Goal: Task Accomplishment & Management: Manage account settings

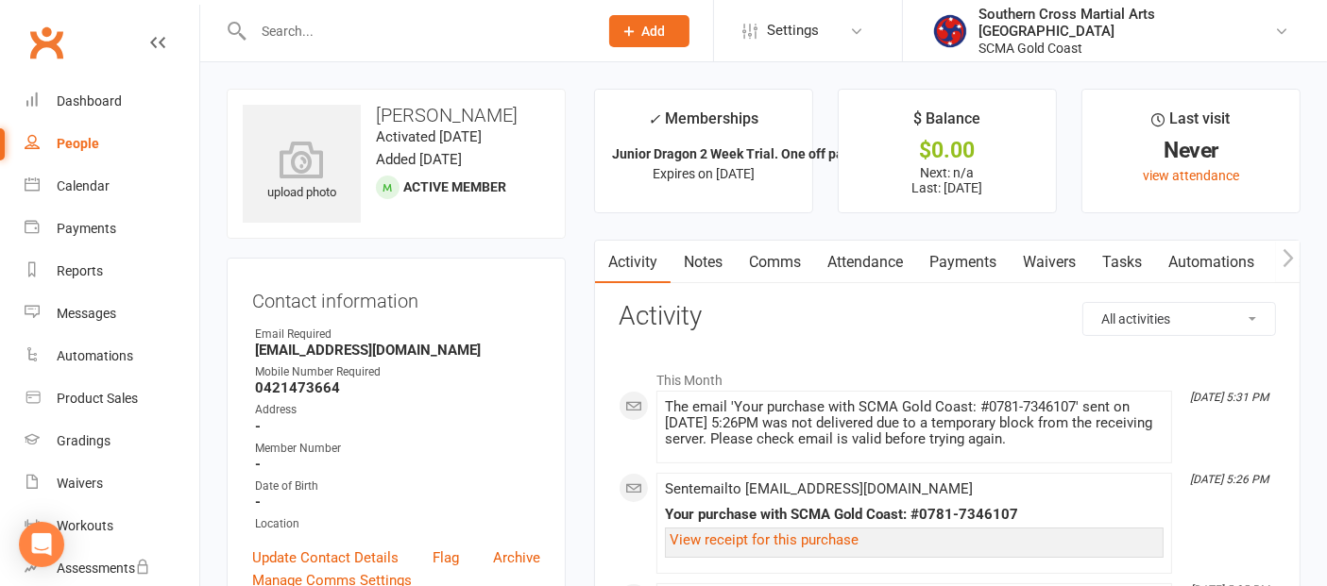
click at [1069, 258] on link "Waivers" at bounding box center [1049, 262] width 79 height 43
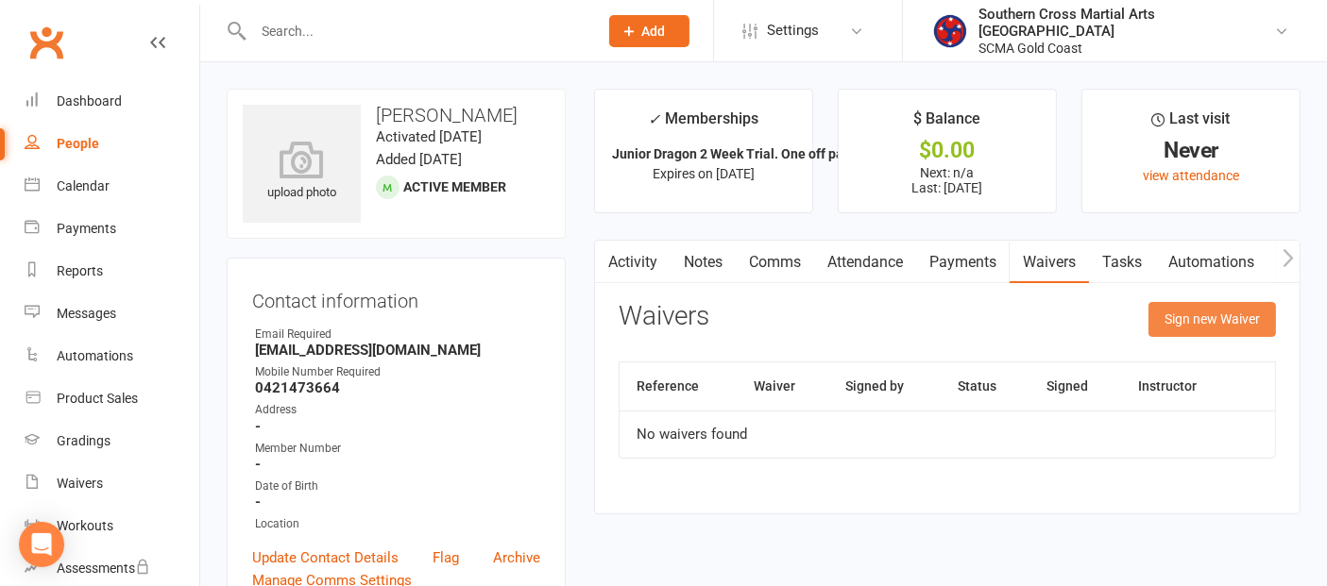
click at [1205, 318] on button "Sign new Waiver" at bounding box center [1211, 319] width 127 height 34
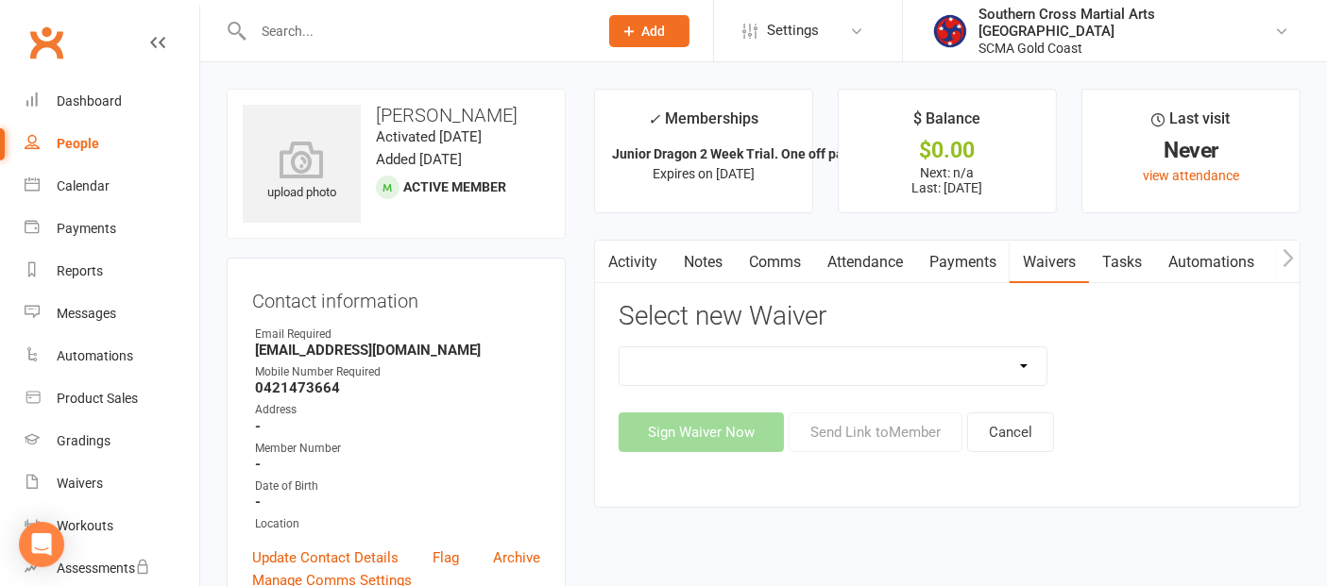
click at [990, 365] on select "Adult Event Waiver Adult Membership Agreement Adult Membership Level Change BJJ…" at bounding box center [833, 367] width 427 height 38
select select "6219"
click at [620, 348] on select "Adult Event Waiver Adult Membership Agreement Adult Membership Level Change BJJ…" at bounding box center [833, 367] width 427 height 38
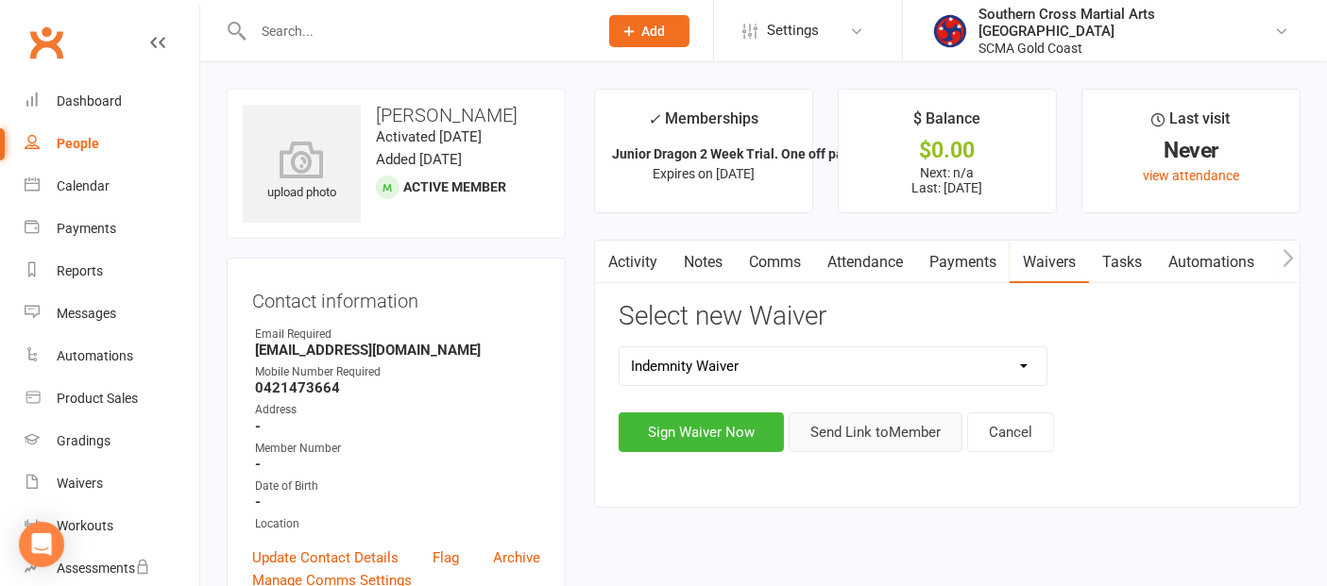
click at [864, 435] on button "Send Link to Member" at bounding box center [876, 433] width 174 height 40
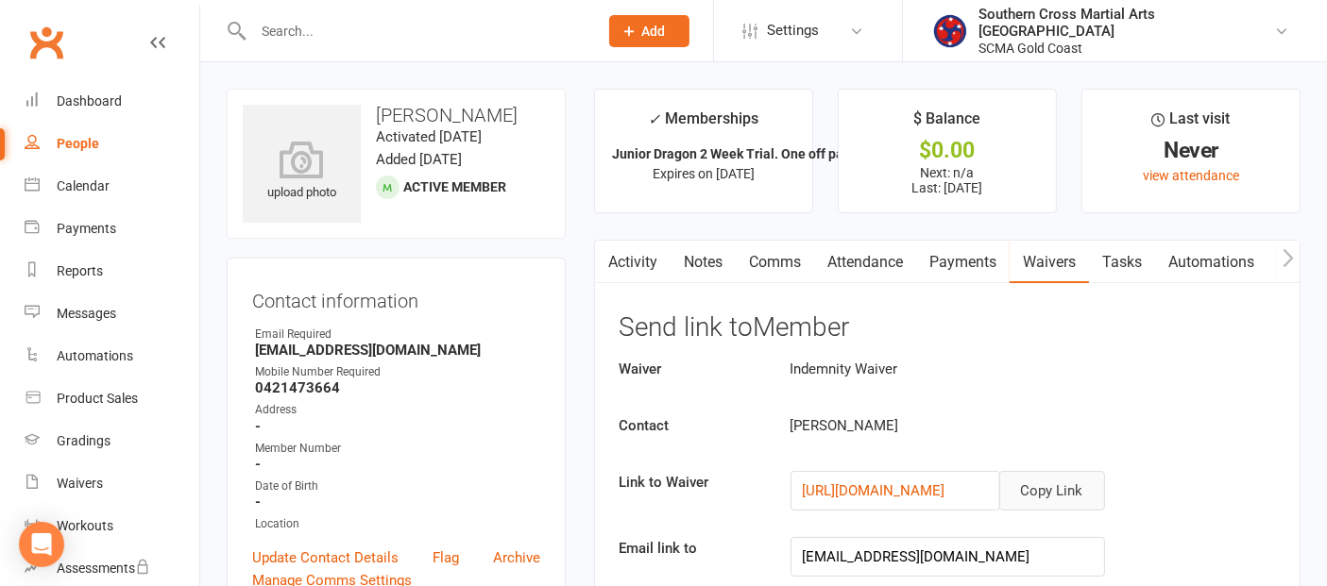
click at [1047, 486] on button "Copy Link" at bounding box center [1052, 491] width 106 height 40
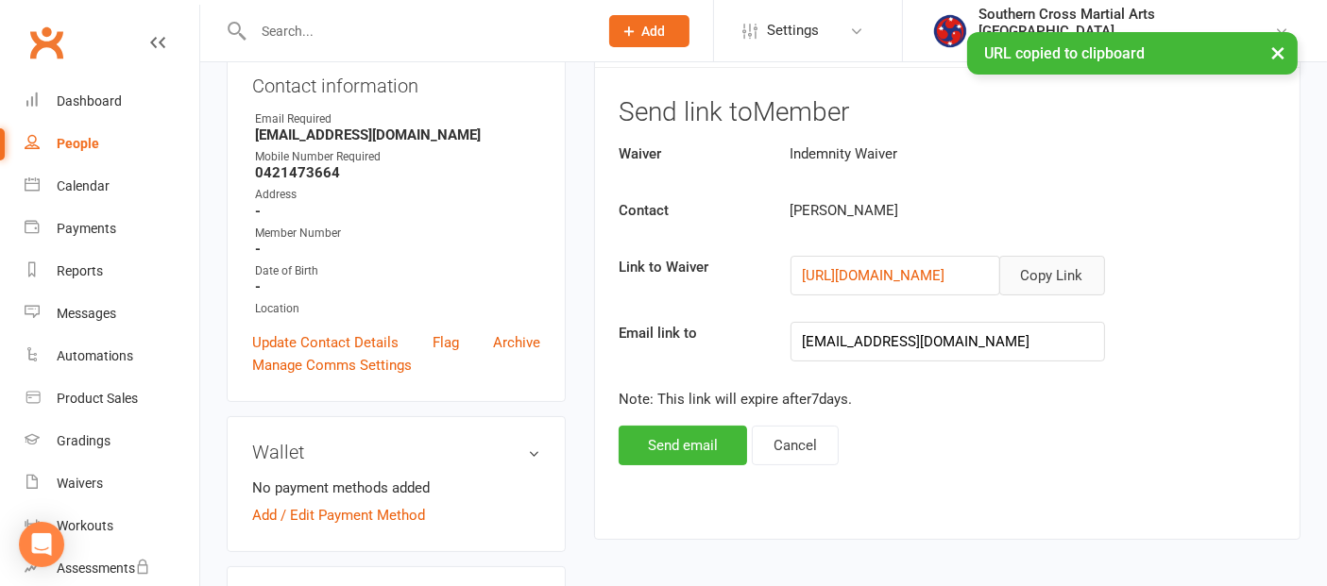
scroll to position [210, 0]
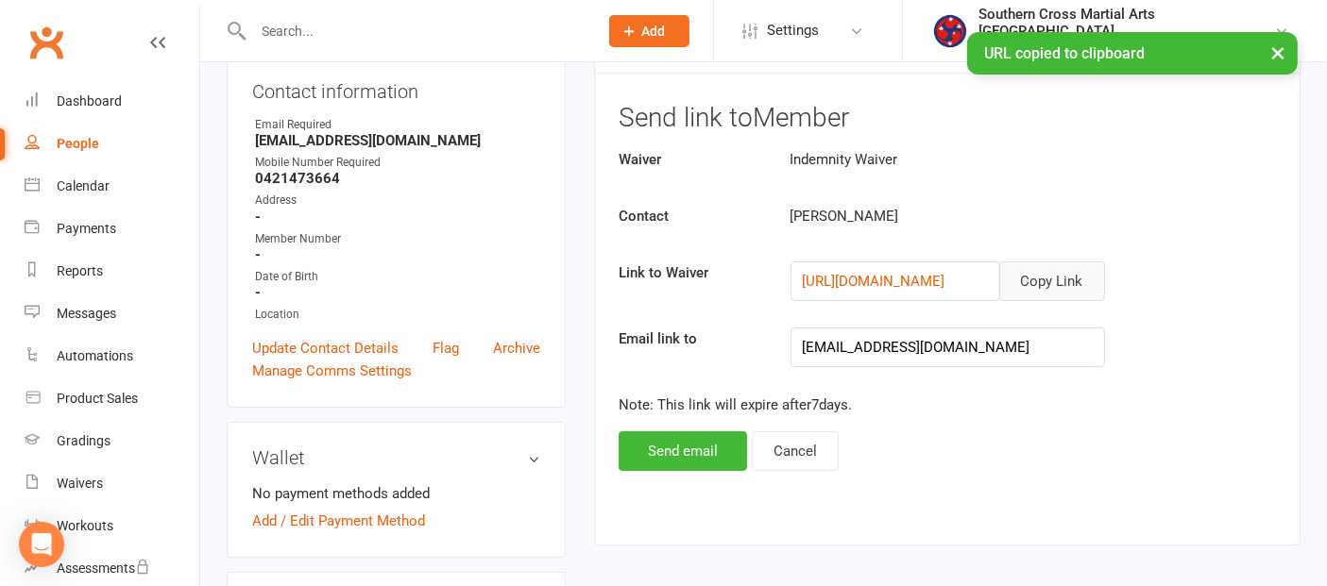
click at [1052, 286] on button "Copy Link" at bounding box center [1052, 282] width 106 height 40
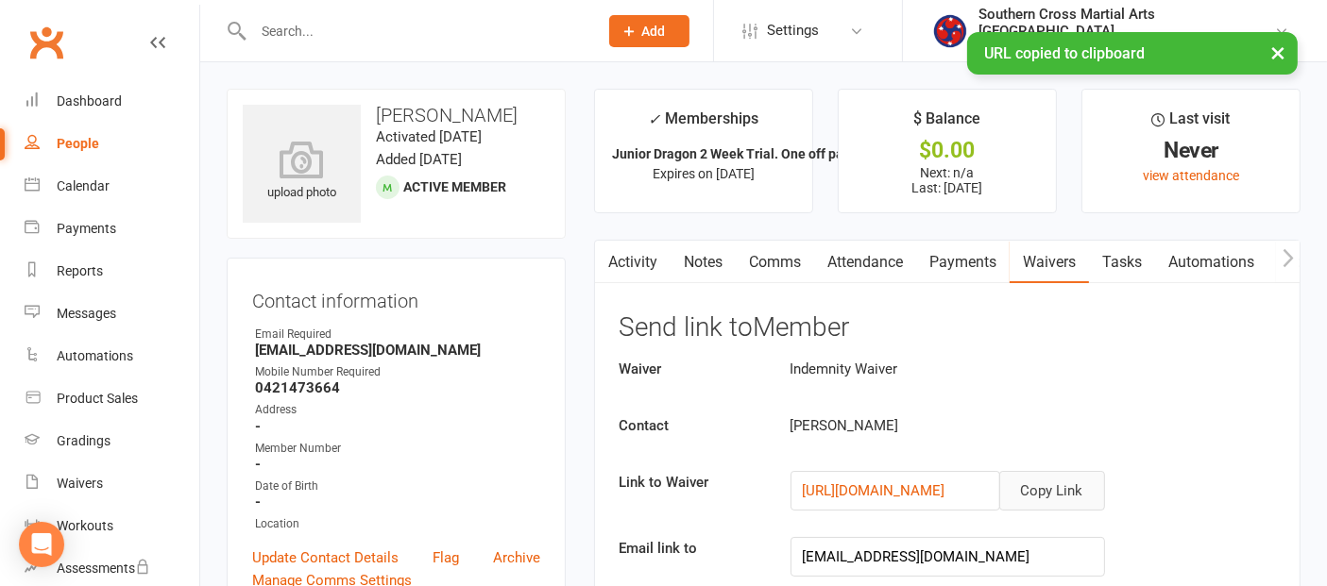
click at [790, 277] on link "Comms" at bounding box center [775, 262] width 78 height 43
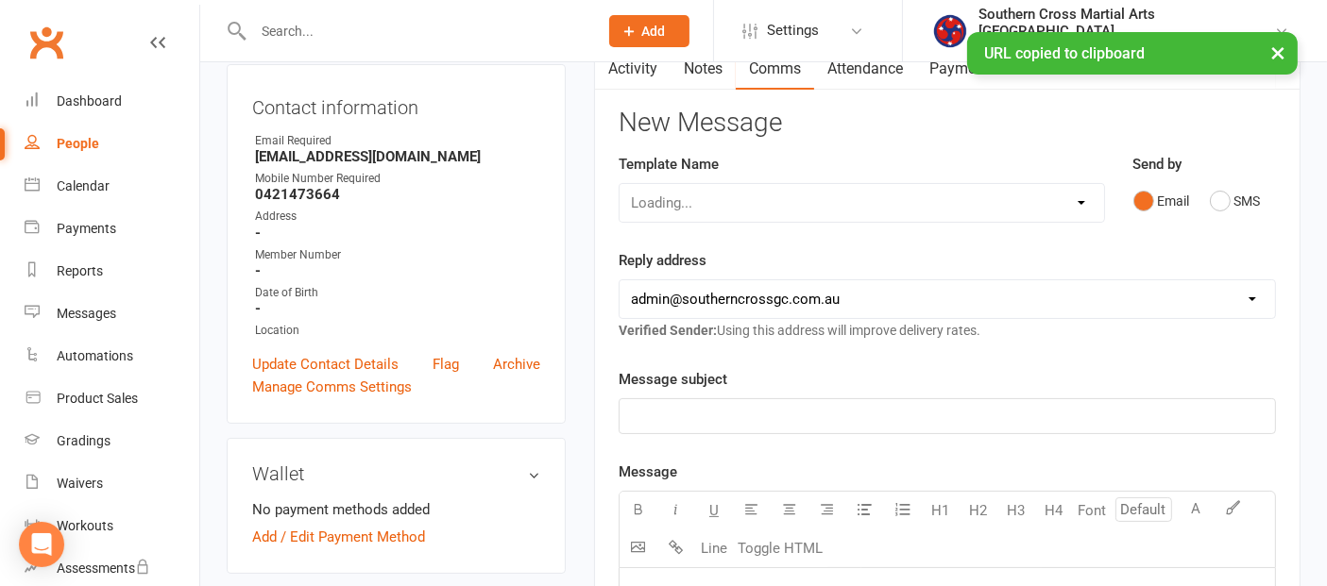
scroll to position [210, 0]
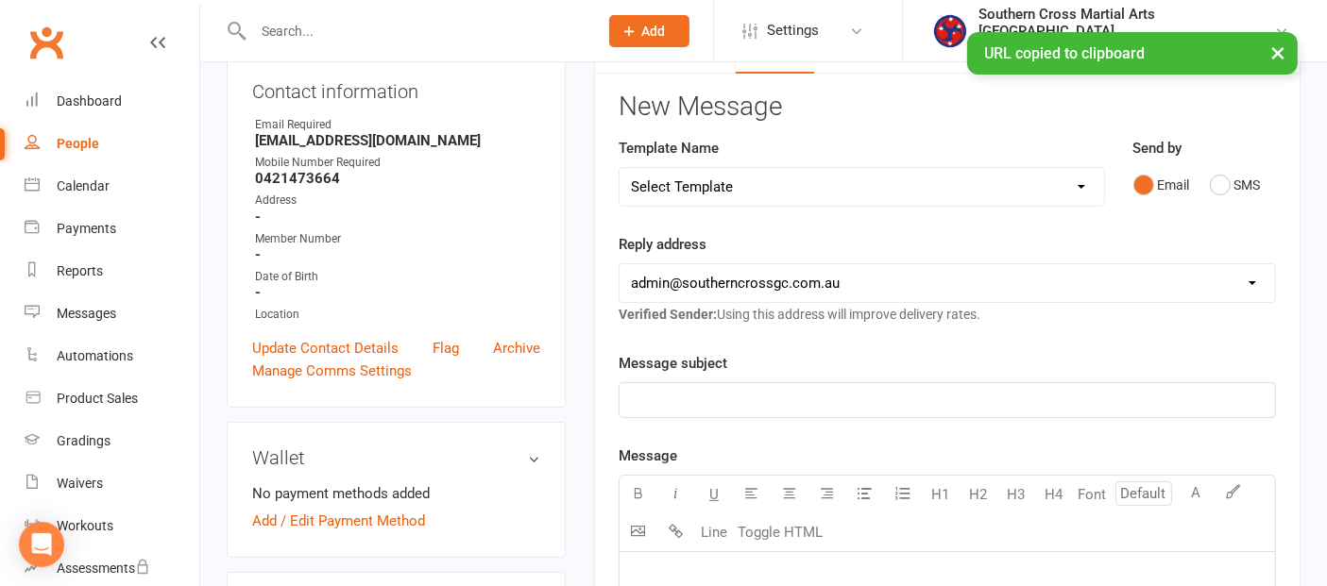
click at [911, 190] on select "Select Template [Email] 11 reasons [Email] 18 Bday [Email] 1 Week no training […" at bounding box center [862, 187] width 484 height 38
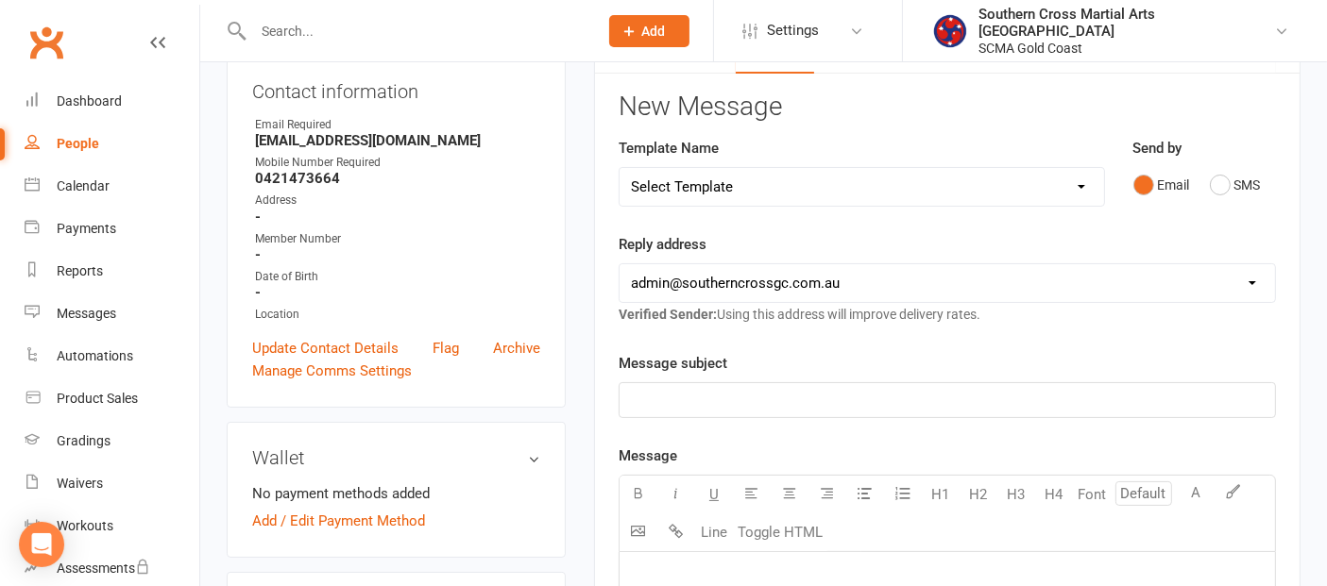
select select "111"
click at [620, 168] on select "Select Template [Email] 11 reasons [Email] 18 Bday [Email] 1 Week no training […" at bounding box center [862, 187] width 484 height 38
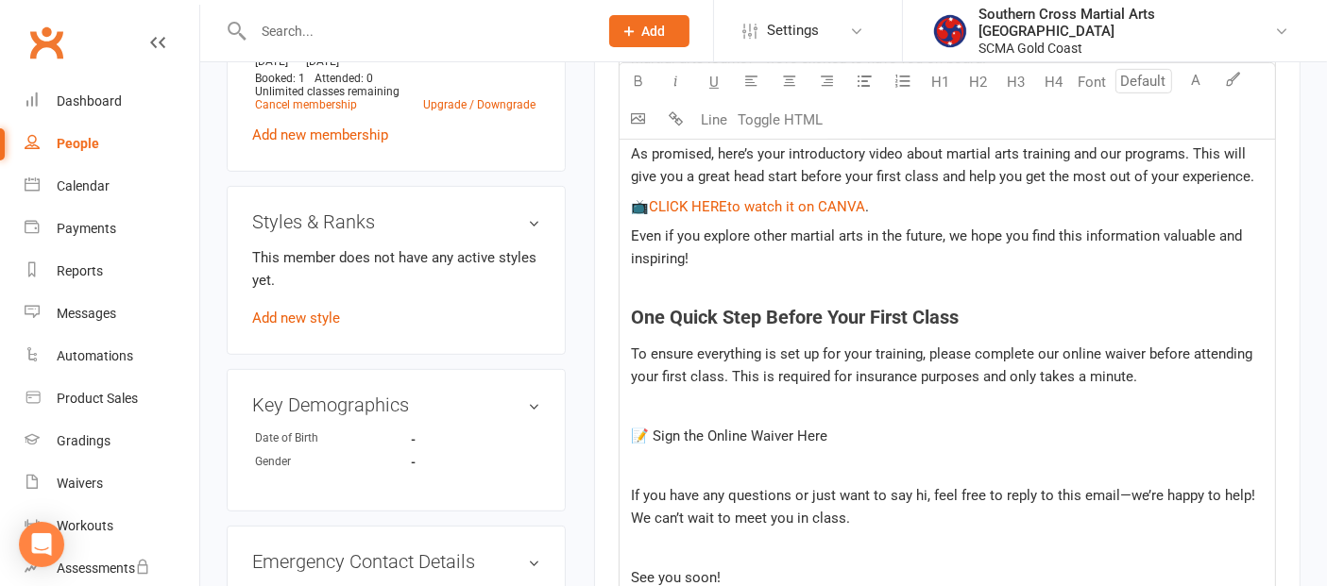
scroll to position [839, 0]
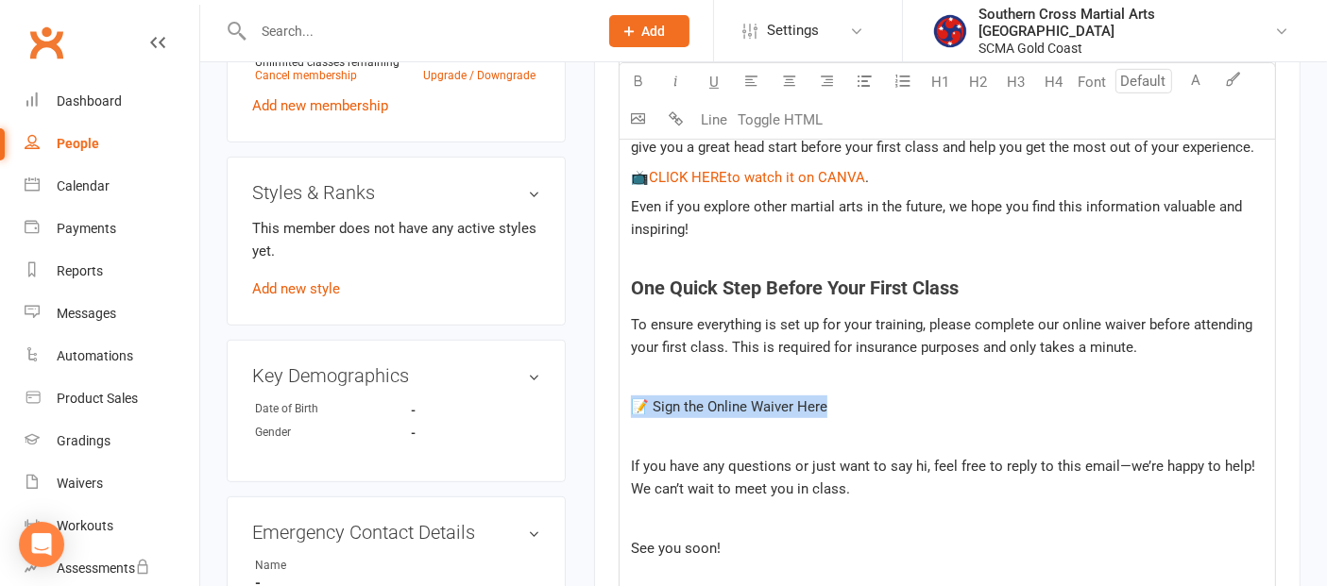
drag, startPoint x: 834, startPoint y: 406, endPoint x: 630, endPoint y: 409, distance: 204.0
click at [631, 409] on p "📝 Sign the Online Waiver Here" at bounding box center [947, 407] width 633 height 23
copy span "📝 Sign the Online Waiver Here"
click at [1054, 278] on h4 "One Quick Step Before Your First Class" at bounding box center [947, 288] width 633 height 21
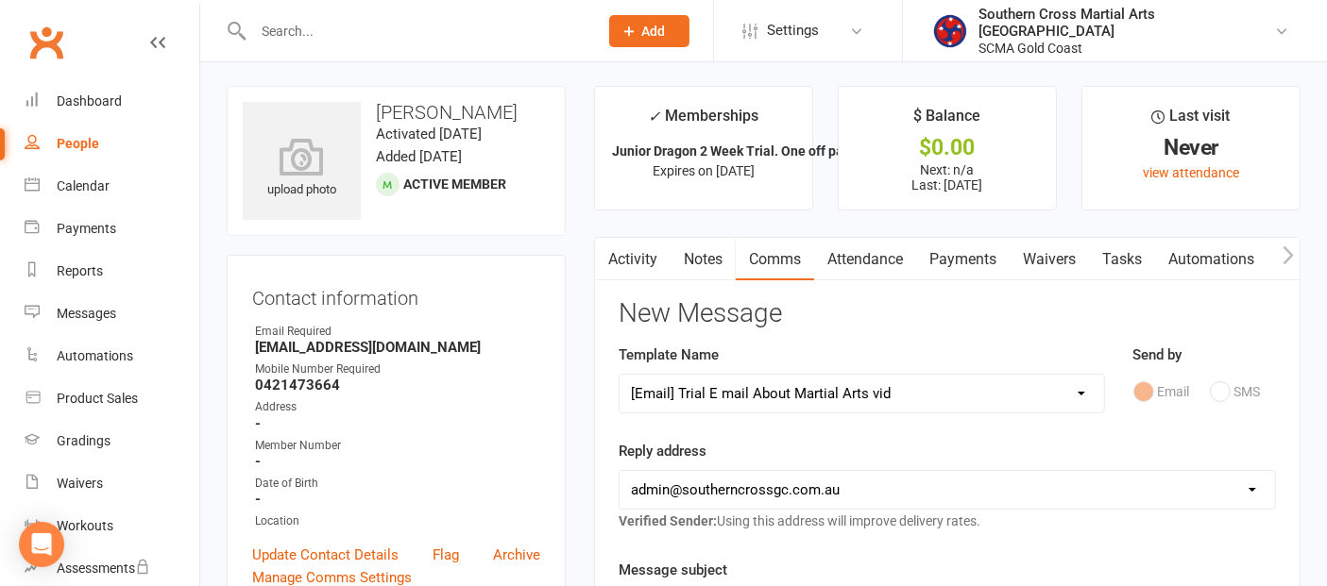
scroll to position [0, 0]
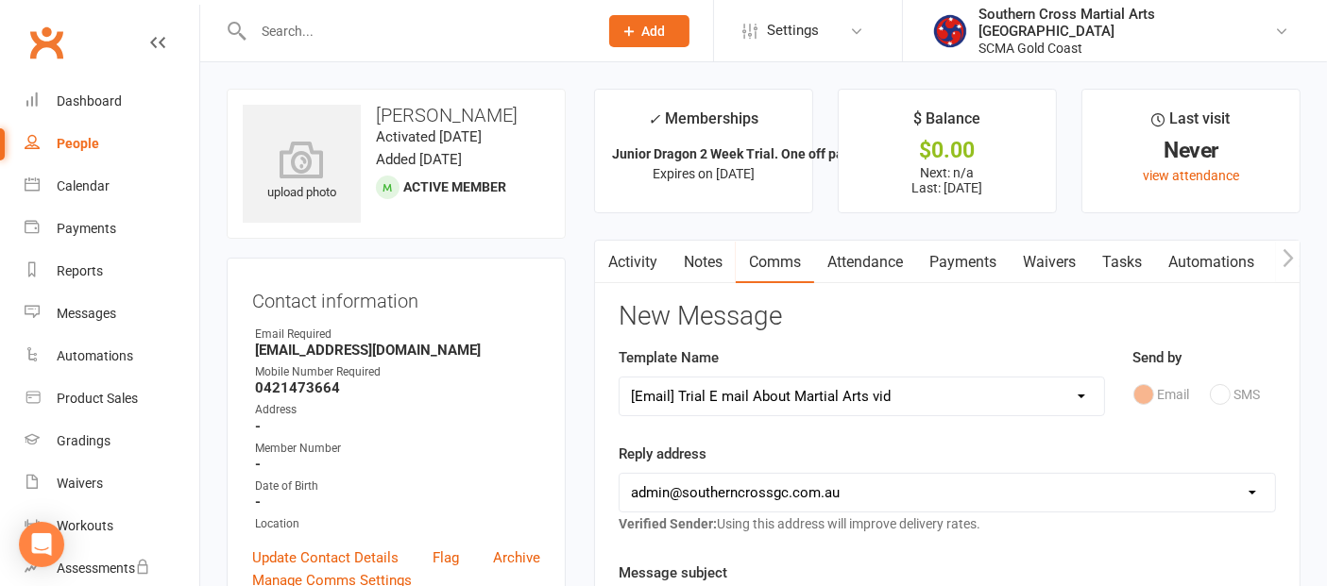
click at [1059, 262] on link "Waivers" at bounding box center [1049, 262] width 79 height 43
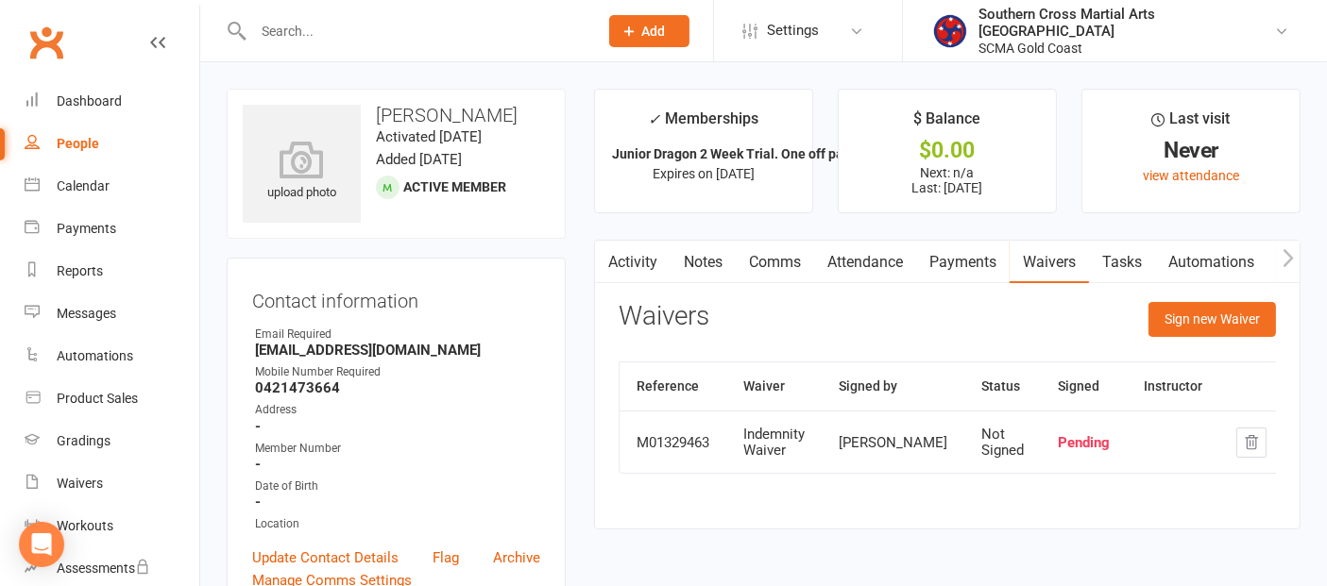
click at [1181, 338] on div "Sign new Waiver" at bounding box center [1211, 324] width 127 height 44
click at [1184, 314] on button "Sign new Waiver" at bounding box center [1211, 319] width 127 height 34
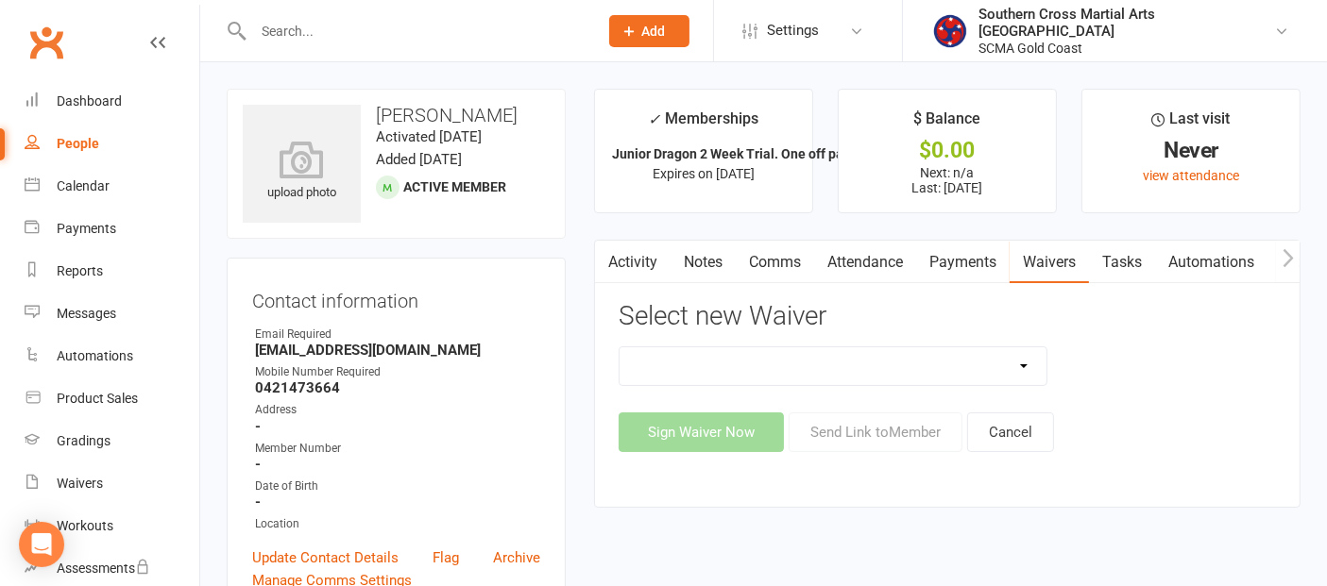
click at [1040, 362] on select "Adult Event Waiver Adult Membership Agreement Adult Membership Level Change BJJ…" at bounding box center [833, 367] width 427 height 38
select select "6219"
click at [620, 348] on select "Adult Event Waiver Adult Membership Agreement Adult Membership Level Change BJJ…" at bounding box center [833, 367] width 427 height 38
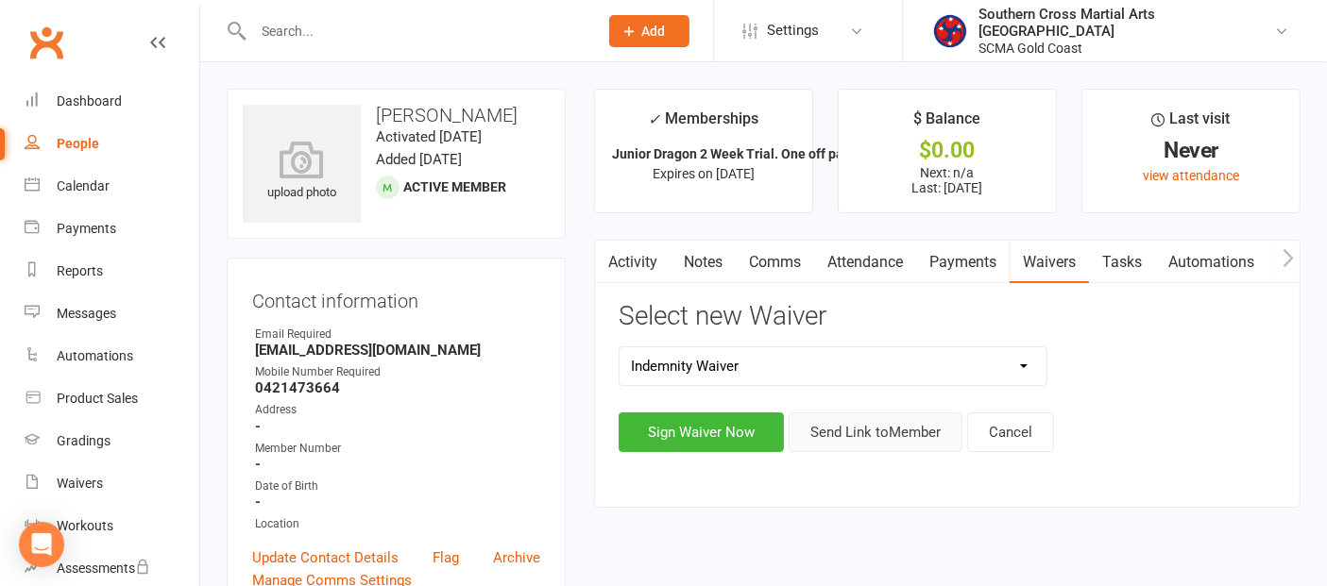
click at [890, 431] on button "Send Link to Member" at bounding box center [876, 433] width 174 height 40
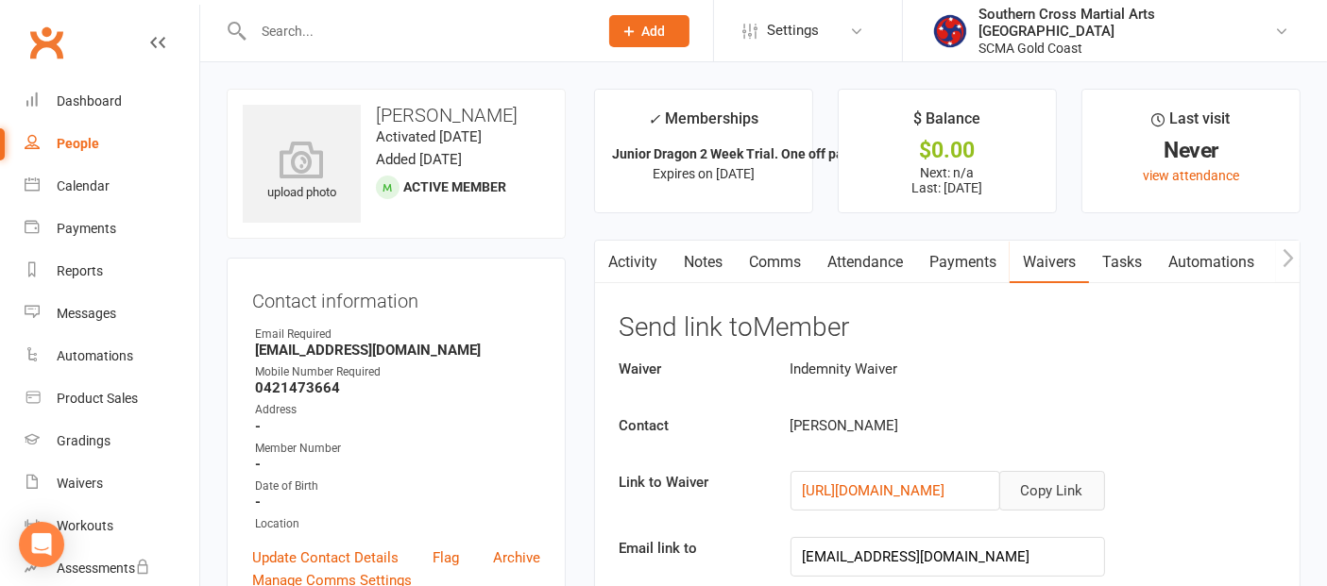
click at [1070, 493] on button "Copy Link" at bounding box center [1052, 491] width 106 height 40
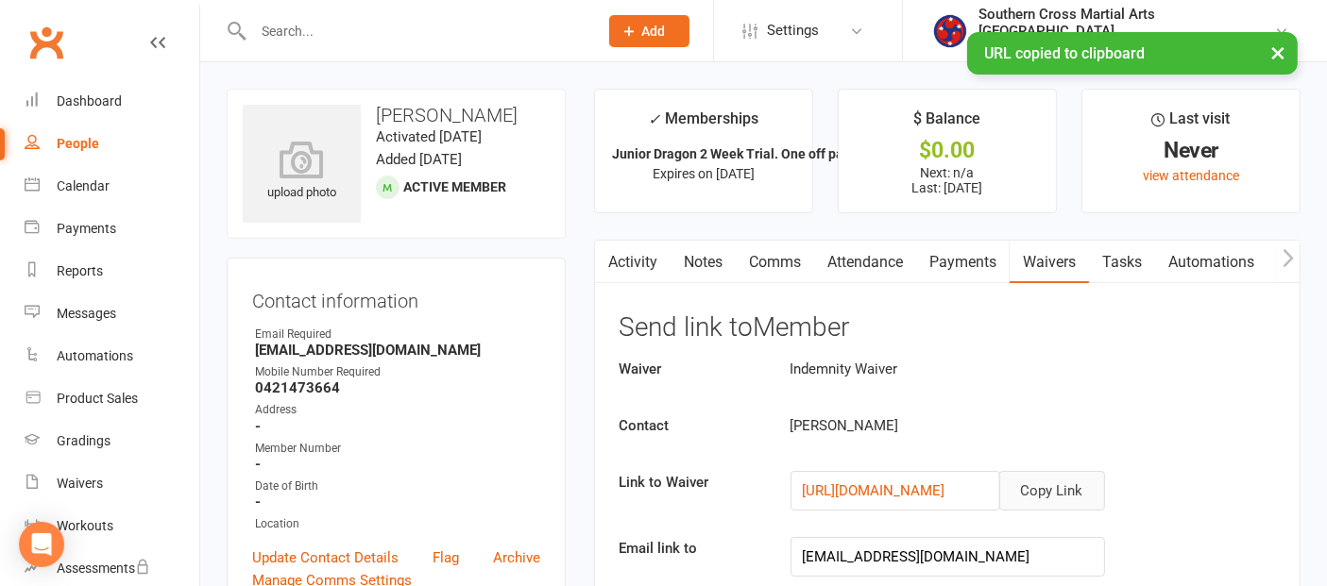
click at [769, 268] on link "Comms" at bounding box center [775, 262] width 78 height 43
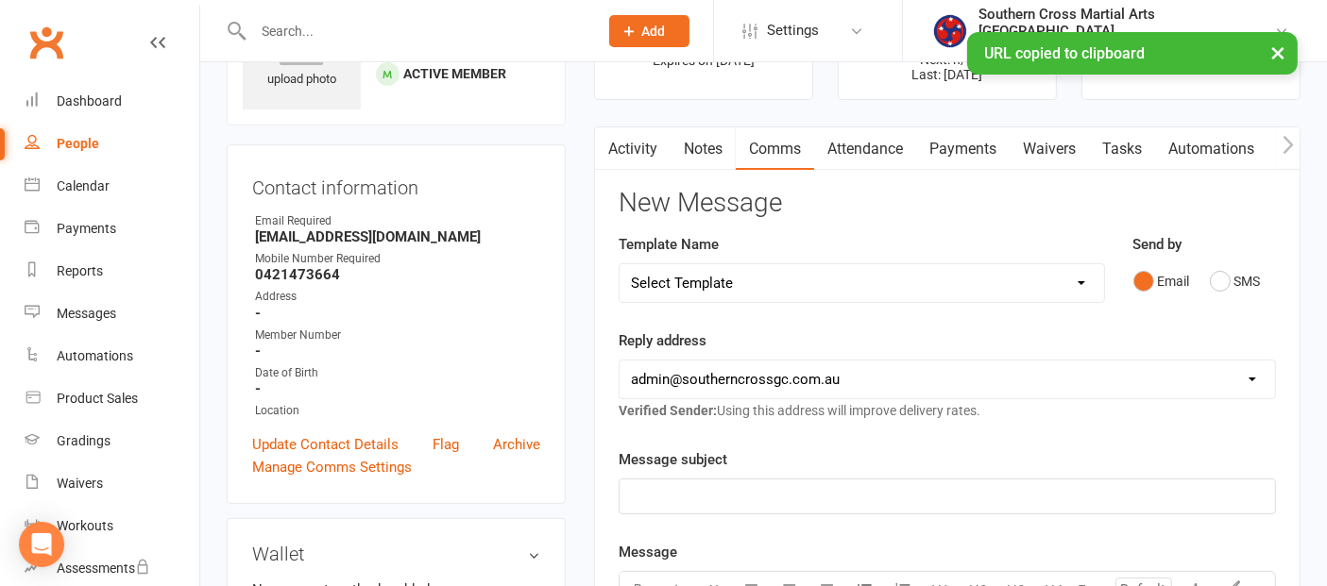
scroll to position [105, 0]
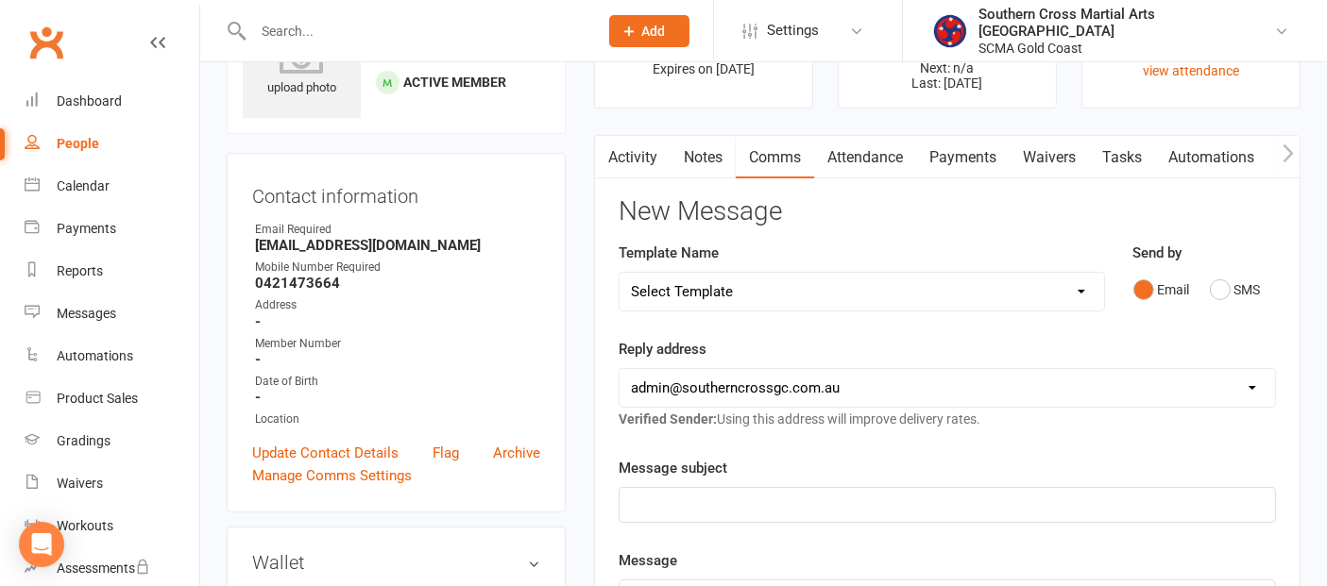
drag, startPoint x: 769, startPoint y: 284, endPoint x: 766, endPoint y: 295, distance: 10.8
click at [769, 284] on select "Select Template [Email] 11 reasons [Email] 18 Bday [Email] 1 Week no training […" at bounding box center [862, 292] width 484 height 38
select select "111"
click at [620, 273] on select "Select Template [Email] 11 reasons [Email] 18 Bday [Email] 1 Week no training […" at bounding box center [862, 292] width 484 height 38
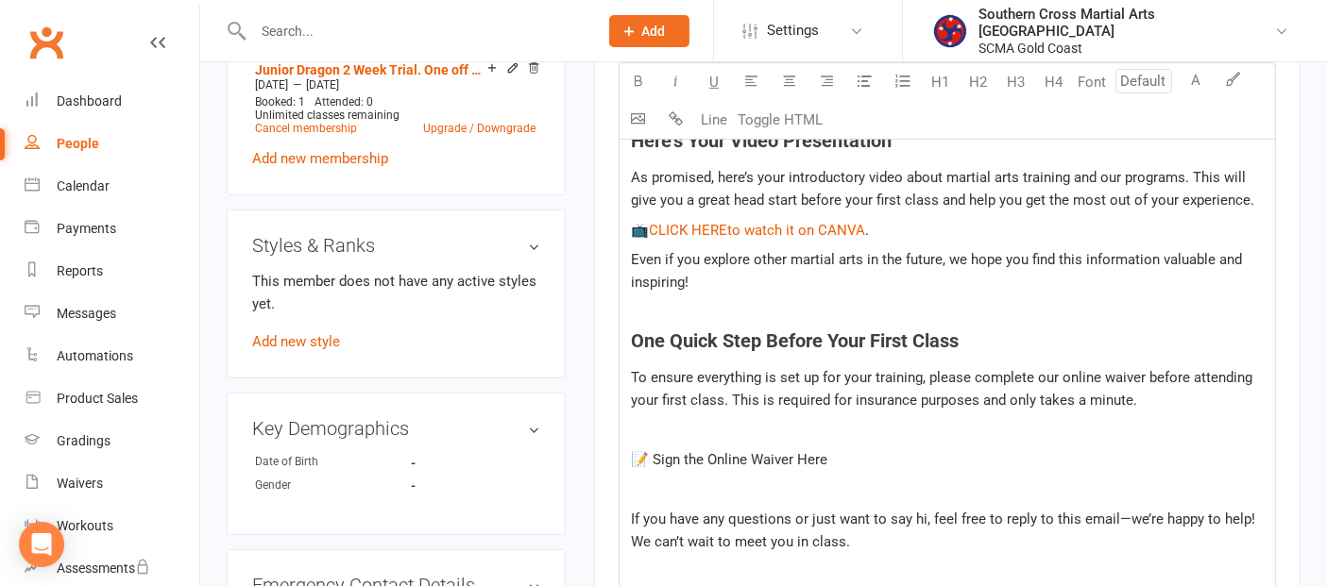
scroll to position [839, 0]
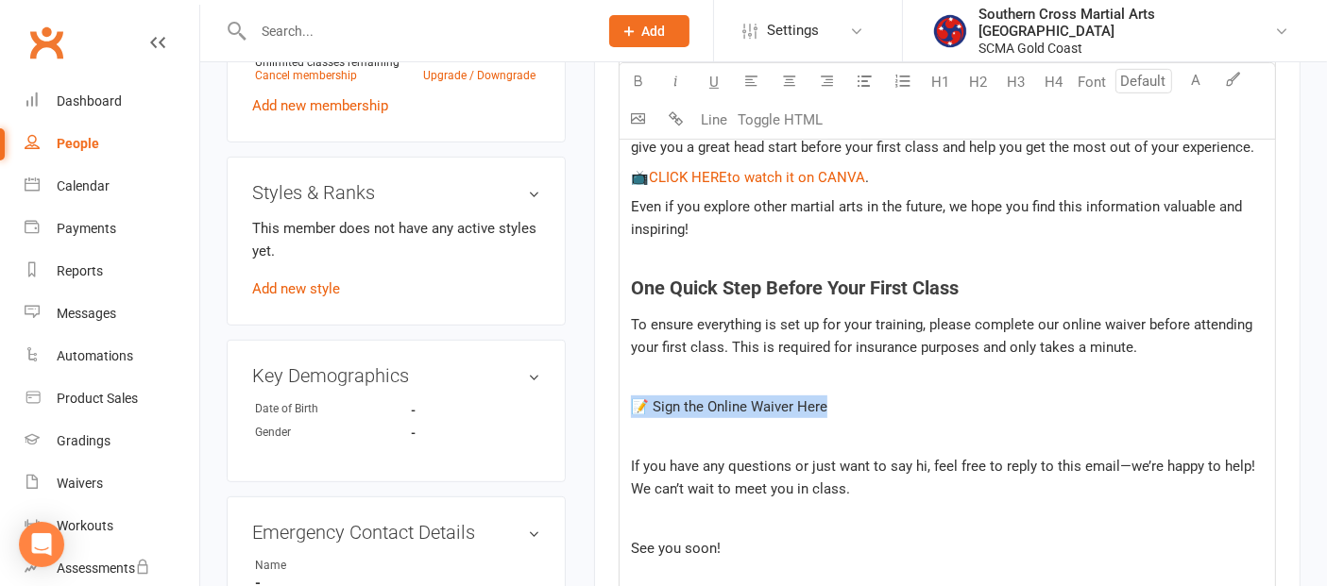
drag, startPoint x: 832, startPoint y: 406, endPoint x: 639, endPoint y: 406, distance: 192.7
click at [639, 406] on p "📝 Sign the Online Waiver Here" at bounding box center [947, 407] width 633 height 23
click at [954, 432] on p at bounding box center [947, 437] width 633 height 23
drag, startPoint x: 848, startPoint y: 408, endPoint x: 656, endPoint y: 408, distance: 191.7
click at [656, 408] on p "📝 Sign the Online Waiver Here" at bounding box center [947, 407] width 633 height 23
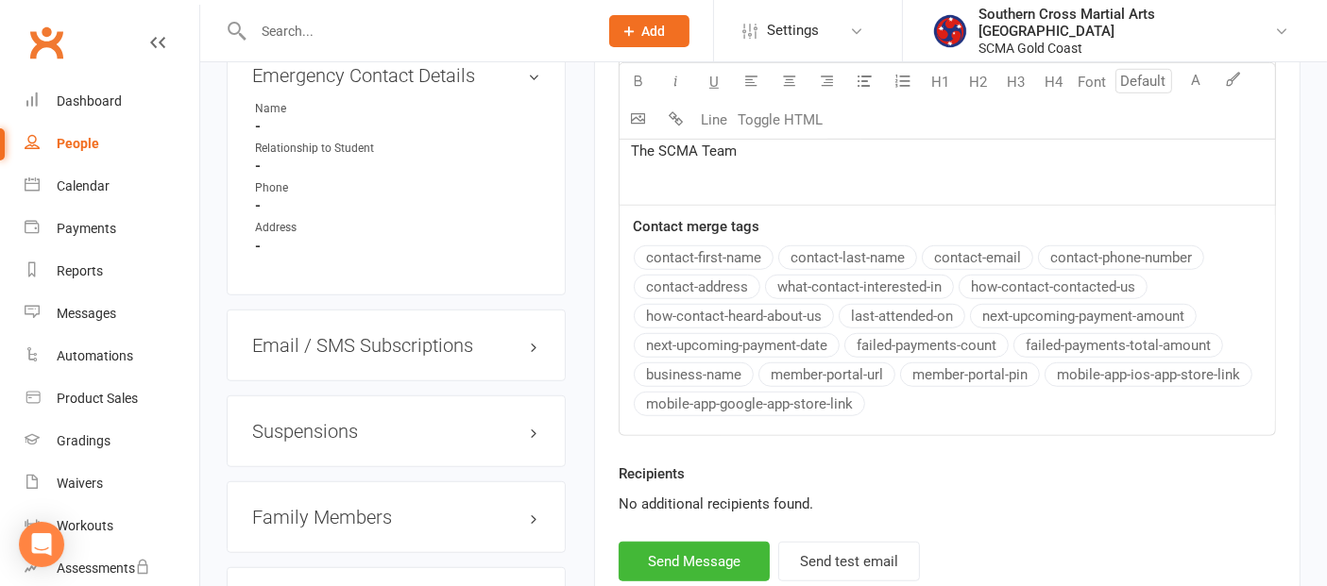
scroll to position [1468, 0]
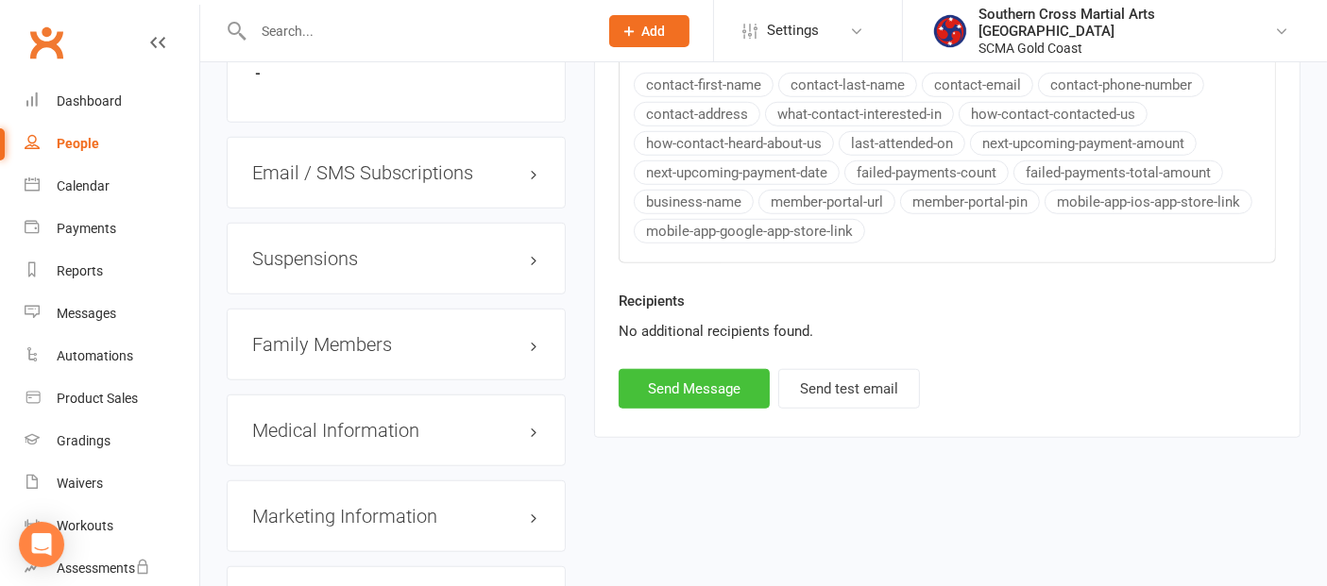
click at [727, 382] on button "Send Message" at bounding box center [694, 389] width 151 height 40
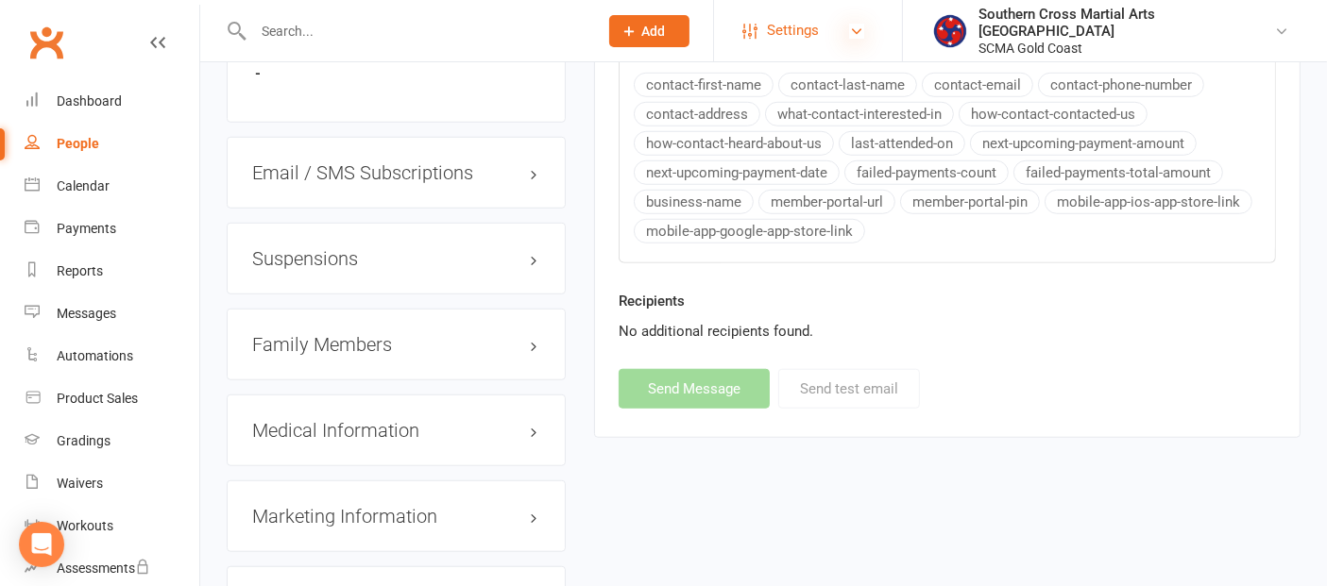
select select
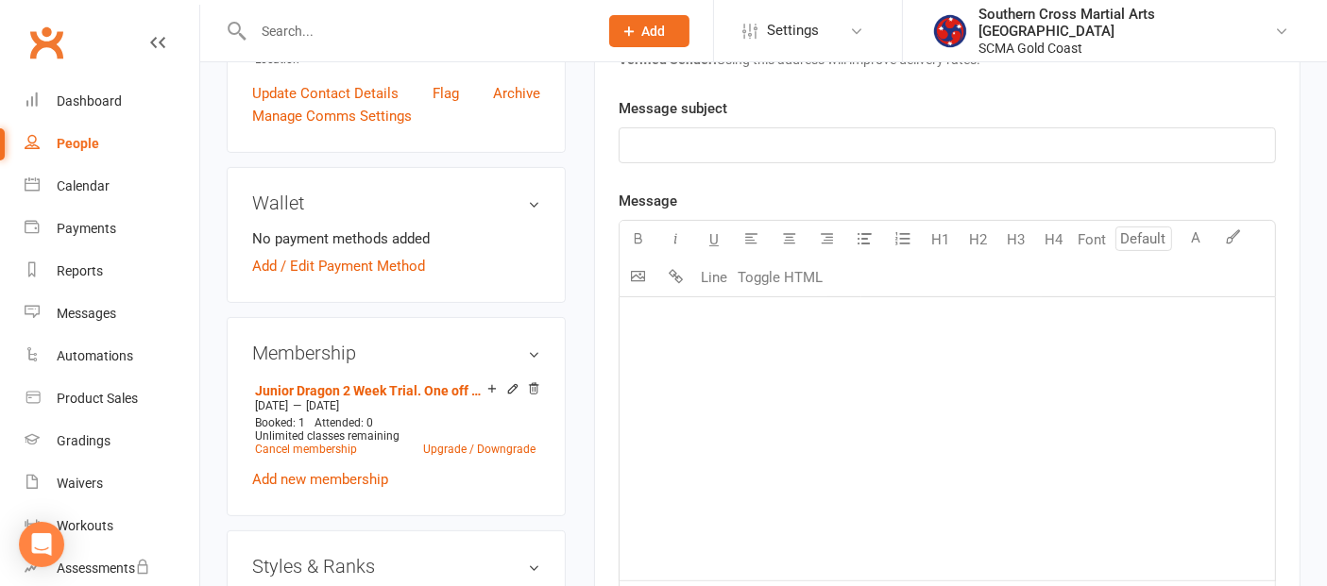
scroll to position [0, 0]
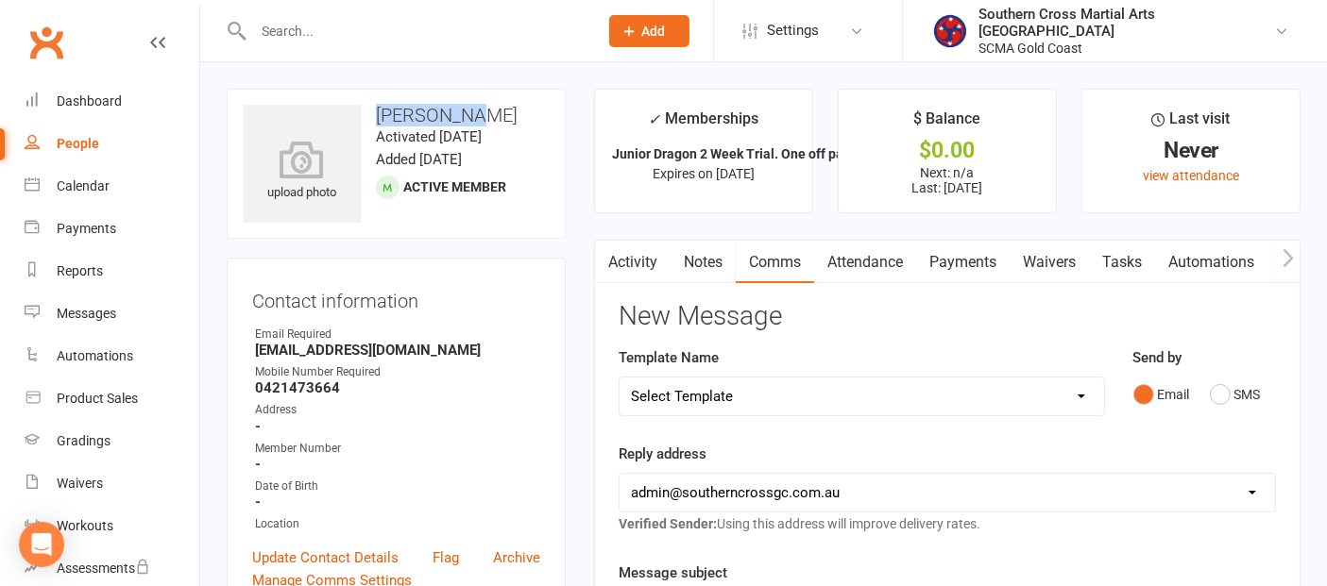
drag, startPoint x: 482, startPoint y: 121, endPoint x: 378, endPoint y: 116, distance: 104.0
click at [378, 116] on h3 "[PERSON_NAME]" at bounding box center [396, 115] width 307 height 21
copy h3 "[PERSON_NAME]"
click at [97, 105] on div "Dashboard" at bounding box center [89, 100] width 65 height 15
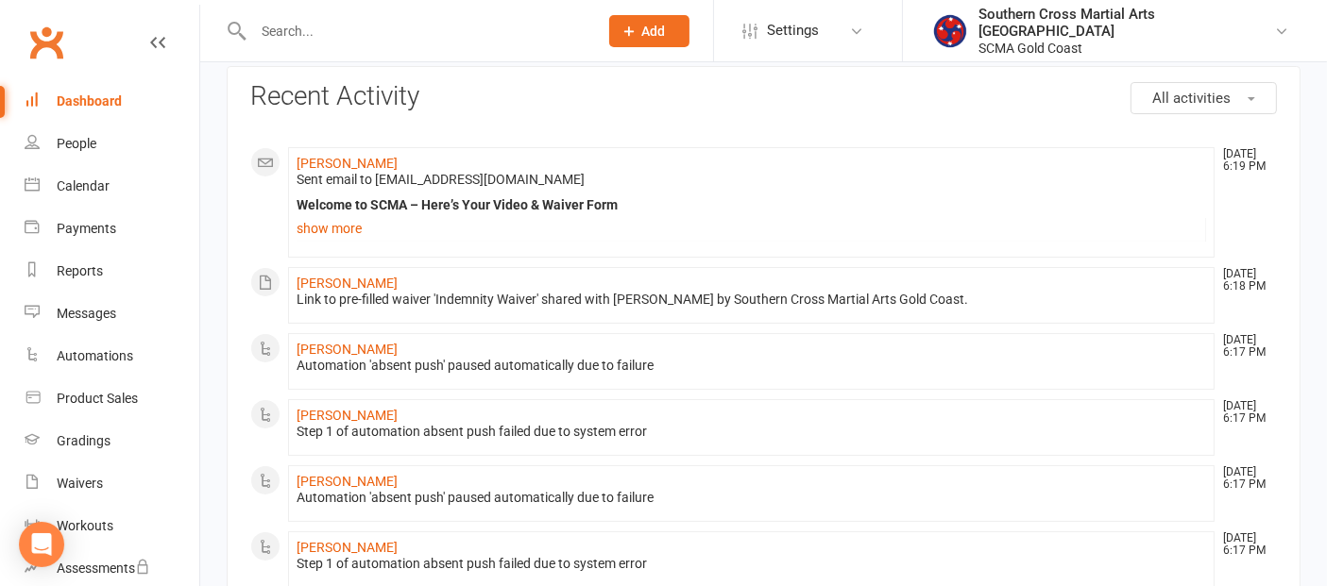
scroll to position [210, 0]
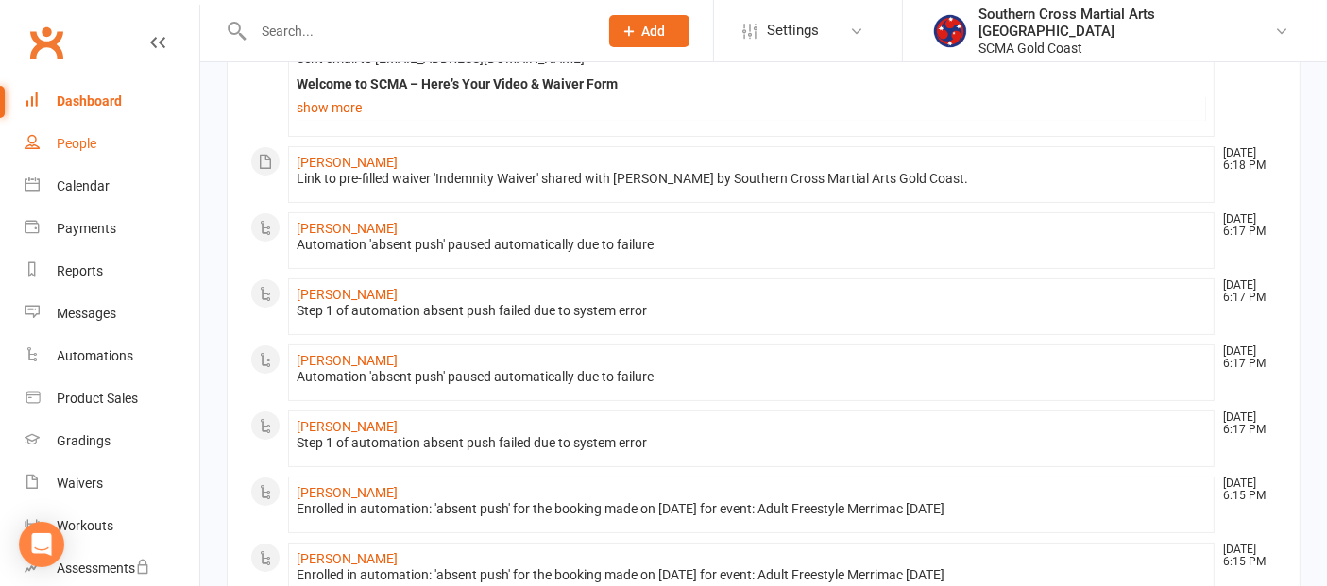
click at [99, 135] on link "People" at bounding box center [112, 144] width 175 height 42
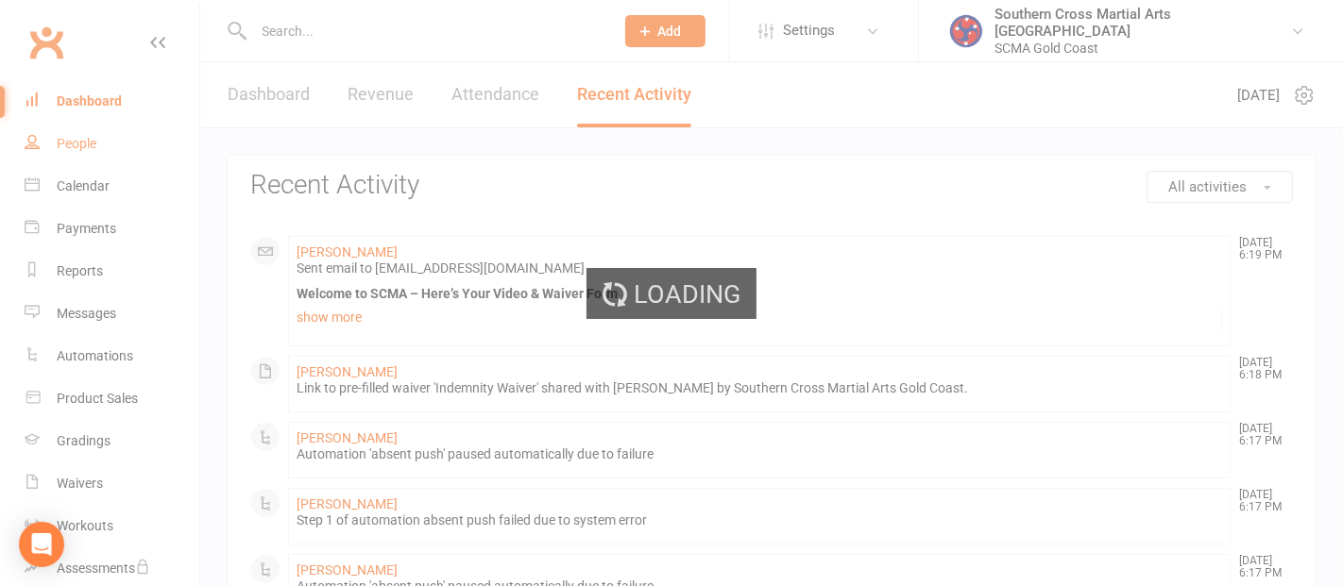
select select "100"
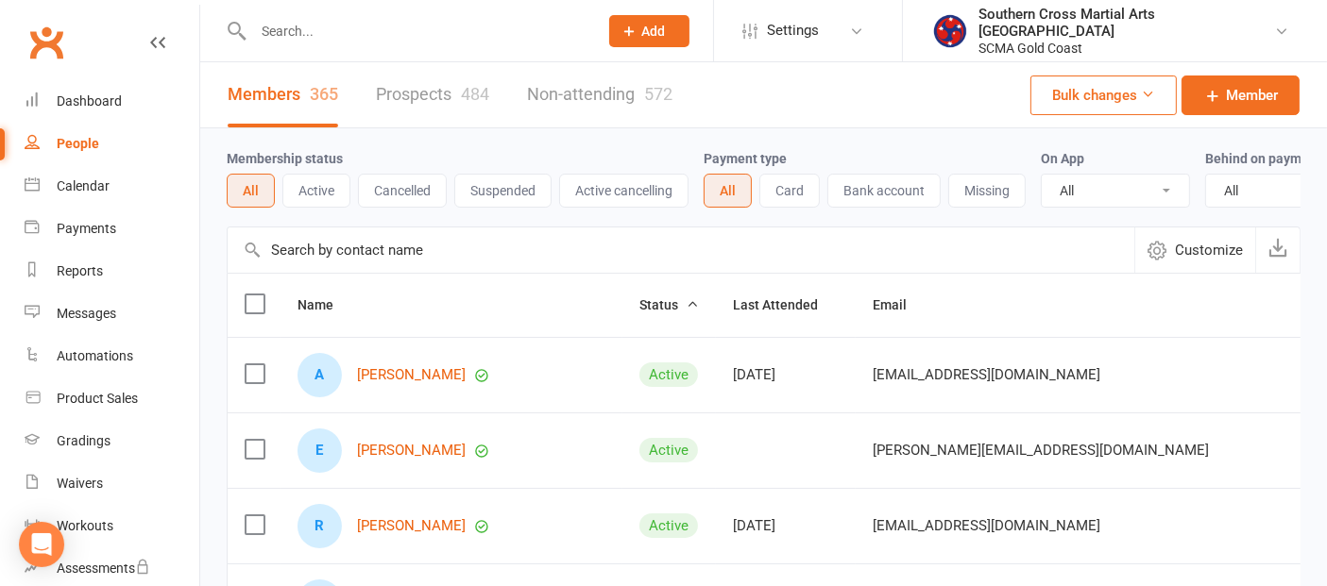
click at [371, 261] on input "text" at bounding box center [681, 250] width 907 height 45
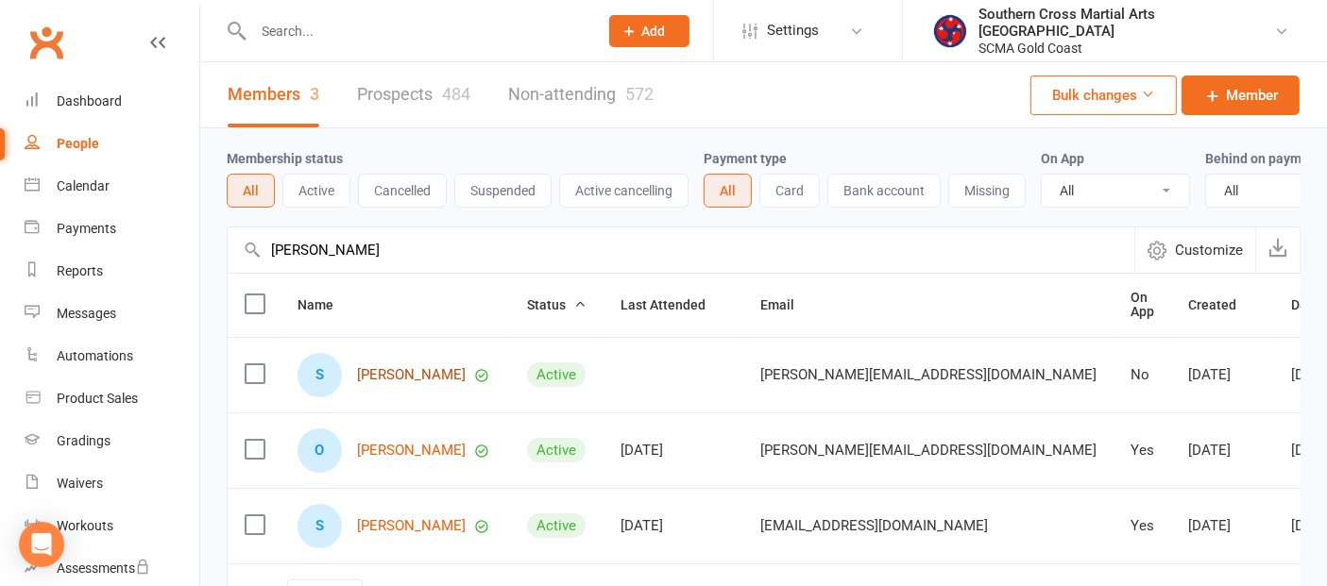
type input "sarah"
click at [389, 382] on link "[PERSON_NAME]" at bounding box center [411, 375] width 109 height 16
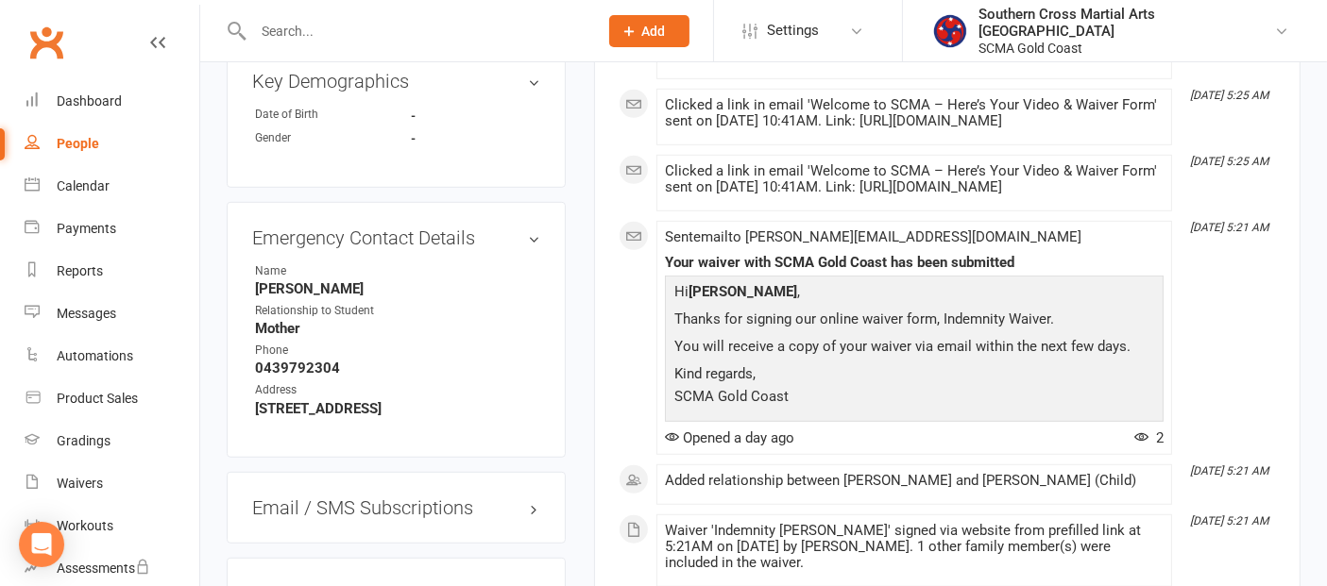
scroll to position [1573, 0]
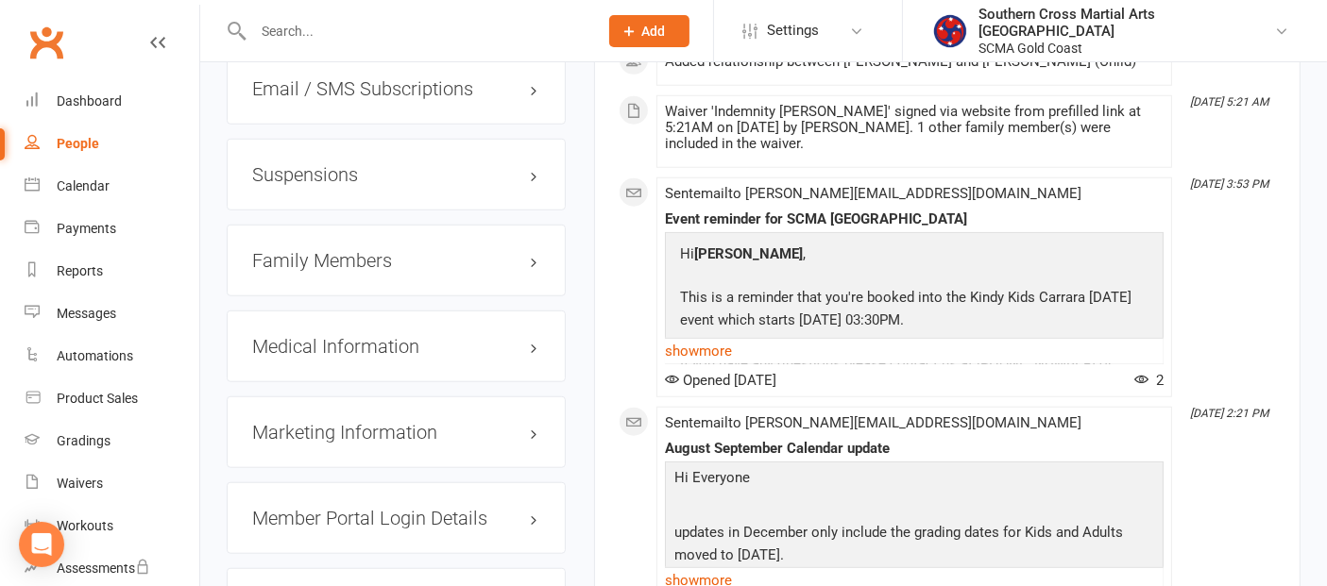
click at [357, 250] on h3 "Family Members" at bounding box center [396, 260] width 288 height 21
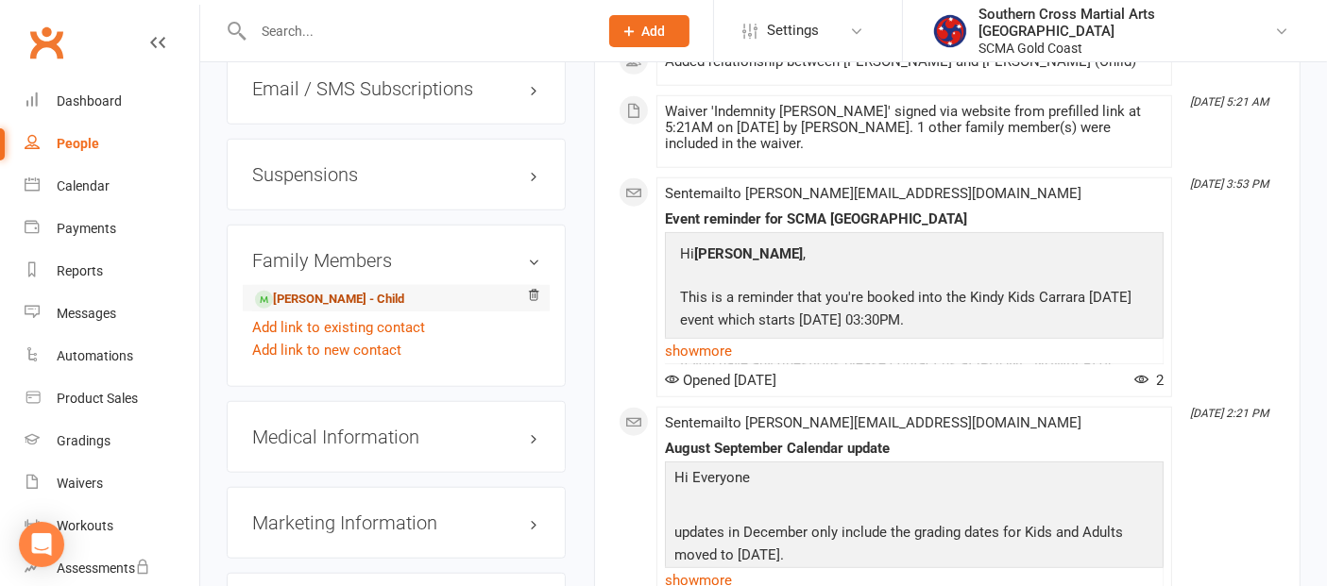
click at [345, 290] on link "Oliver Cunningham - Child" at bounding box center [329, 300] width 149 height 20
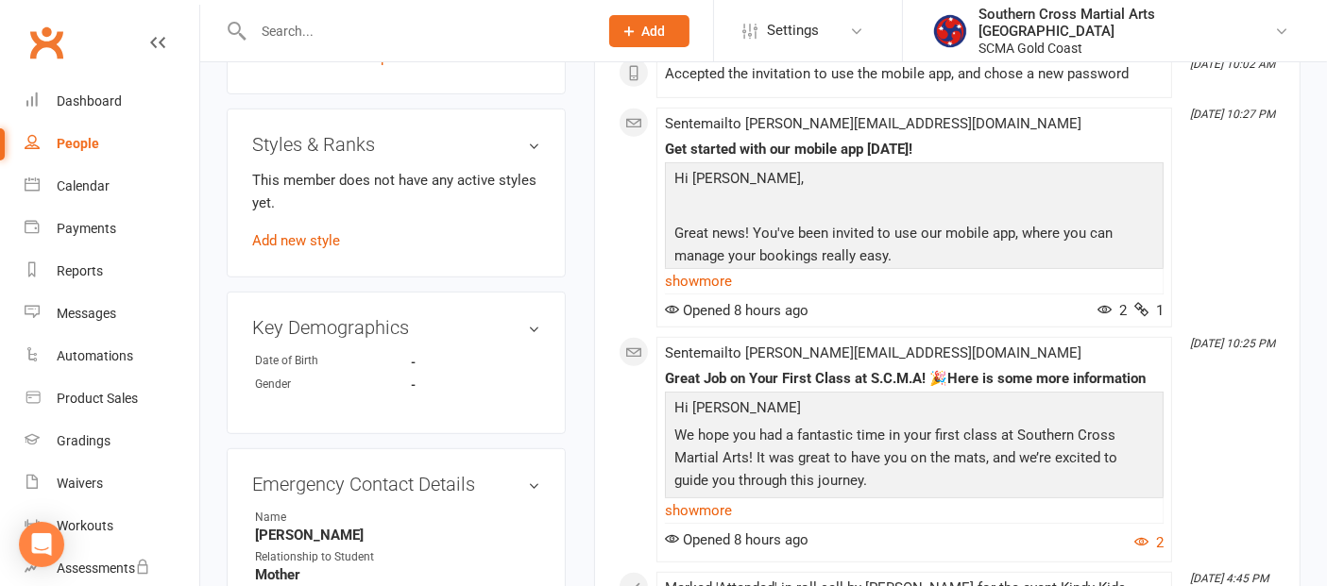
scroll to position [944, 0]
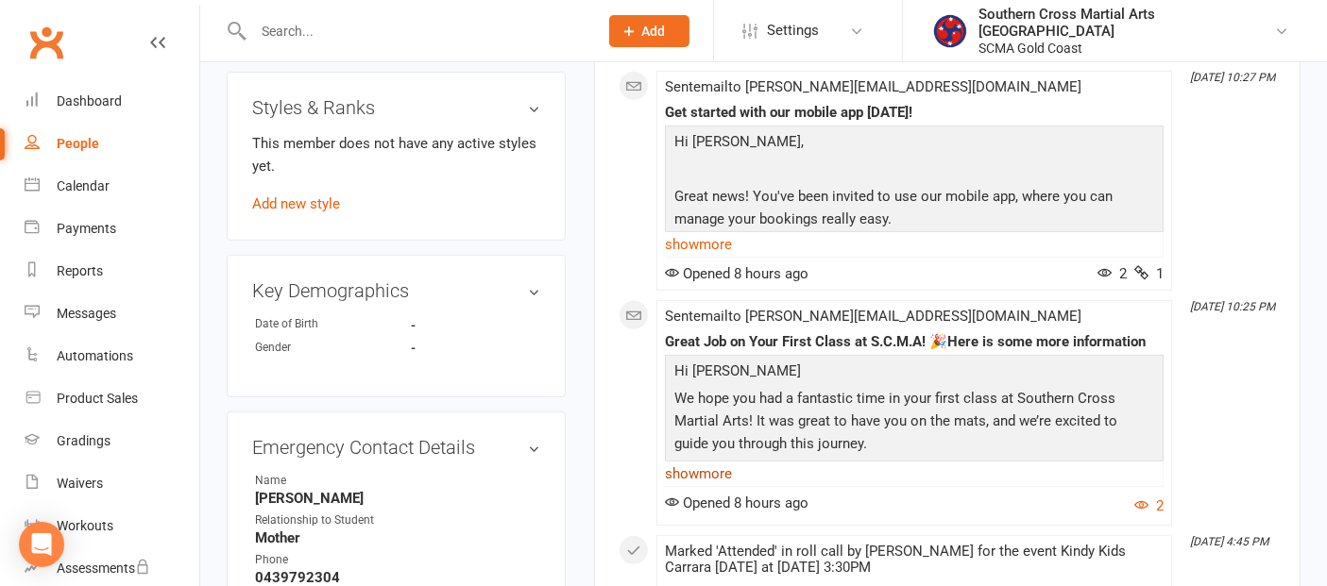
click at [716, 471] on link "show more" at bounding box center [914, 474] width 499 height 26
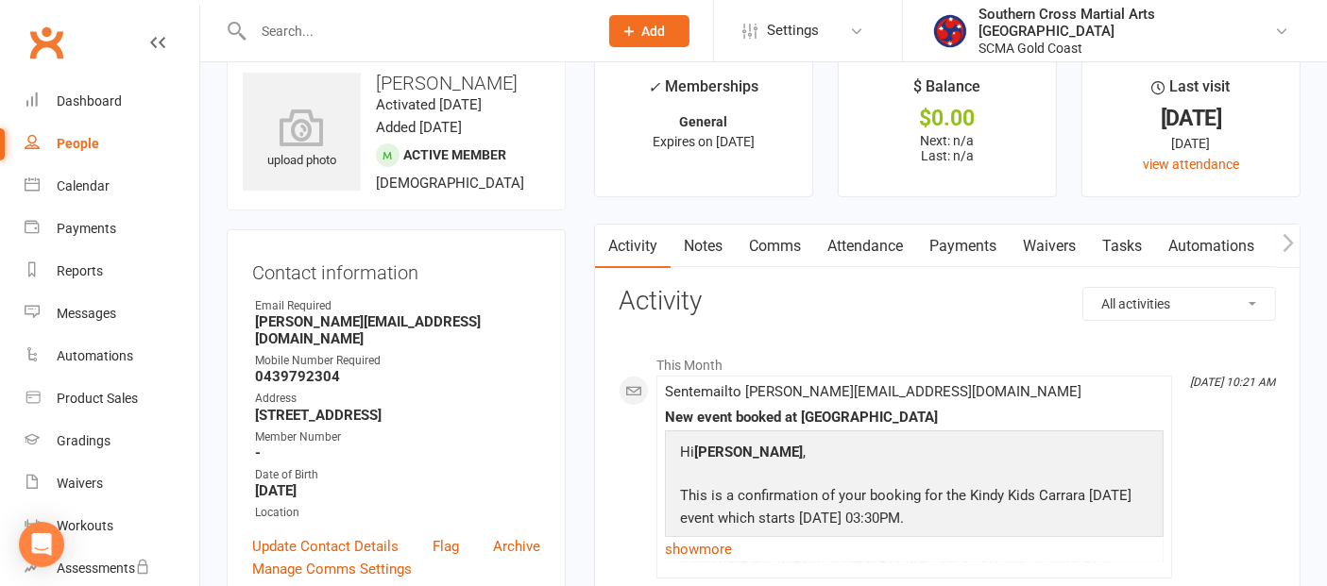
scroll to position [0, 0]
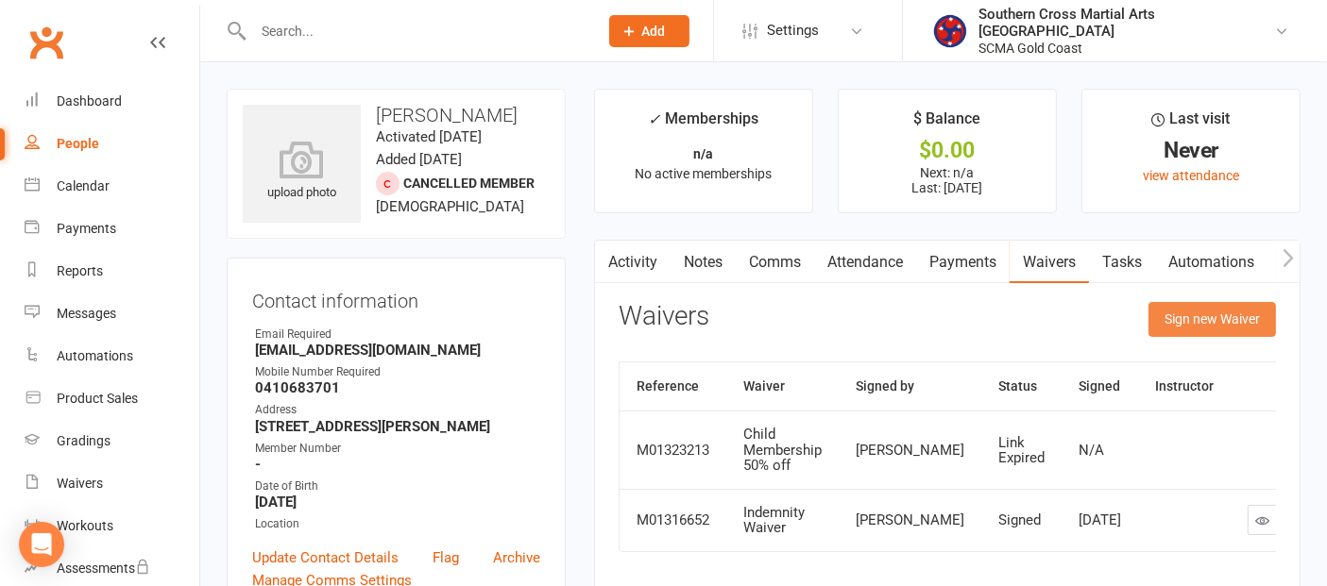
click at [1219, 322] on button "Sign new Waiver" at bounding box center [1211, 319] width 127 height 34
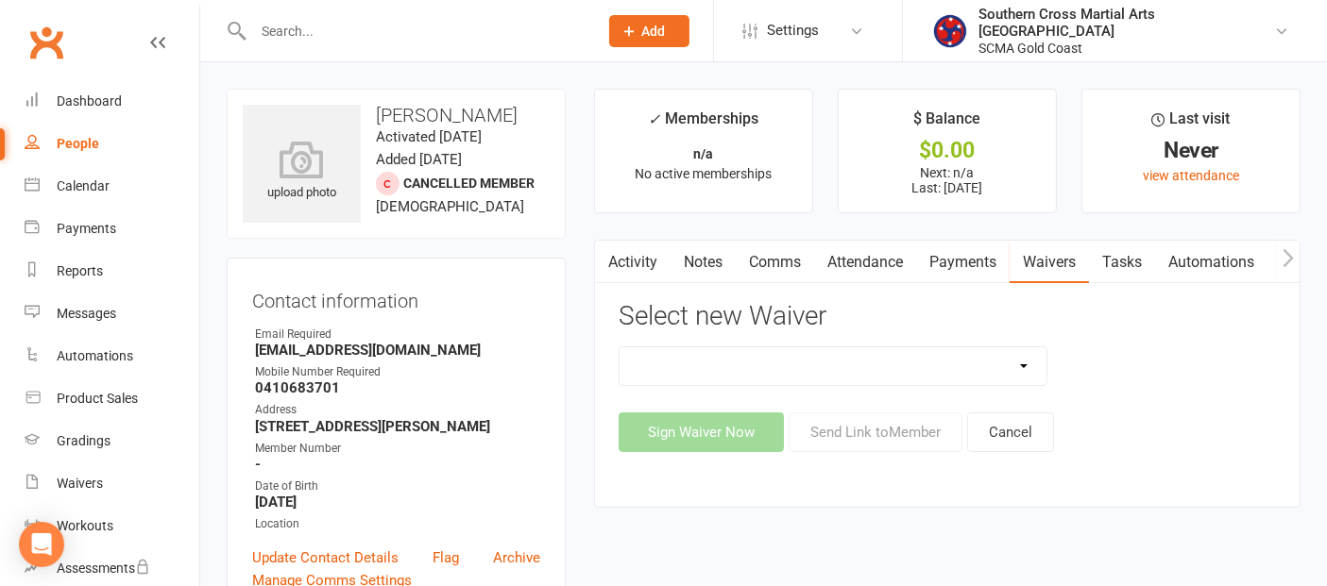
click at [979, 365] on select "Adult Event Waiver Adult Membership Agreement Adult Membership Level Change BJJ…" at bounding box center [833, 367] width 427 height 38
select select "11110"
click at [620, 348] on select "Adult Event Waiver Adult Membership Agreement Adult Membership Level Change BJJ…" at bounding box center [833, 367] width 427 height 38
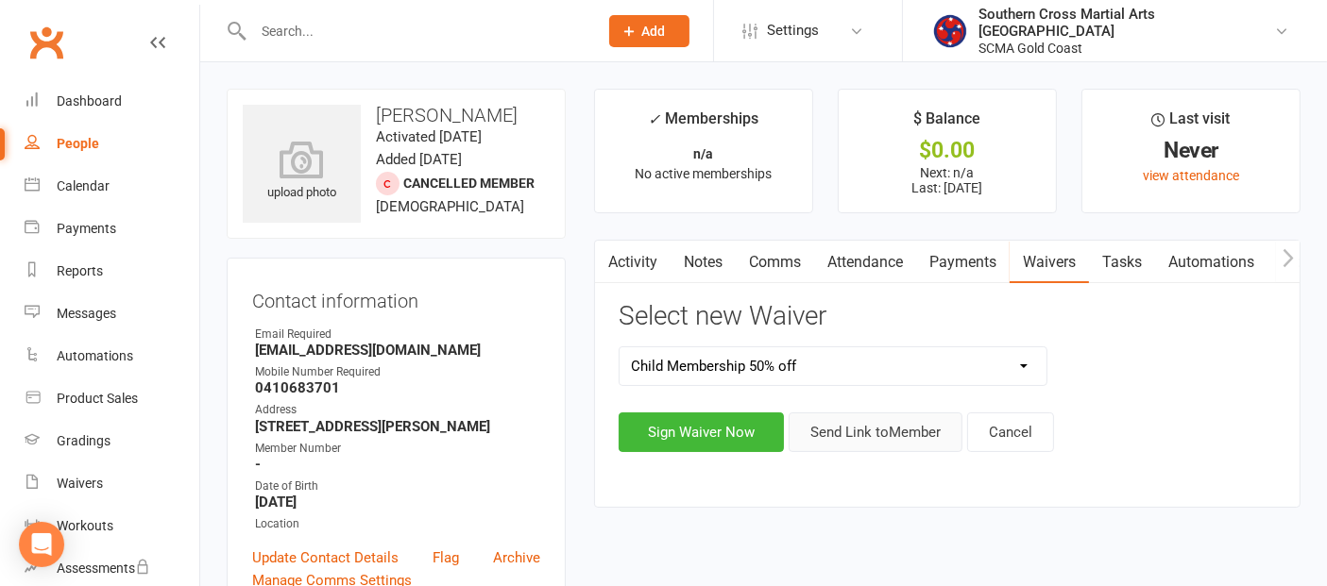
click at [846, 423] on button "Send Link to Member" at bounding box center [876, 433] width 174 height 40
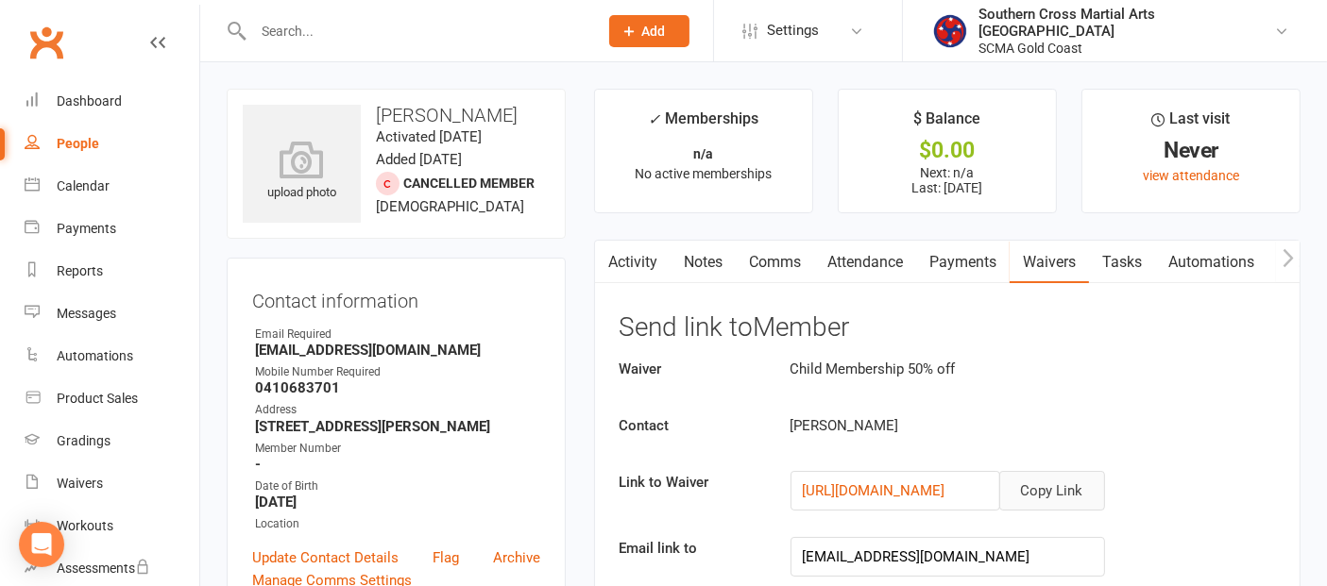
click at [1033, 487] on button "Copy Link" at bounding box center [1052, 491] width 106 height 40
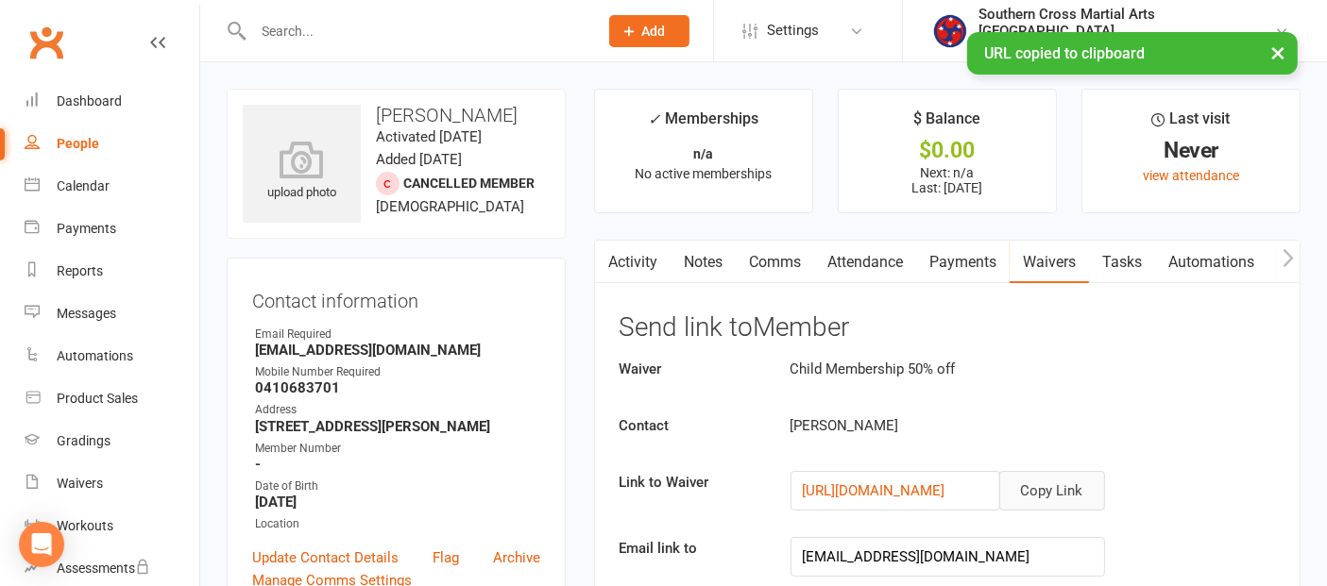
click at [779, 260] on link "Comms" at bounding box center [775, 262] width 78 height 43
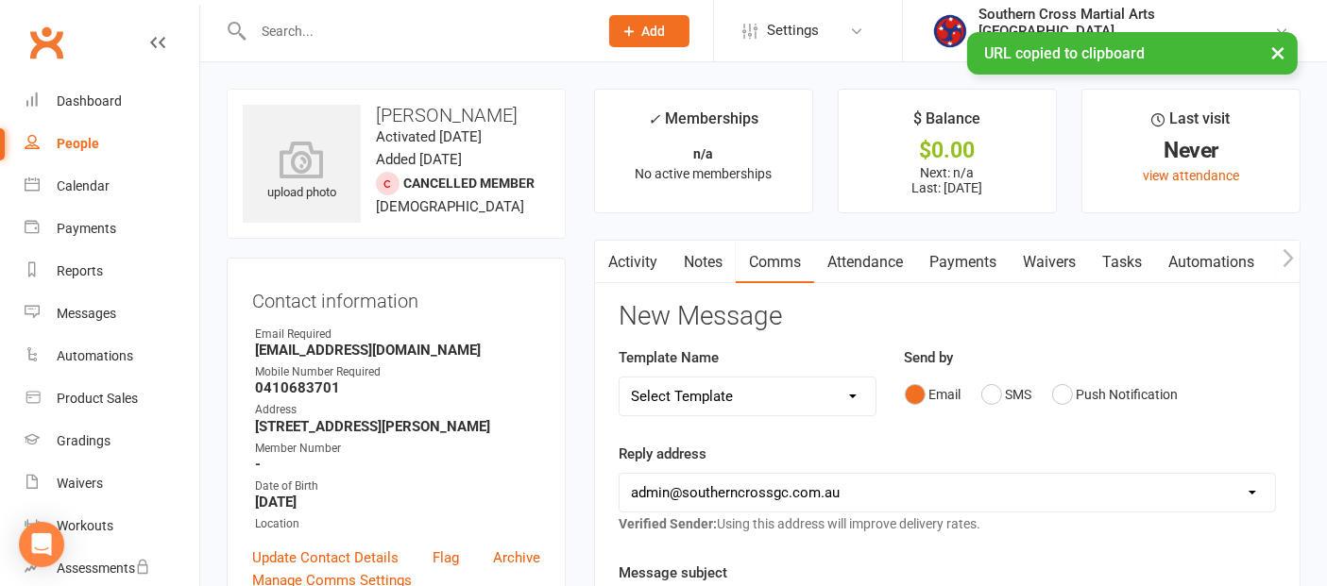
click at [852, 389] on select "Select Template [Email] 11 reasons [Email] 18 Bday [Email] 1 Week no training […" at bounding box center [748, 397] width 256 height 38
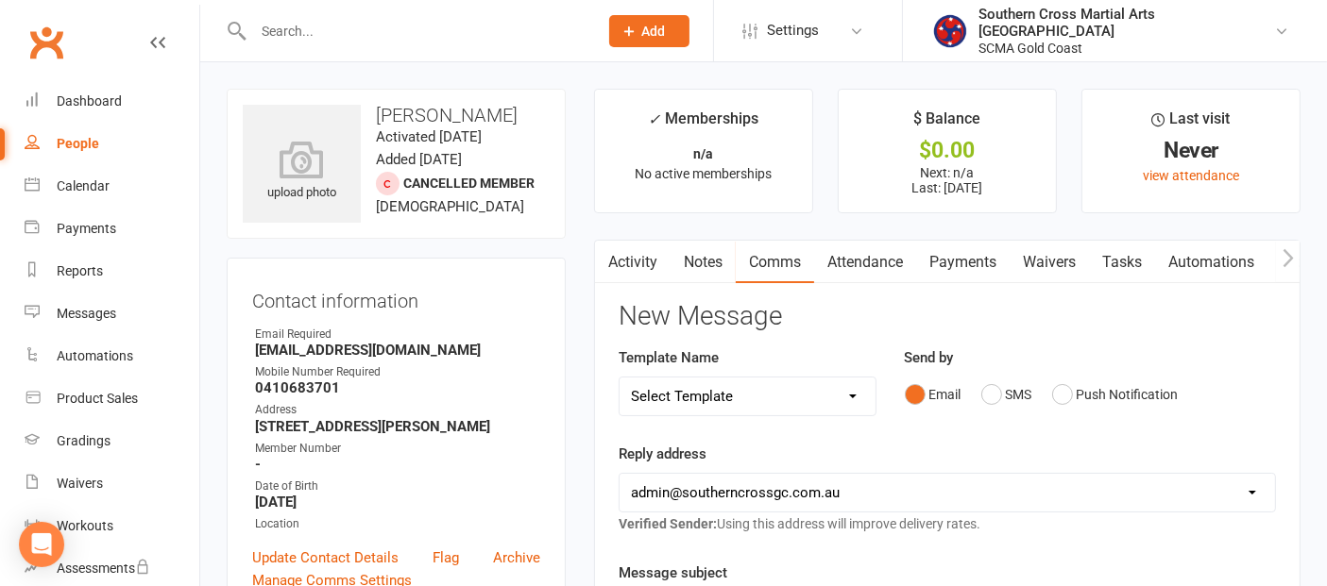
select select "9"
click at [620, 378] on select "Select Template [Email] 11 reasons [Email] 18 Bday [Email] 1 Week no training […" at bounding box center [748, 397] width 256 height 38
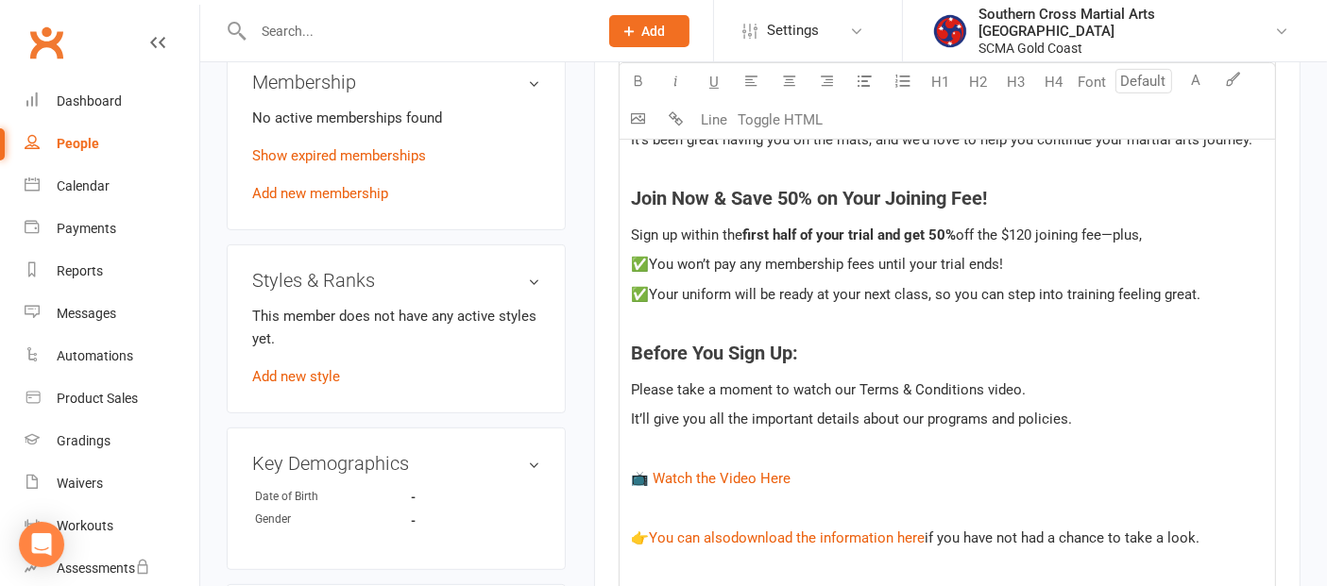
scroll to position [1154, 0]
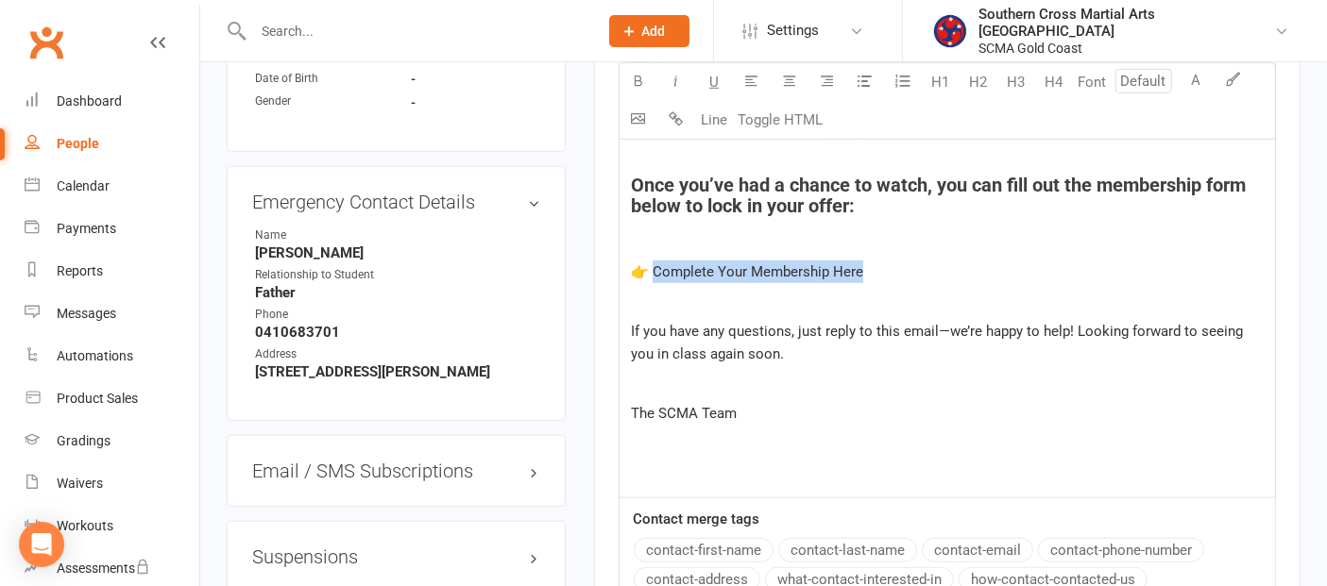
drag, startPoint x: 831, startPoint y: 271, endPoint x: 653, endPoint y: 275, distance: 178.5
click at [653, 275] on p "👉 Complete Your Membership Here" at bounding box center [947, 272] width 633 height 23
click at [995, 324] on span "If you have any questions, just reply to this email—we’re happy to help! Lookin…" at bounding box center [939, 343] width 616 height 40
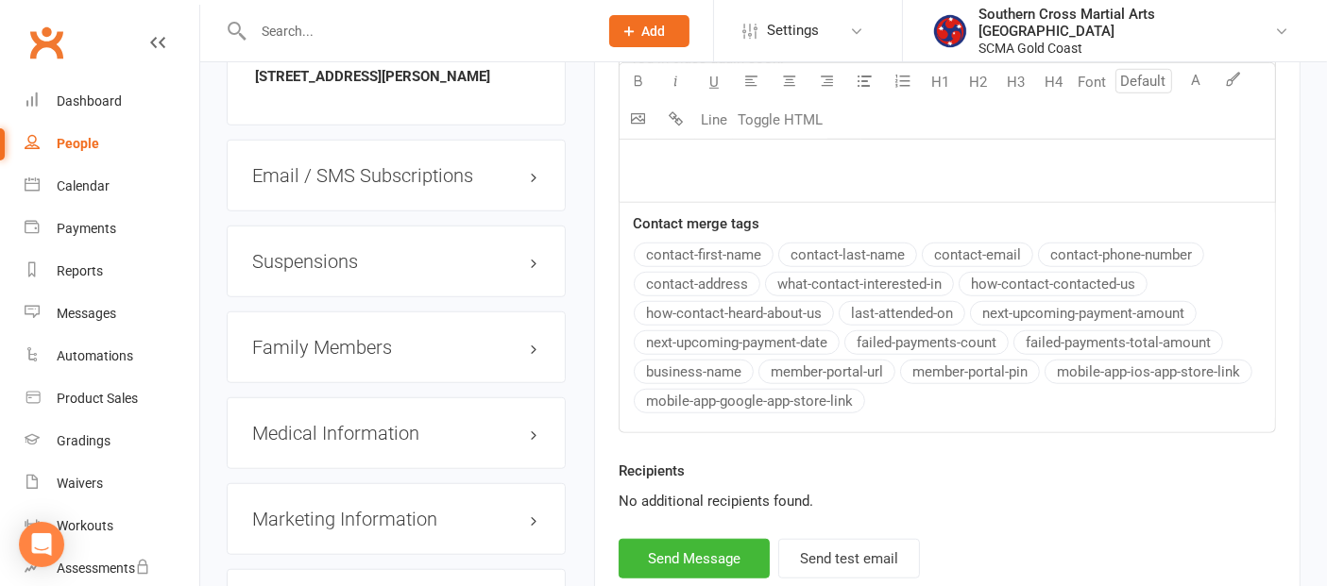
scroll to position [1468, 0]
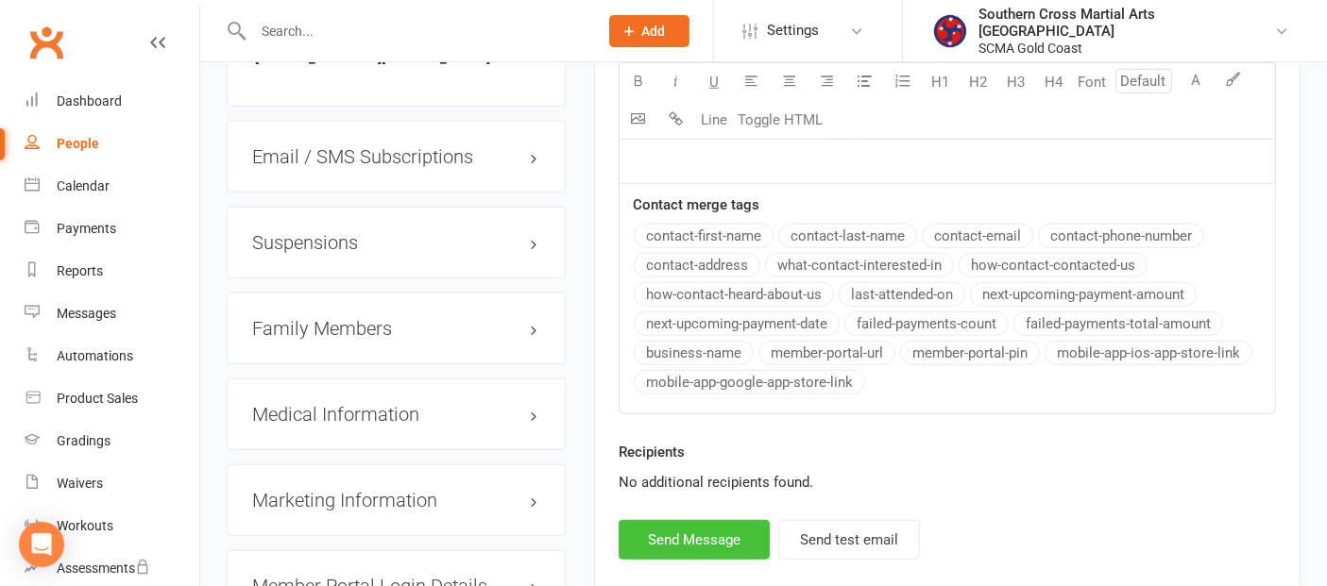
click at [693, 532] on button "Send Message" at bounding box center [694, 540] width 151 height 40
select select
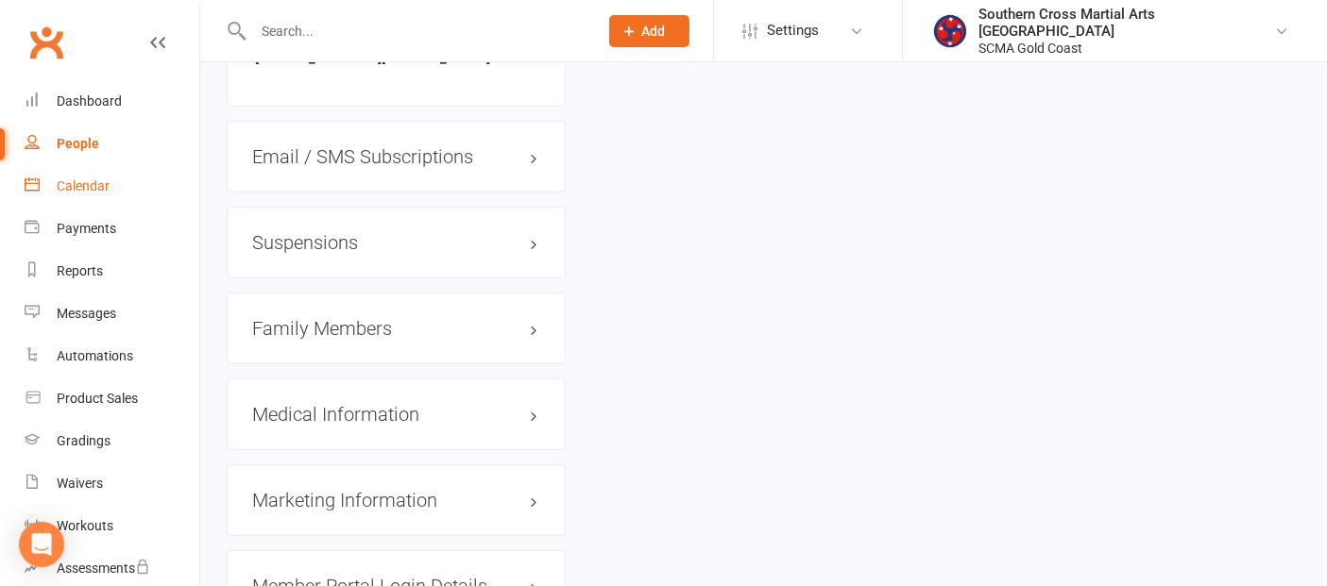
click at [105, 191] on div "Calendar" at bounding box center [83, 185] width 53 height 15
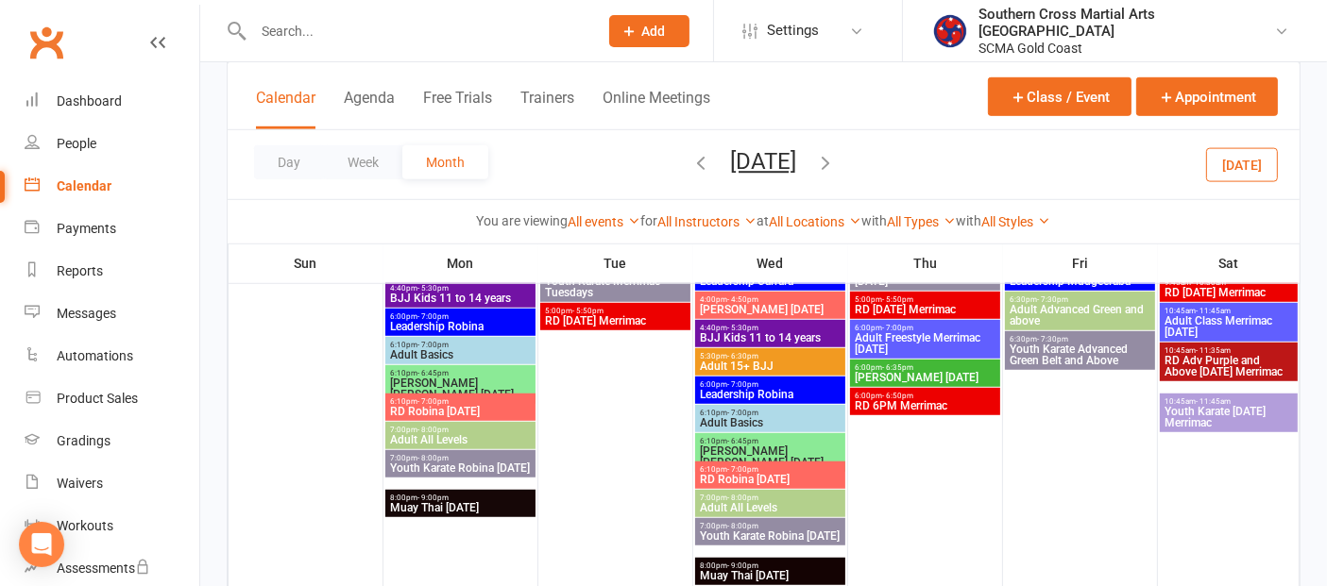
scroll to position [1259, 0]
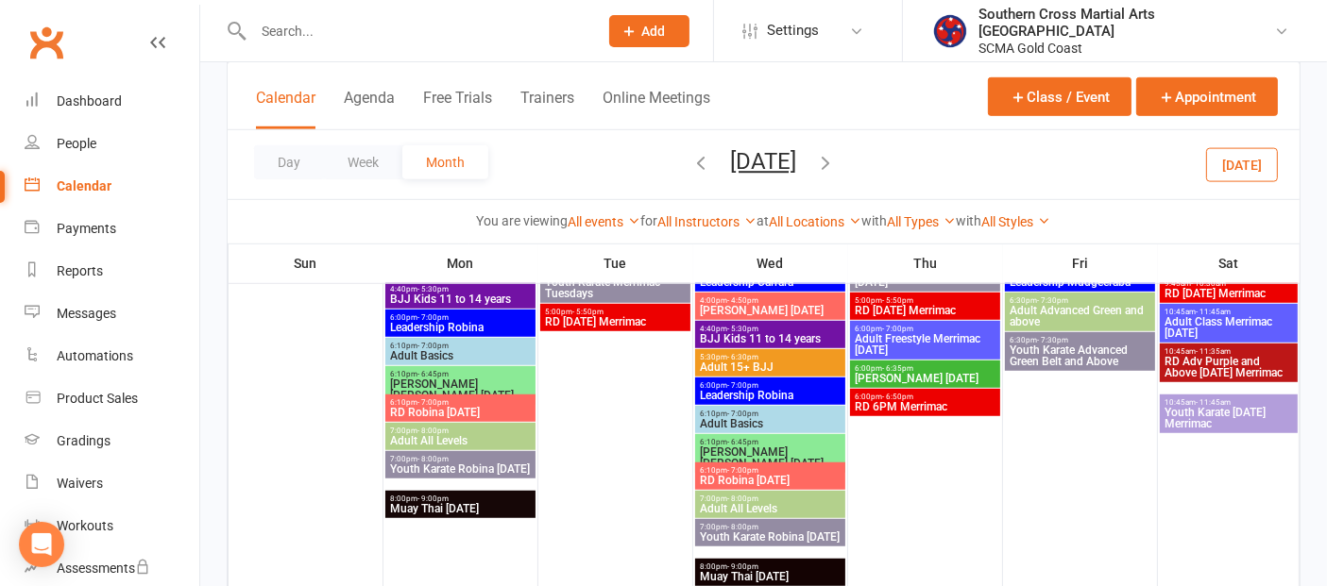
click at [691, 162] on icon "button" at bounding box center [701, 162] width 21 height 21
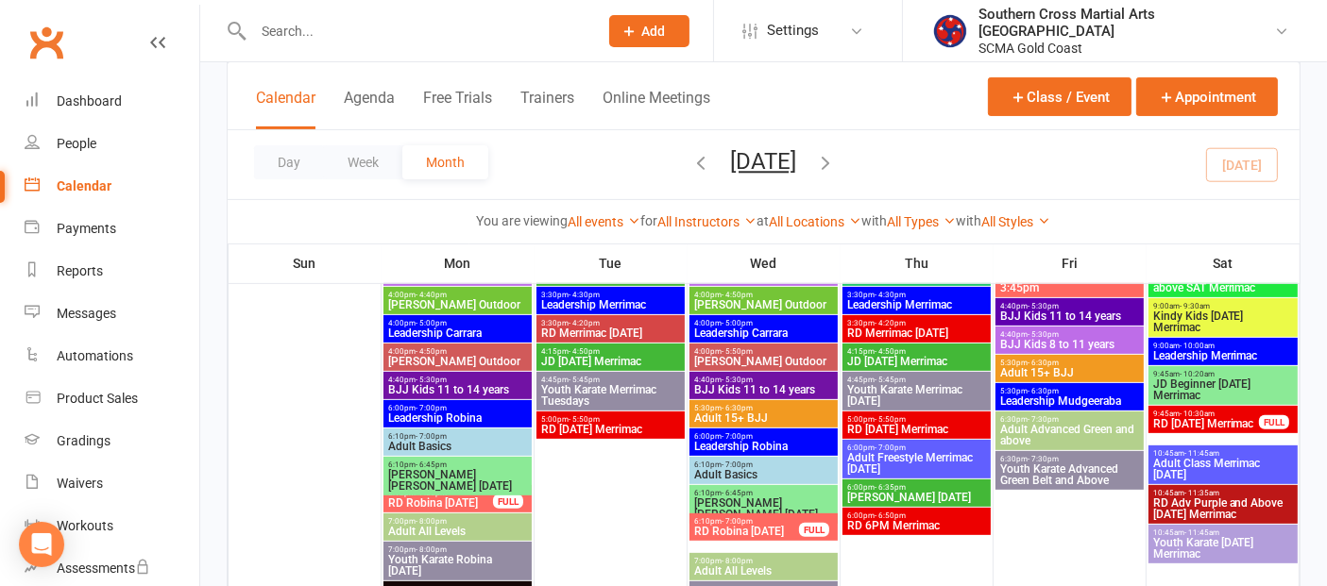
scroll to position [956, 0]
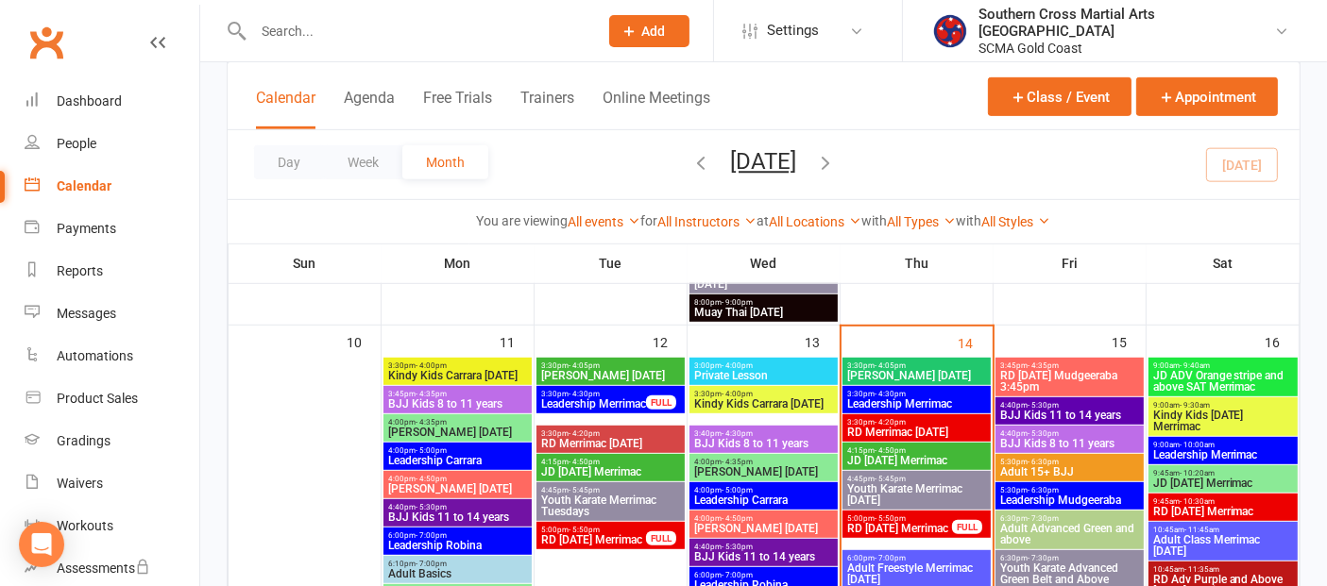
click at [1211, 370] on span "JD ADV Orange stripe and above SAT Merrimac" at bounding box center [1223, 381] width 142 height 23
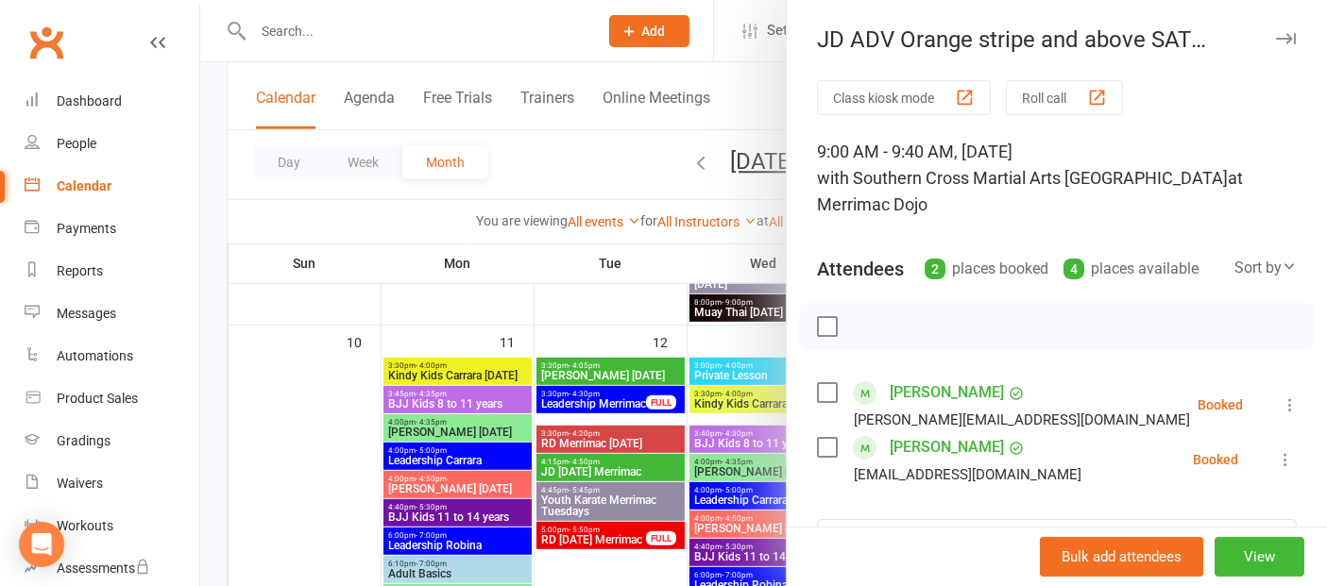
scroll to position [105, 0]
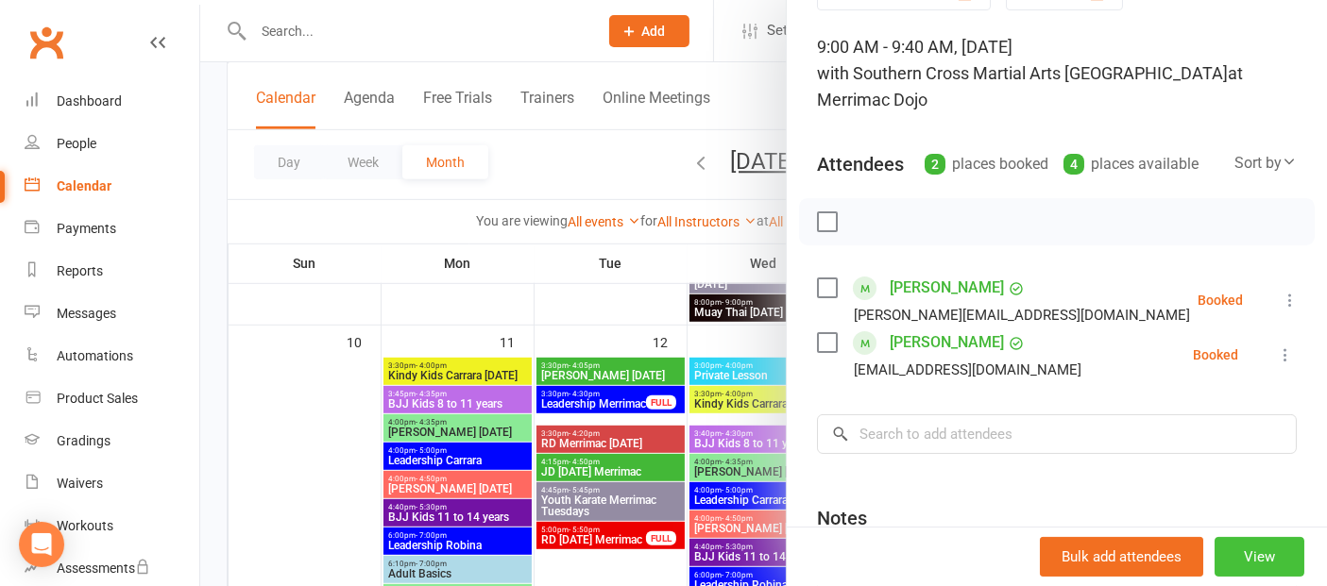
click at [1214, 545] on button "View" at bounding box center [1259, 557] width 90 height 40
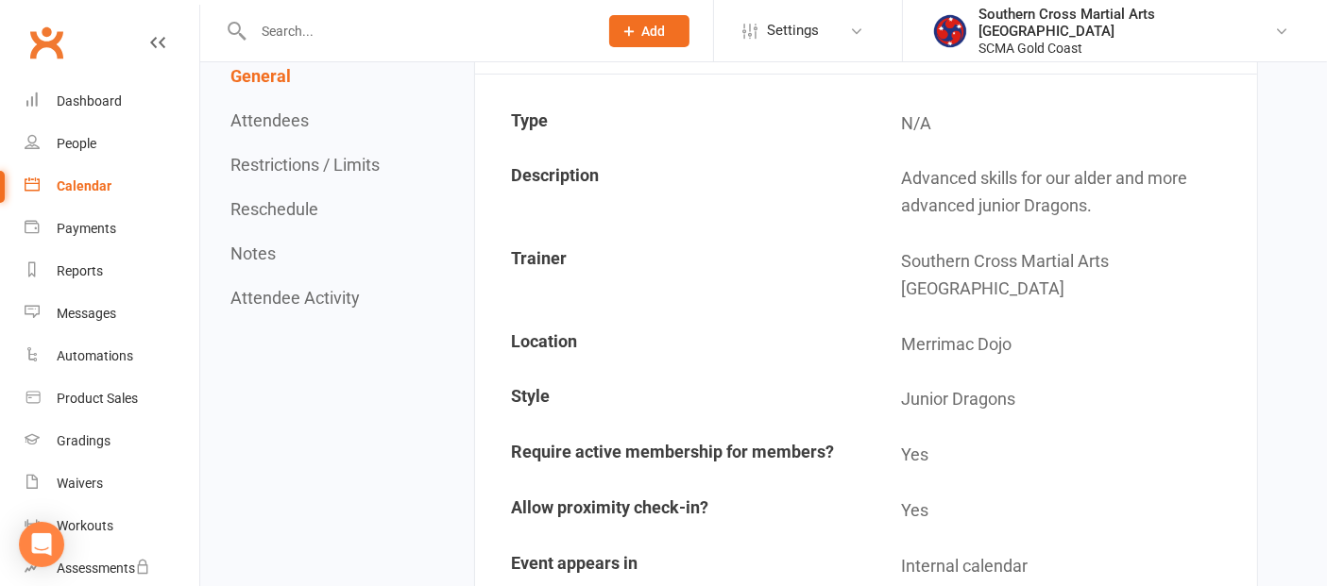
scroll to position [105, 0]
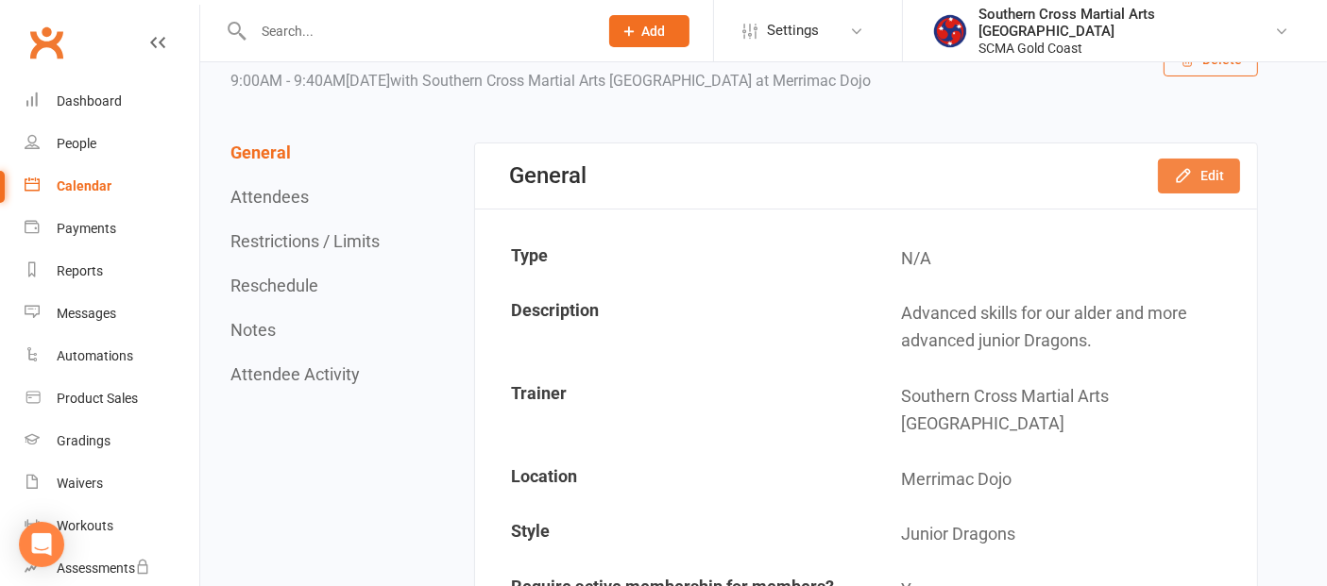
click at [1189, 172] on icon "button" at bounding box center [1183, 176] width 12 height 12
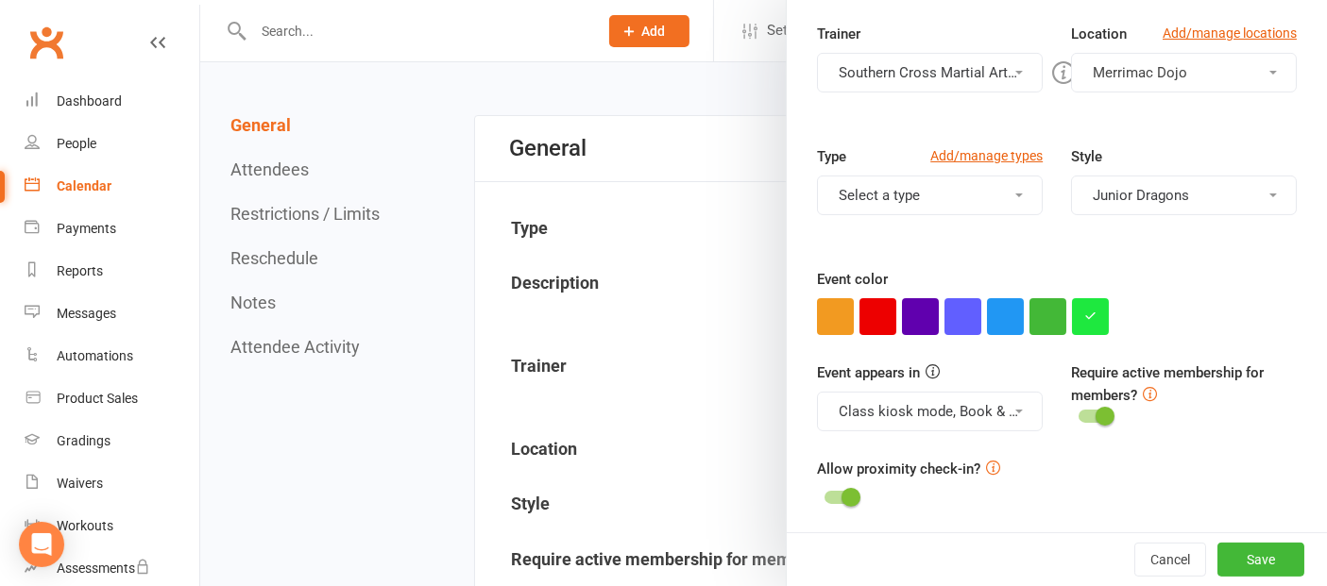
scroll to position [314, 0]
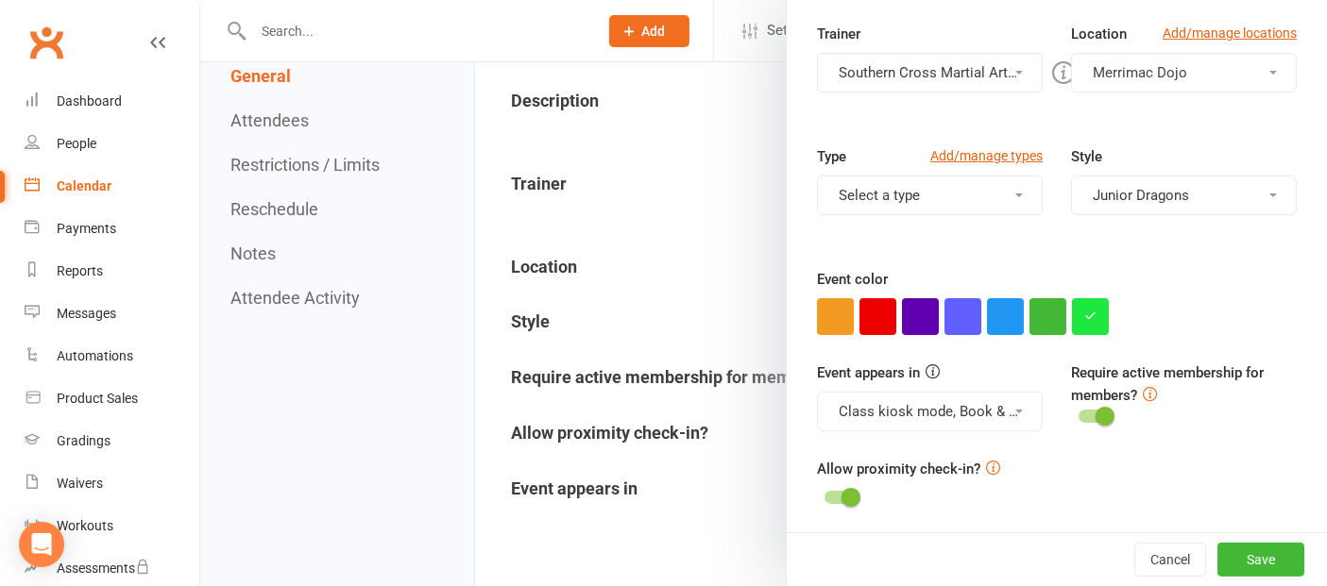
click at [997, 399] on button "Class kiosk mode, Book & Pay, Roll call, Clubworx website calendar and Mobile a…" at bounding box center [930, 412] width 226 height 40
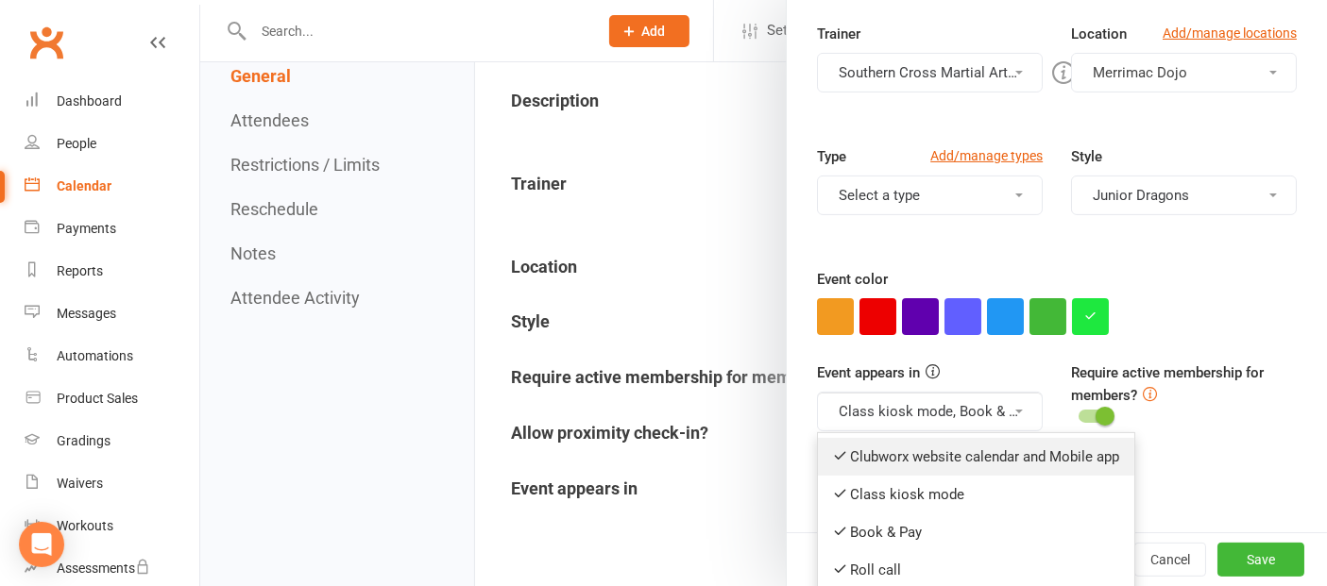
click at [833, 451] on icon at bounding box center [840, 456] width 14 height 14
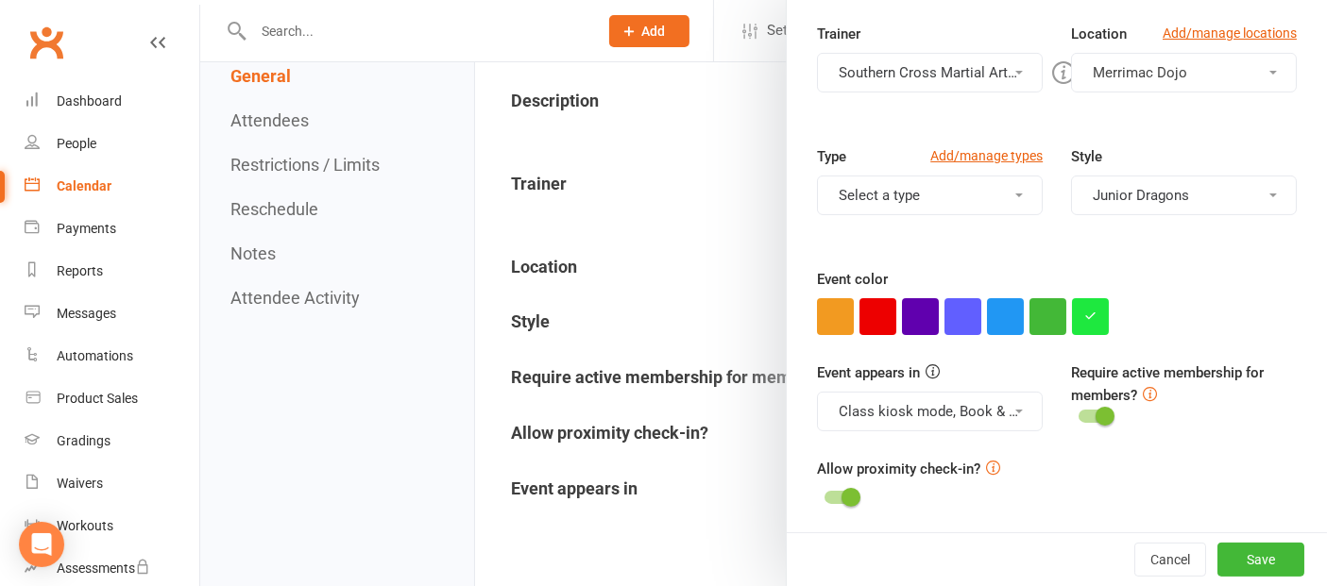
click at [927, 410] on button "Class kiosk mode, Book & Pay, Roll call" at bounding box center [930, 412] width 226 height 40
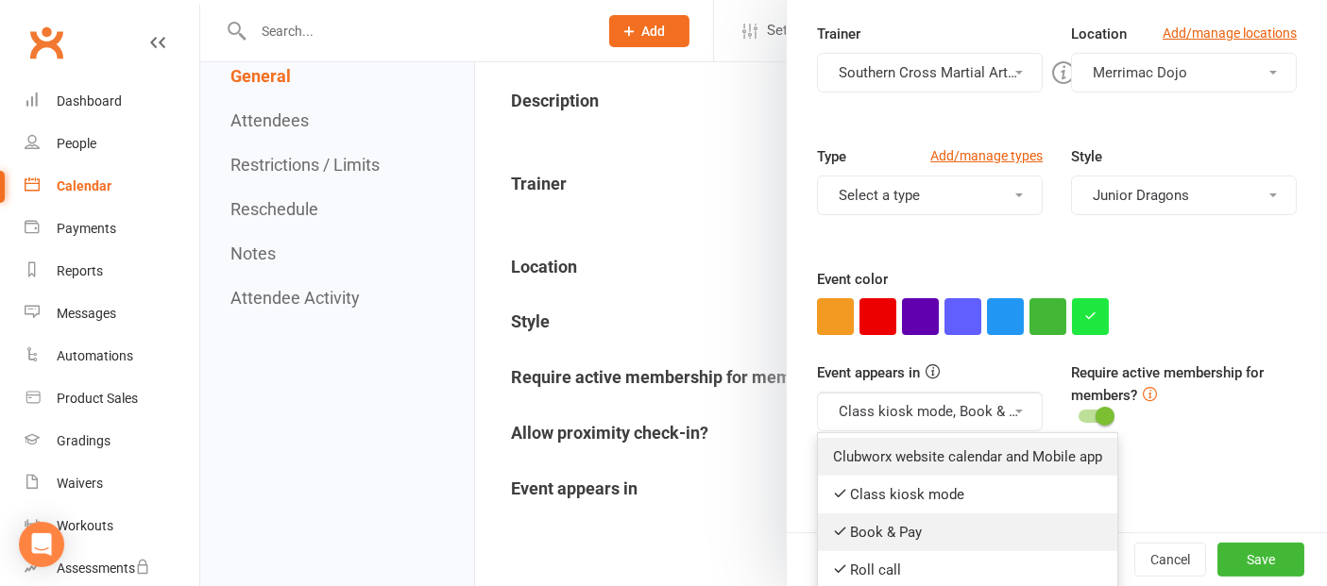
click at [833, 524] on icon at bounding box center [840, 531] width 14 height 14
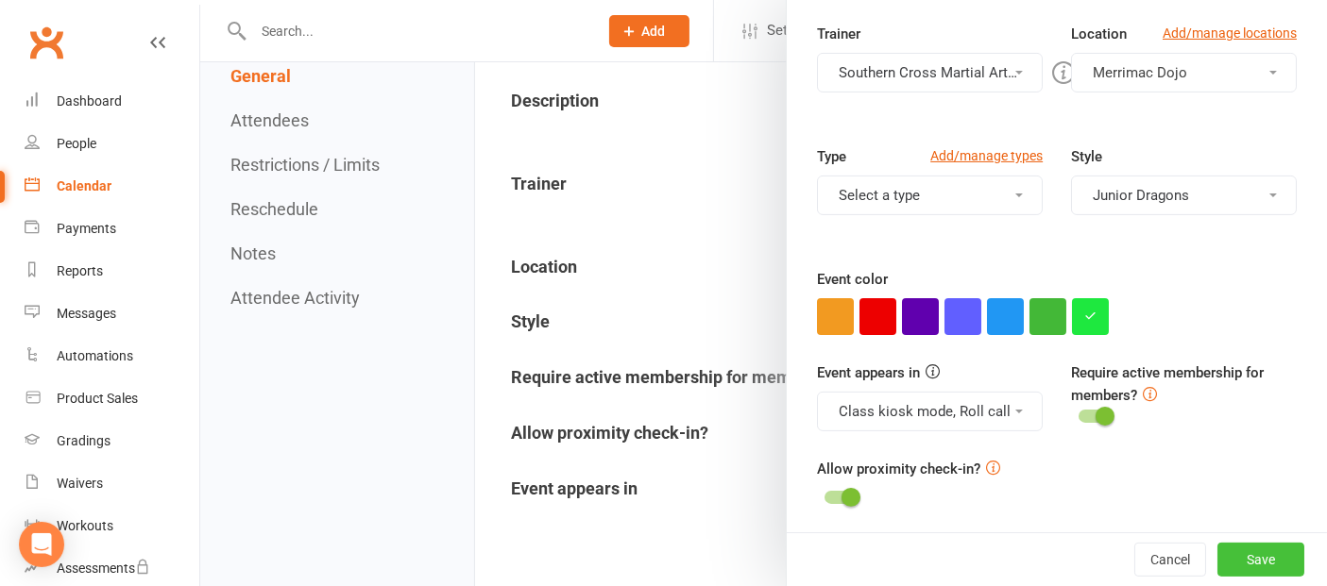
click at [1217, 554] on button "Save" at bounding box center [1260, 560] width 87 height 34
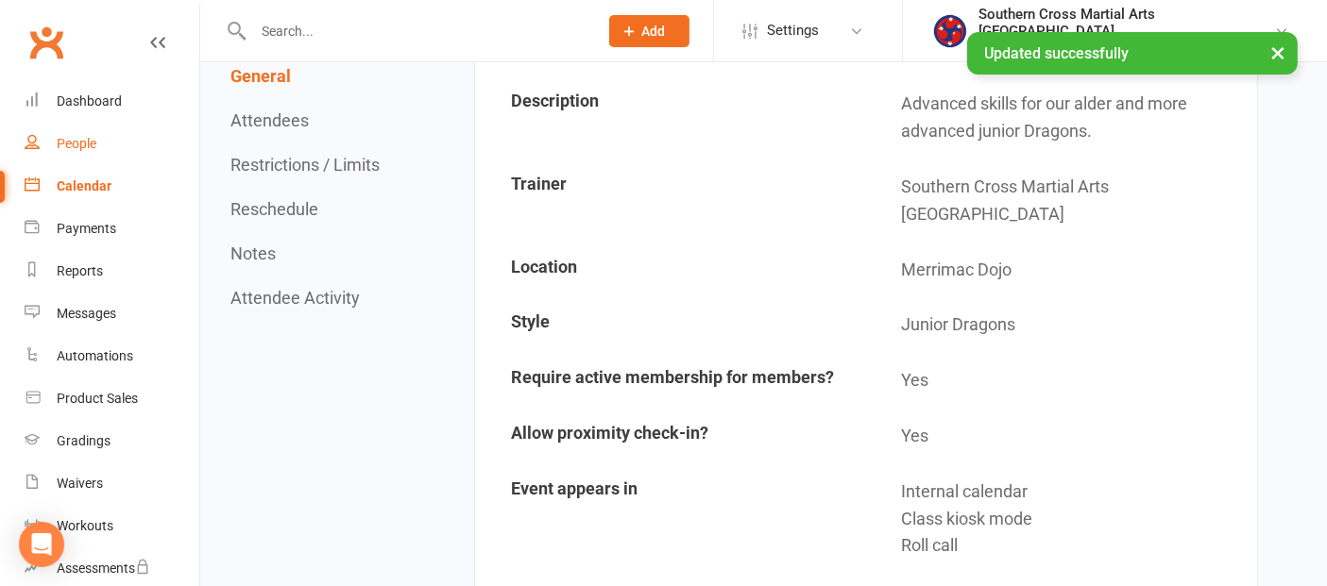
drag, startPoint x: 80, startPoint y: 139, endPoint x: 96, endPoint y: 144, distance: 17.0
click at [80, 141] on div "People" at bounding box center [77, 143] width 40 height 15
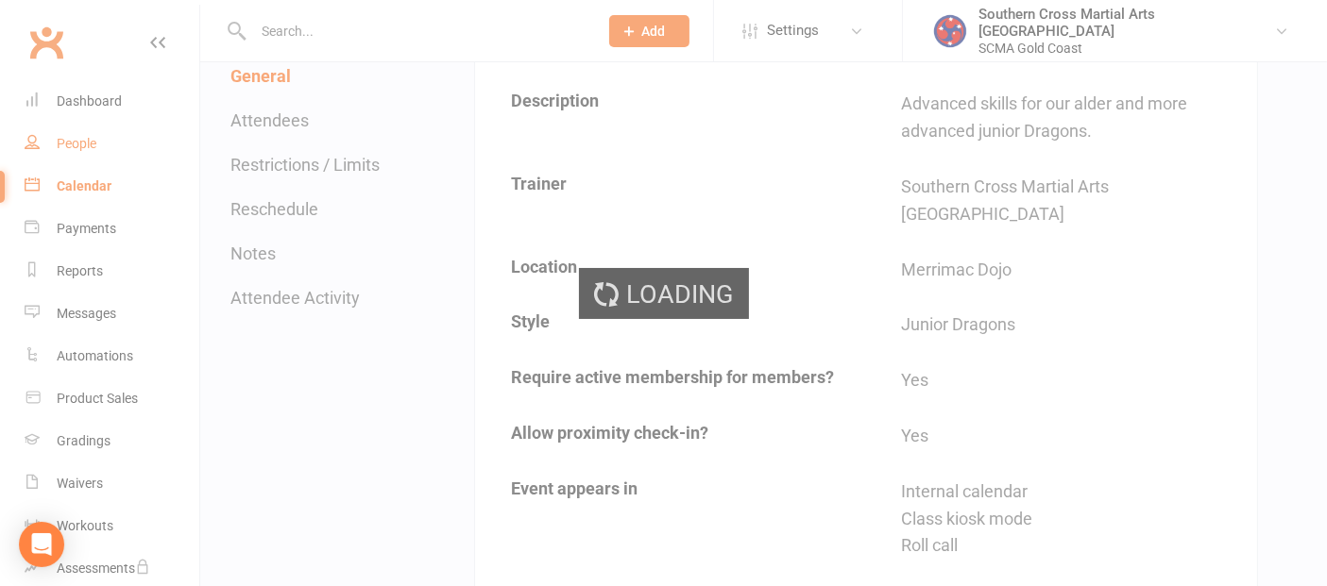
select select "100"
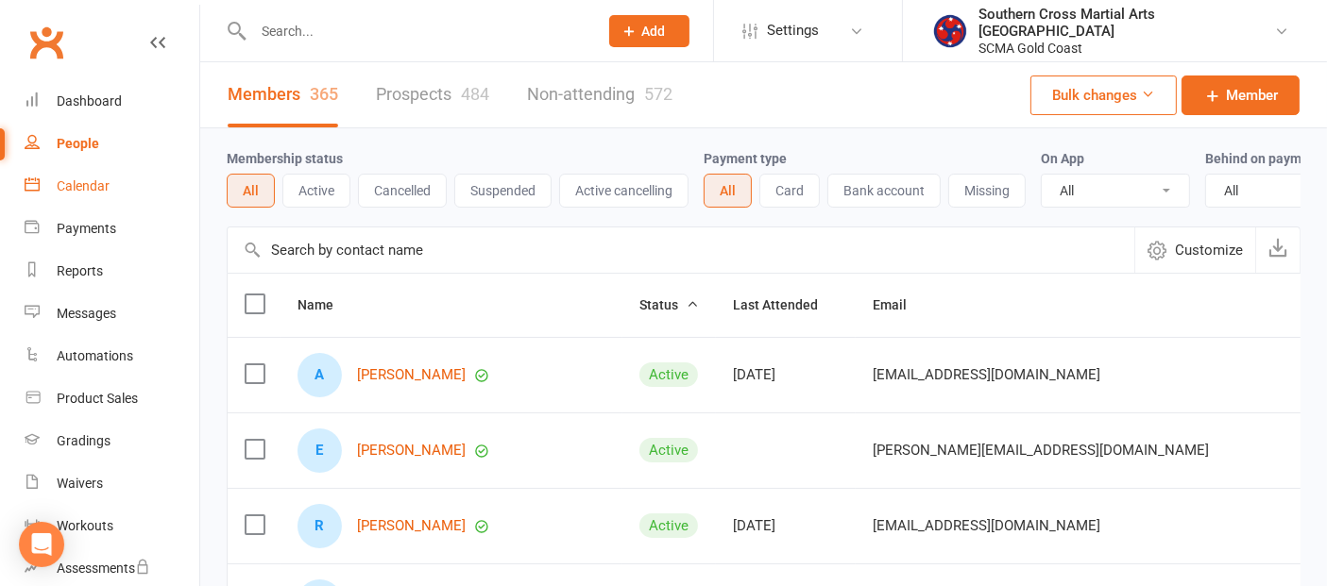
click at [82, 183] on div "Calendar" at bounding box center [83, 185] width 53 height 15
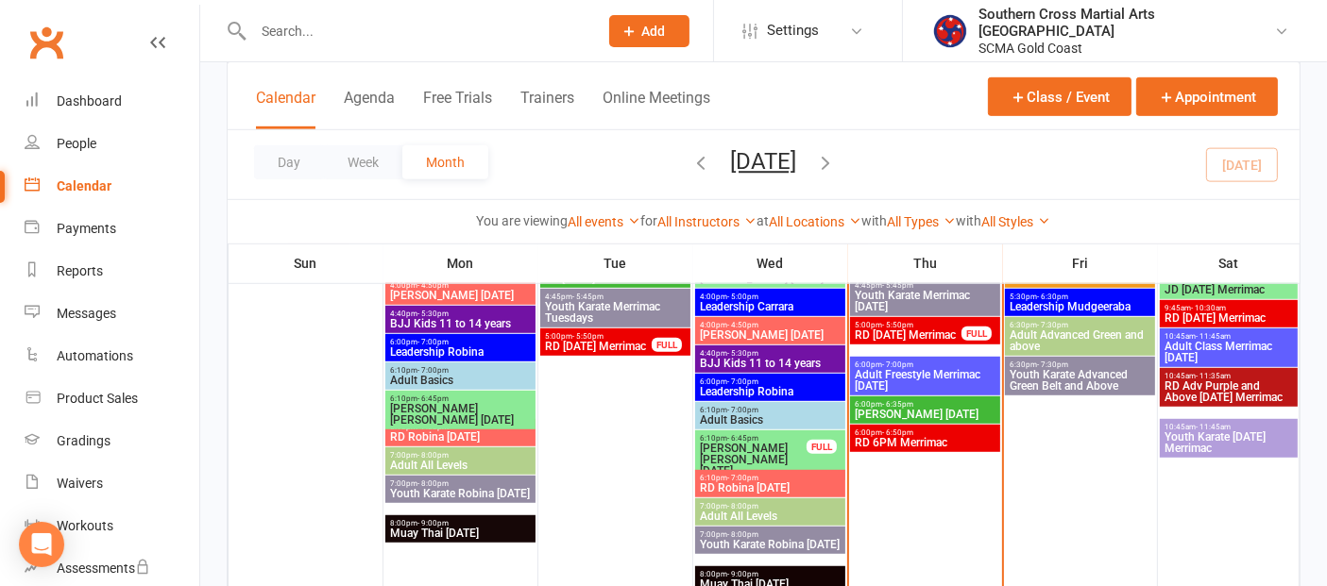
scroll to position [1154, 0]
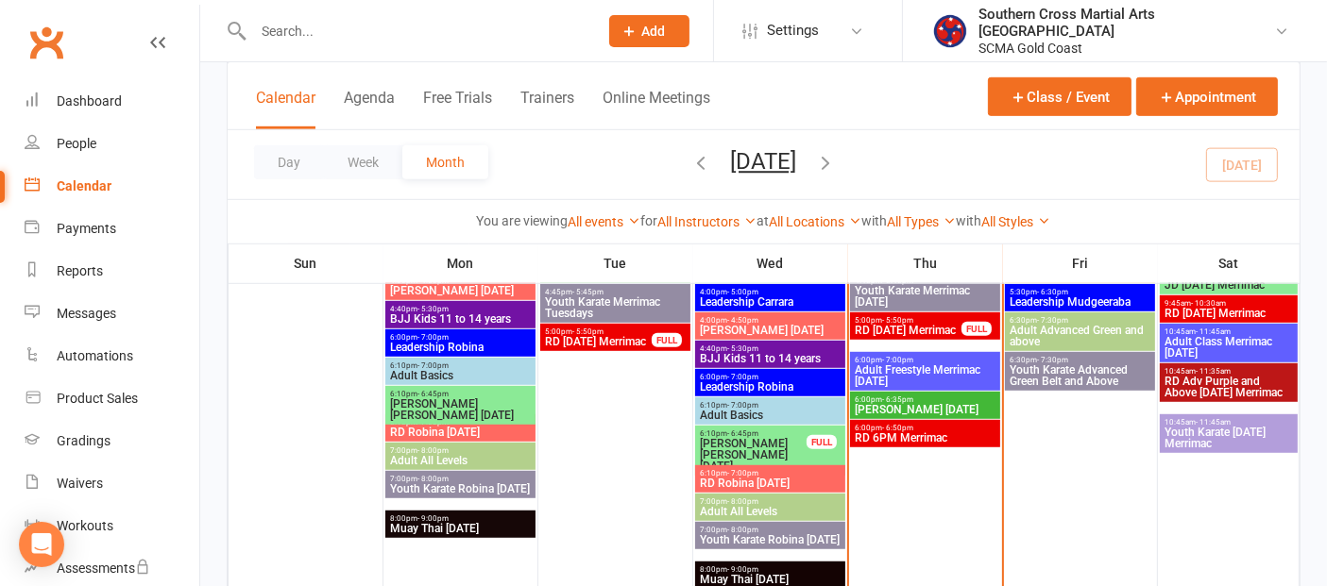
click at [1047, 332] on span "Adult Advanced Green and above" at bounding box center [1080, 336] width 143 height 23
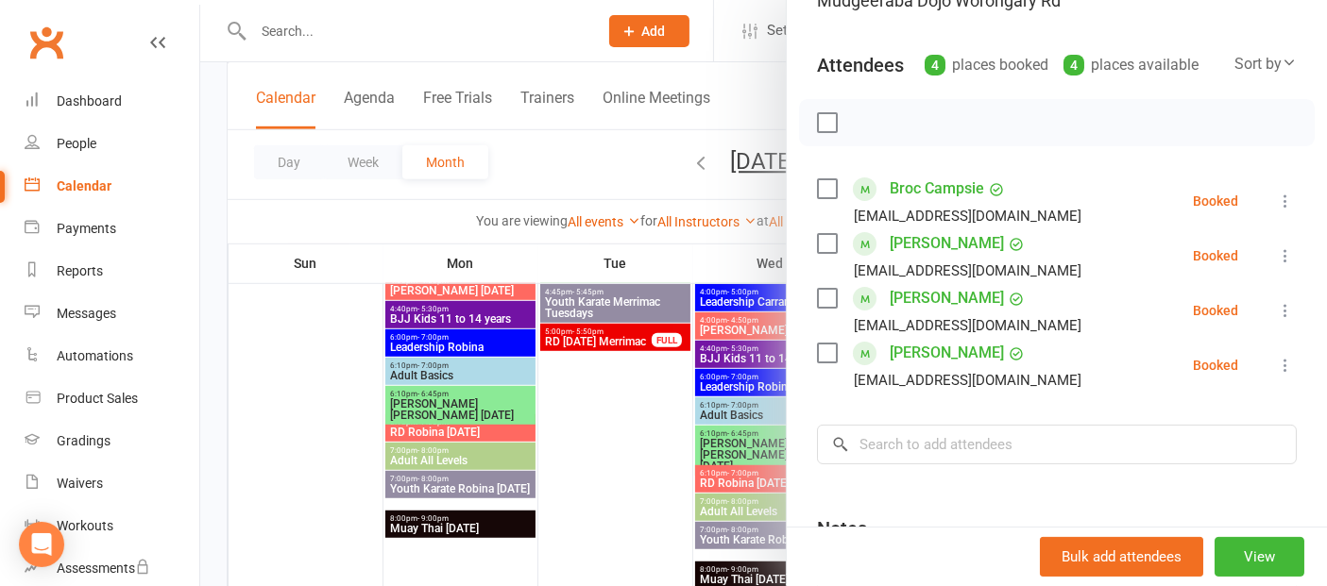
scroll to position [210, 0]
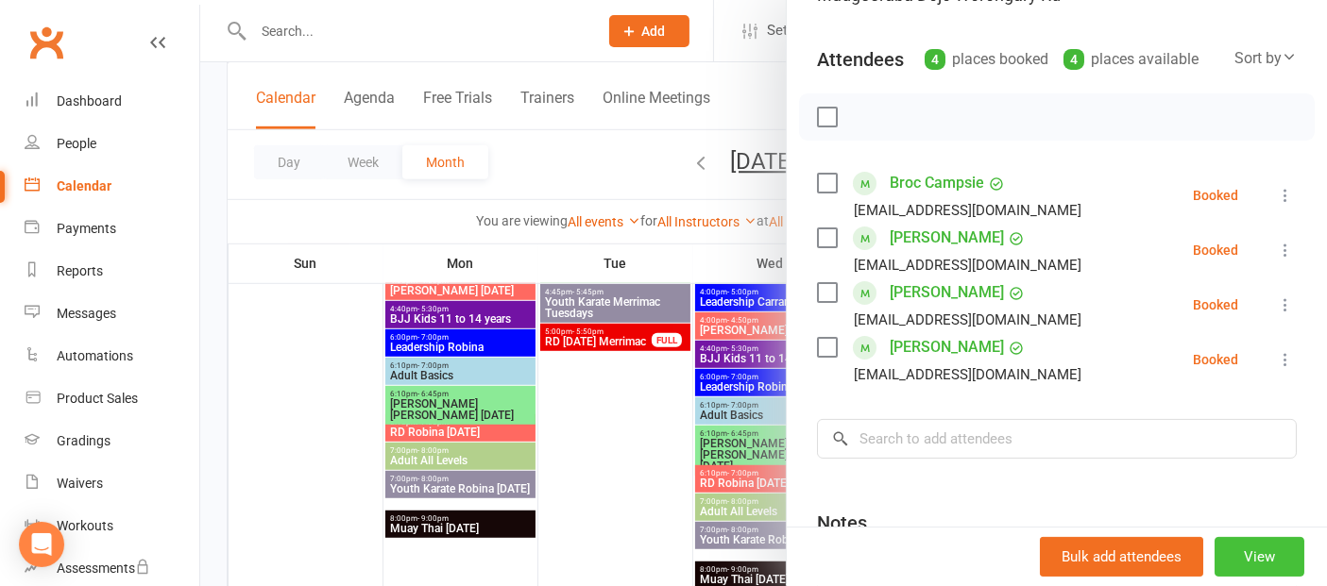
click at [1228, 557] on button "View" at bounding box center [1259, 557] width 90 height 40
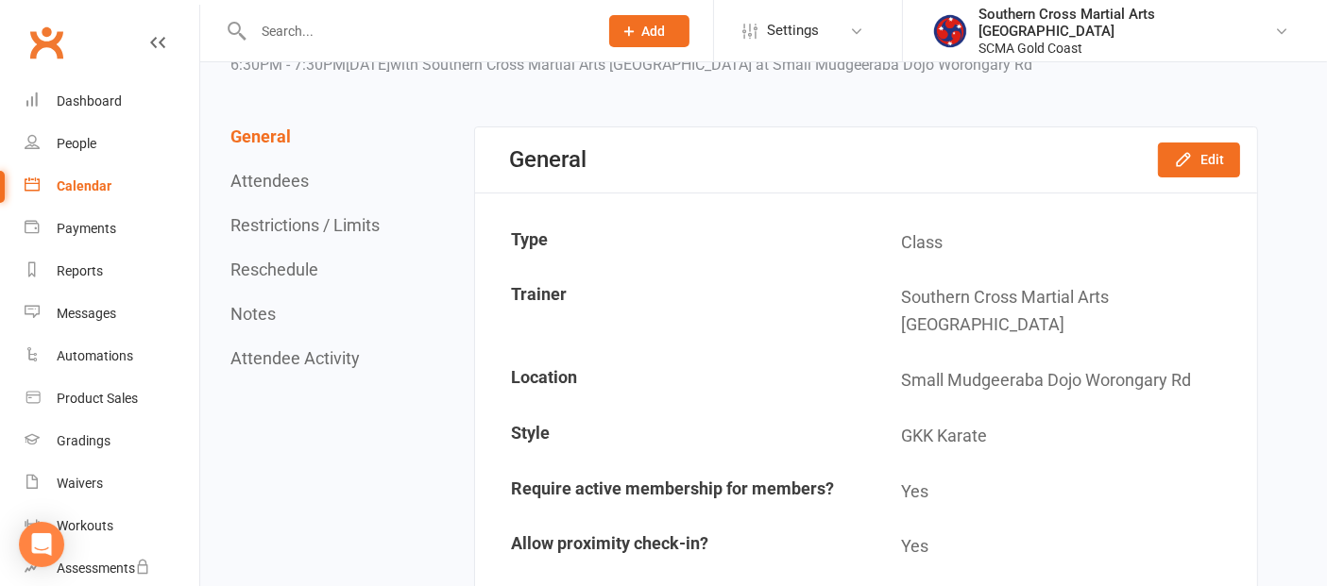
scroll to position [105, 0]
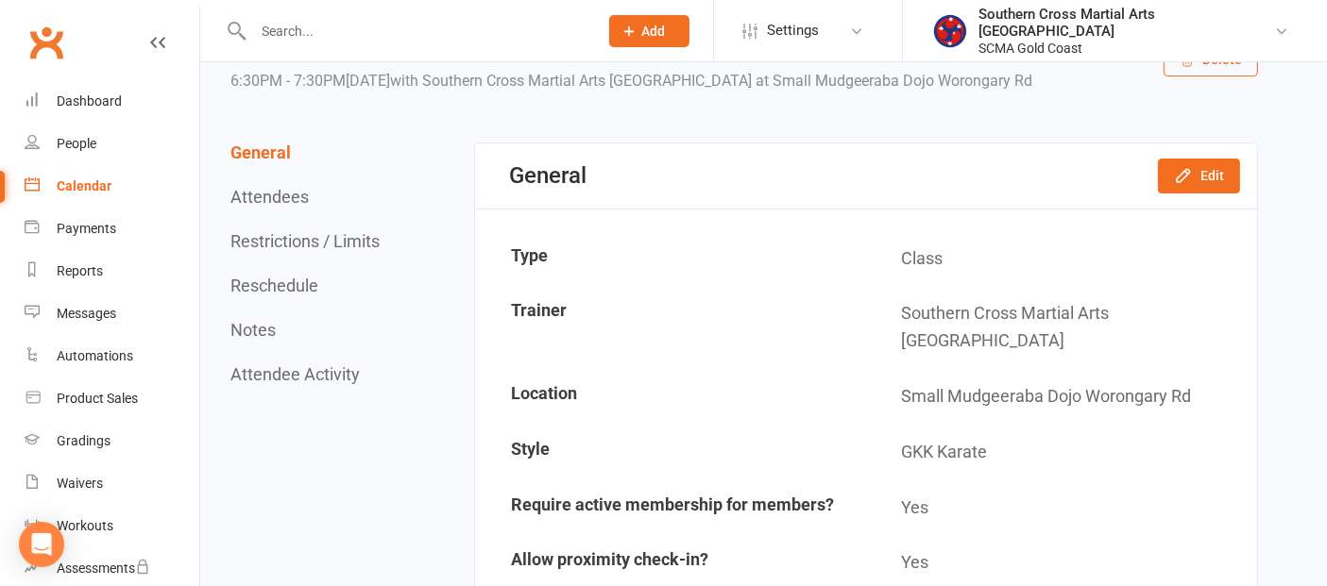
click at [1206, 193] on div "General Edit" at bounding box center [866, 176] width 782 height 65
click at [1190, 179] on icon "button" at bounding box center [1183, 175] width 19 height 19
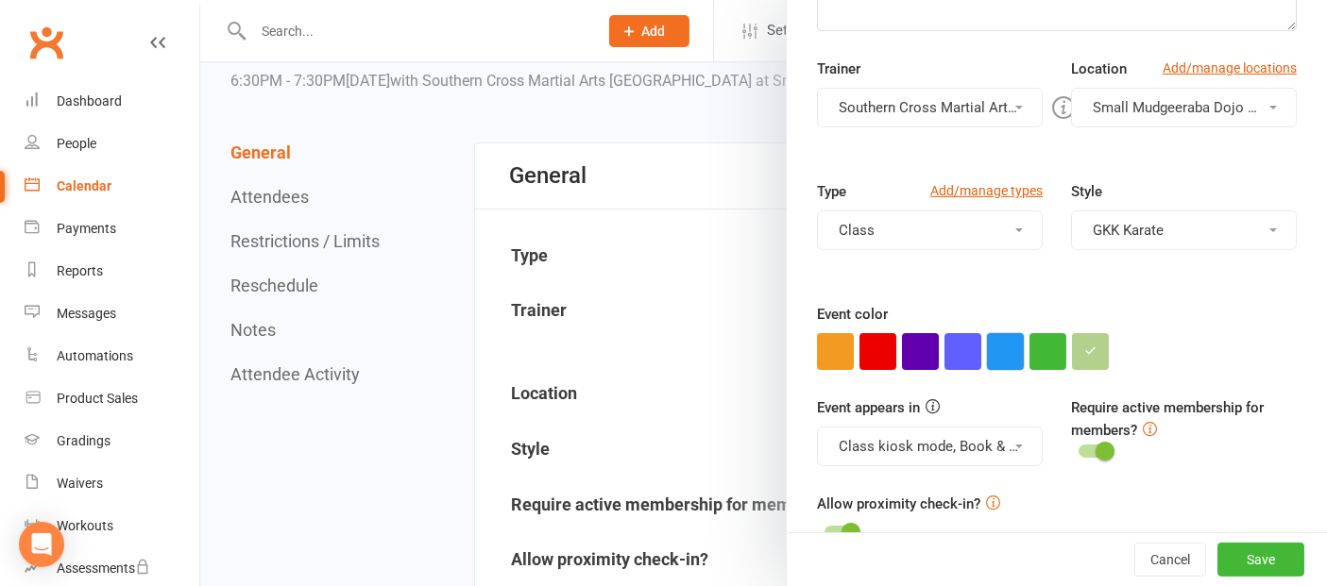
scroll to position [391, 0]
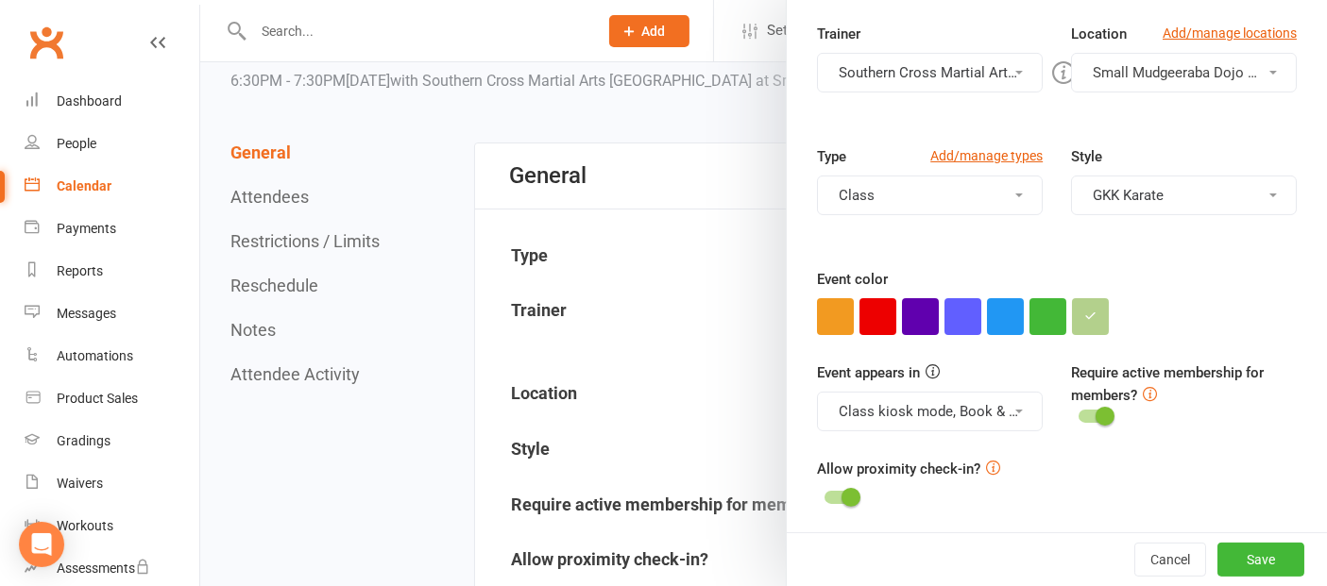
click at [979, 406] on button "Class kiosk mode, Book & Pay, Roll call, Clubworx website calendar and Mobile a…" at bounding box center [930, 412] width 226 height 40
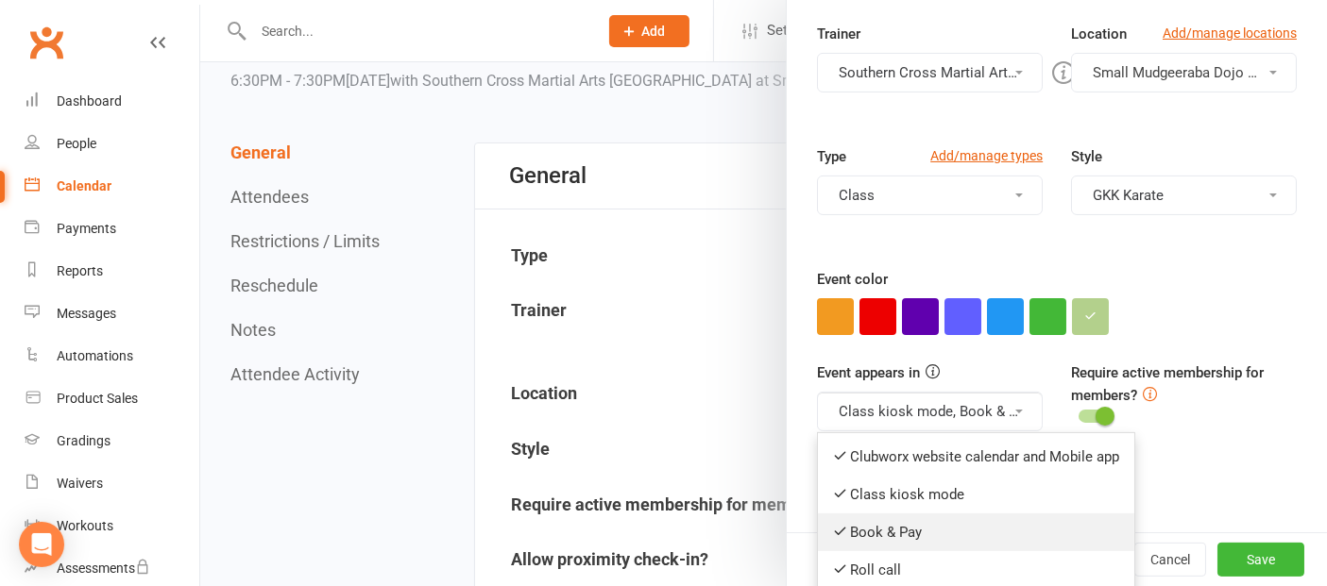
click at [836, 518] on link "Book & Pay" at bounding box center [976, 533] width 316 height 38
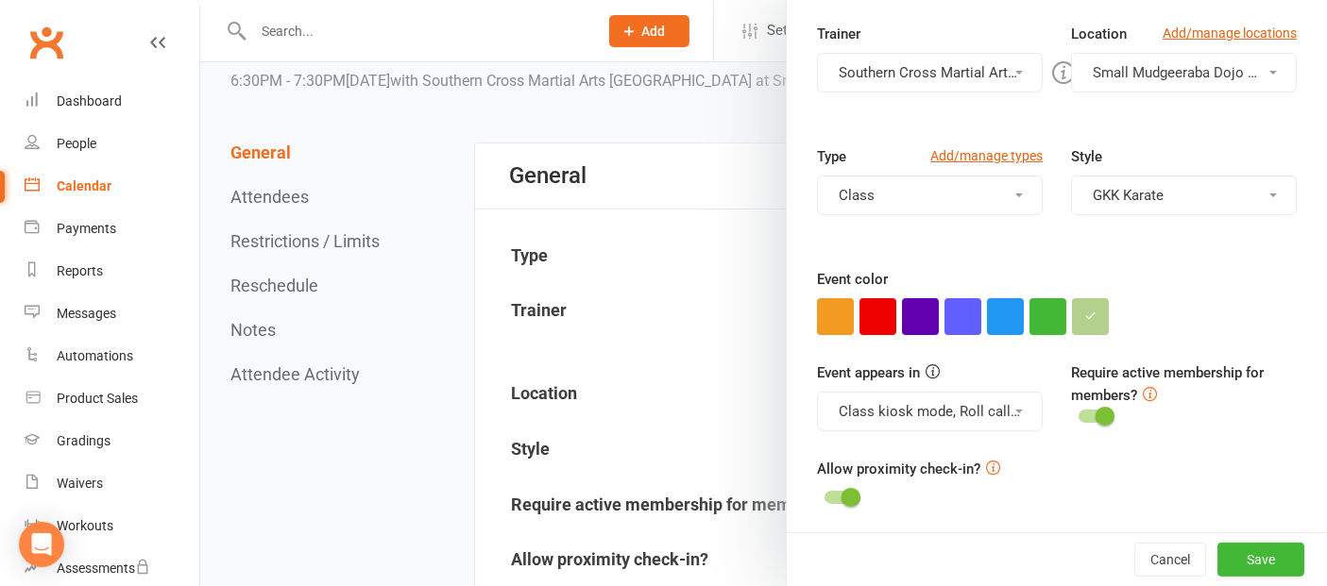
click at [948, 416] on button "Class kiosk mode, Roll call, Clubworx website calendar and Mobile app" at bounding box center [930, 412] width 226 height 40
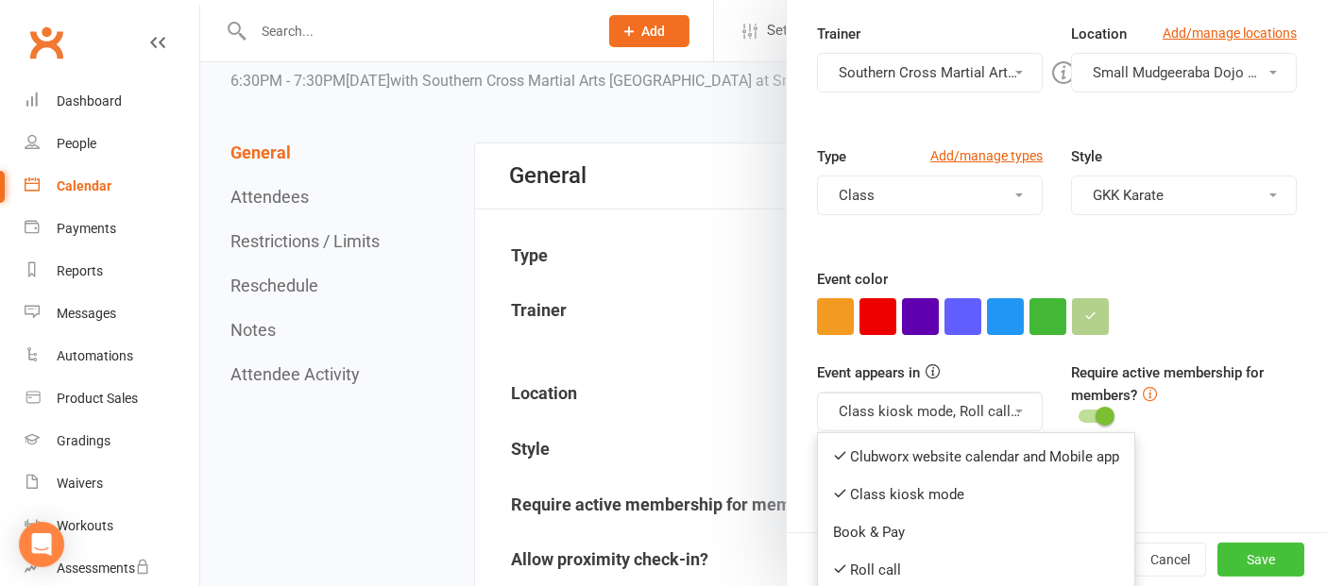
click at [1217, 557] on button "Save" at bounding box center [1260, 560] width 87 height 34
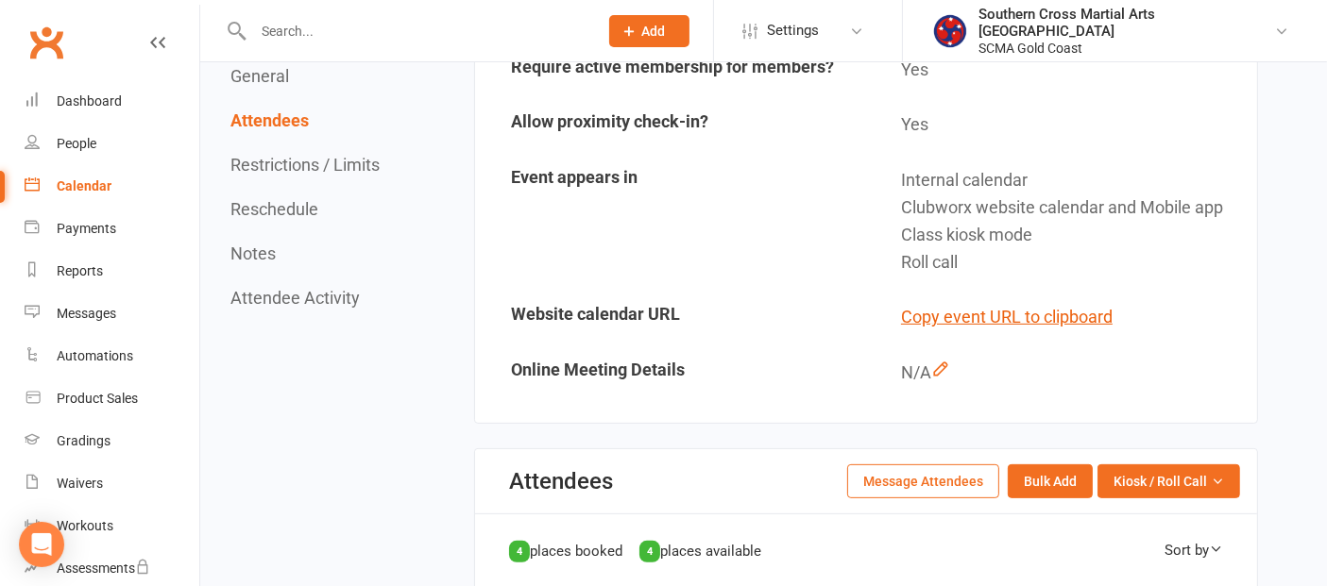
scroll to position [524, 0]
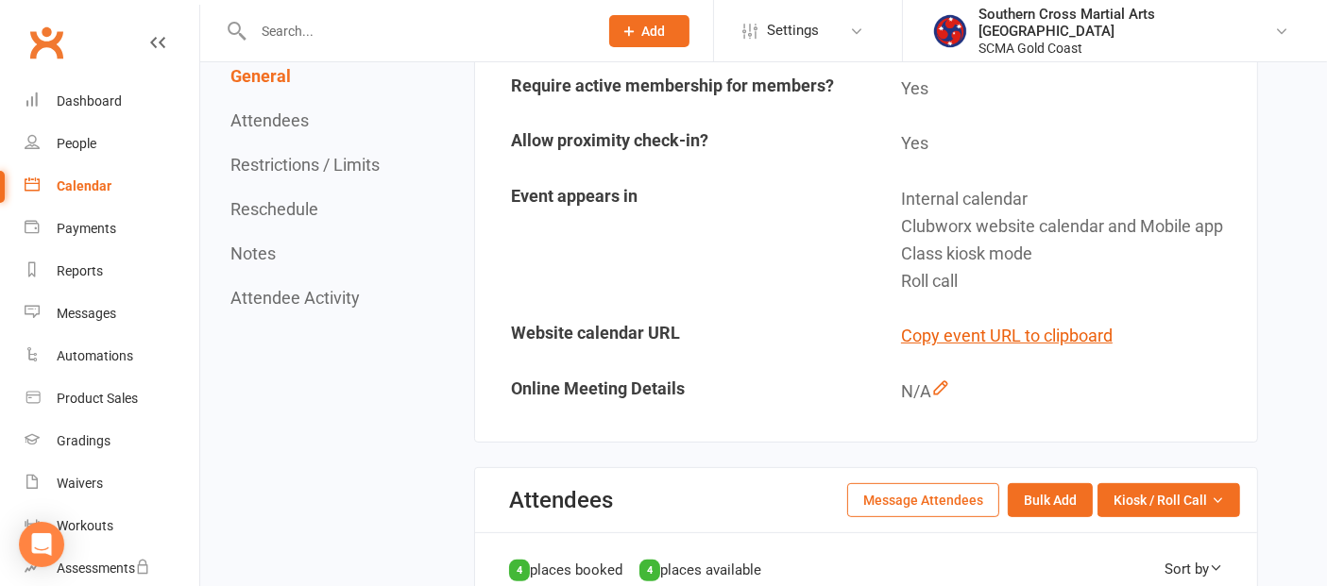
click at [76, 181] on div "Calendar" at bounding box center [84, 185] width 55 height 15
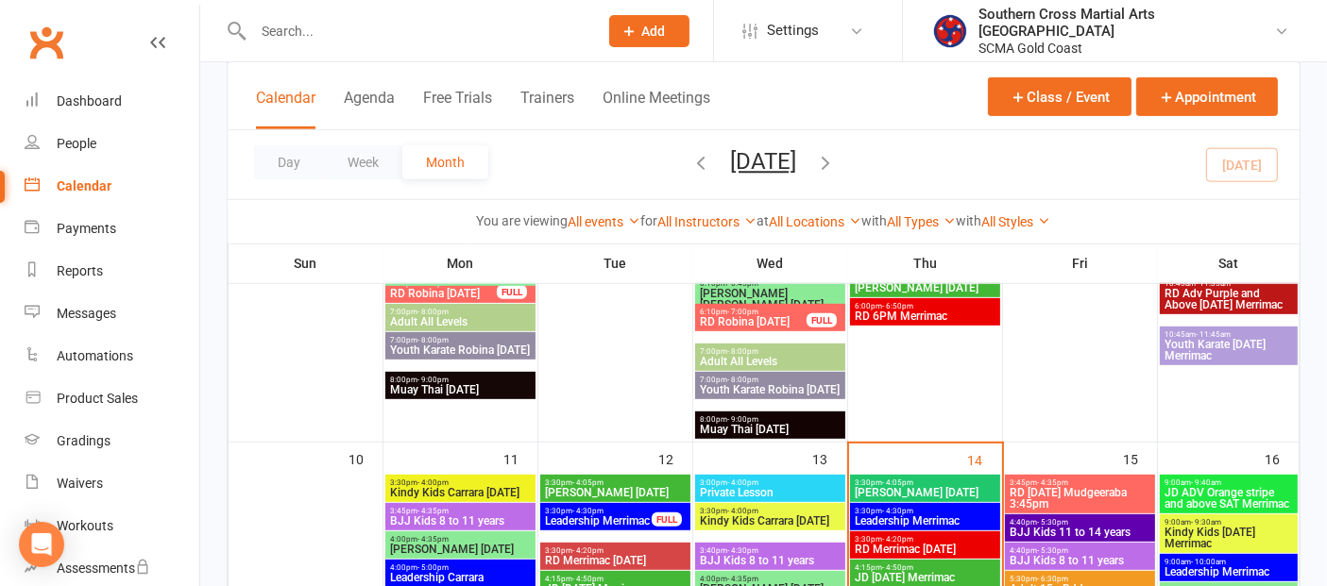
scroll to position [944, 0]
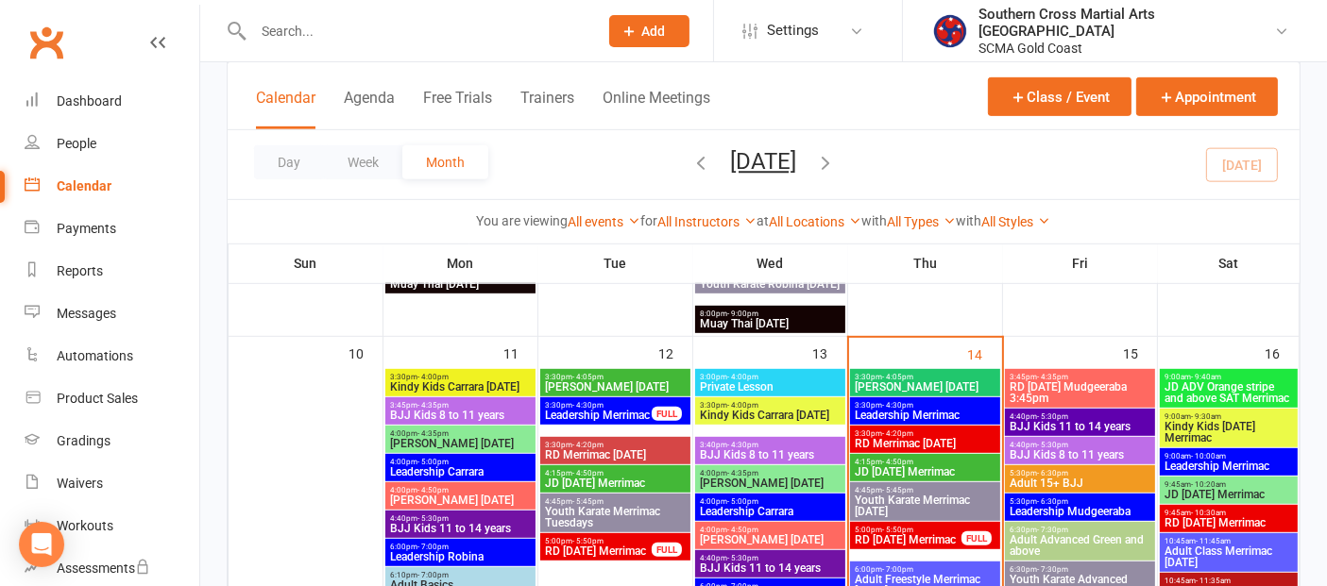
click at [1255, 391] on span "JD ADV Orange stripe and above SAT Merrimac" at bounding box center [1228, 393] width 130 height 23
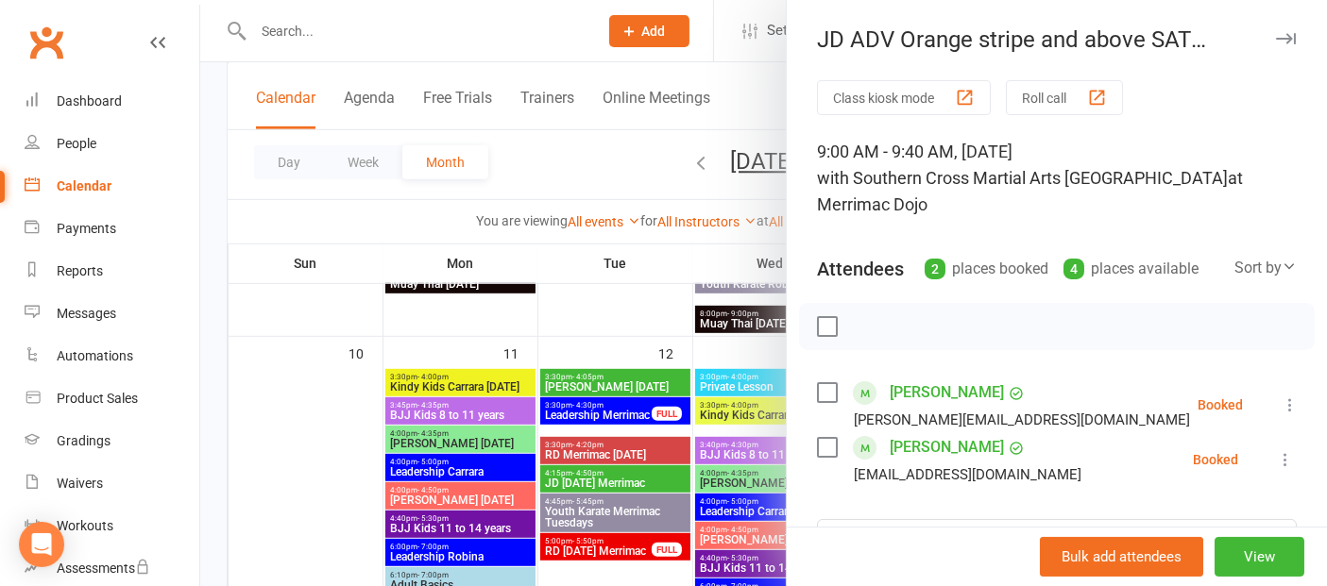
scroll to position [297, 0]
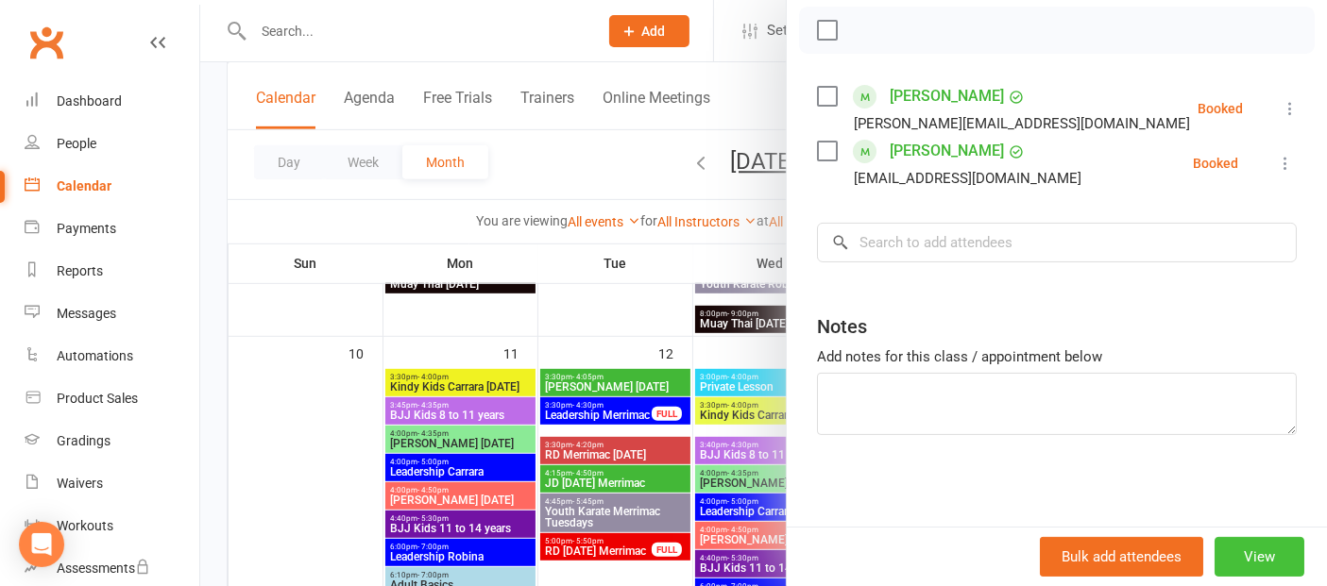
click at [1251, 553] on button "View" at bounding box center [1259, 557] width 90 height 40
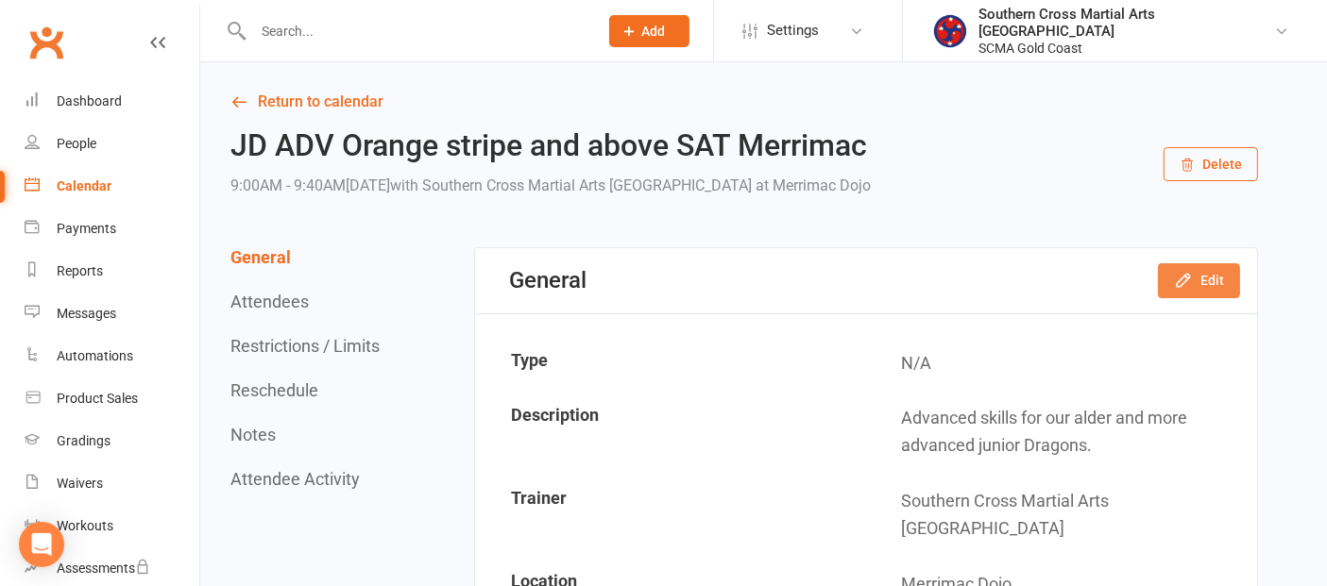
click at [1191, 292] on button "Edit" at bounding box center [1199, 280] width 82 height 34
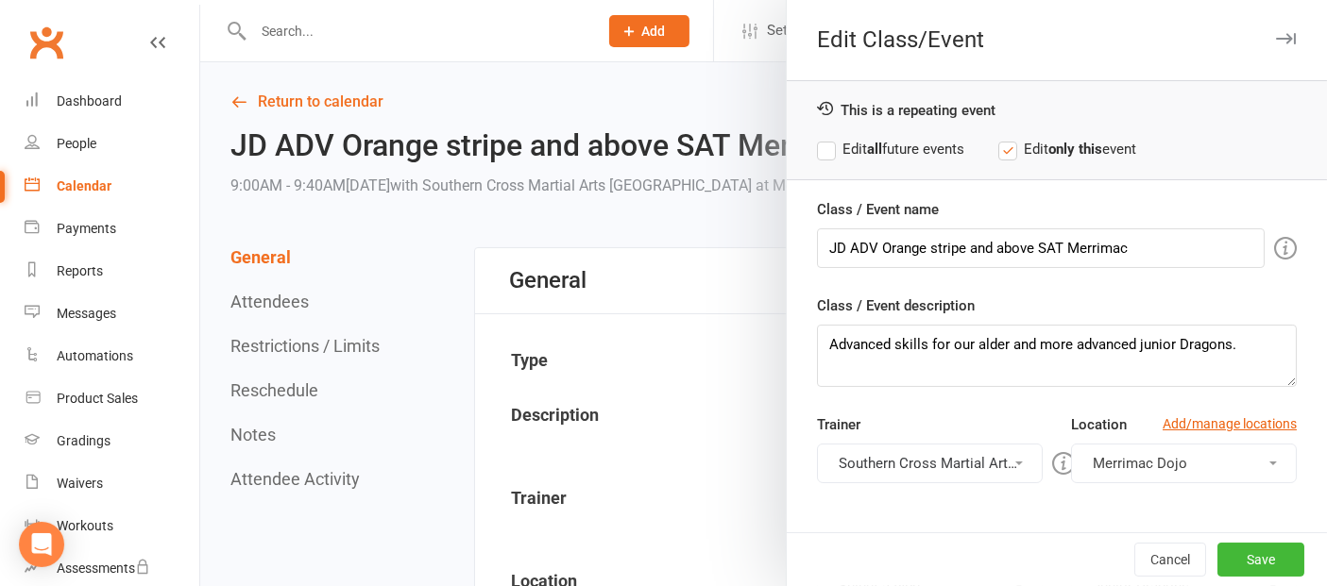
click at [990, 459] on button "Southern Cross Martial Arts [GEOGRAPHIC_DATA]" at bounding box center [930, 464] width 226 height 40
click at [1015, 462] on span at bounding box center [1019, 464] width 8 height 4
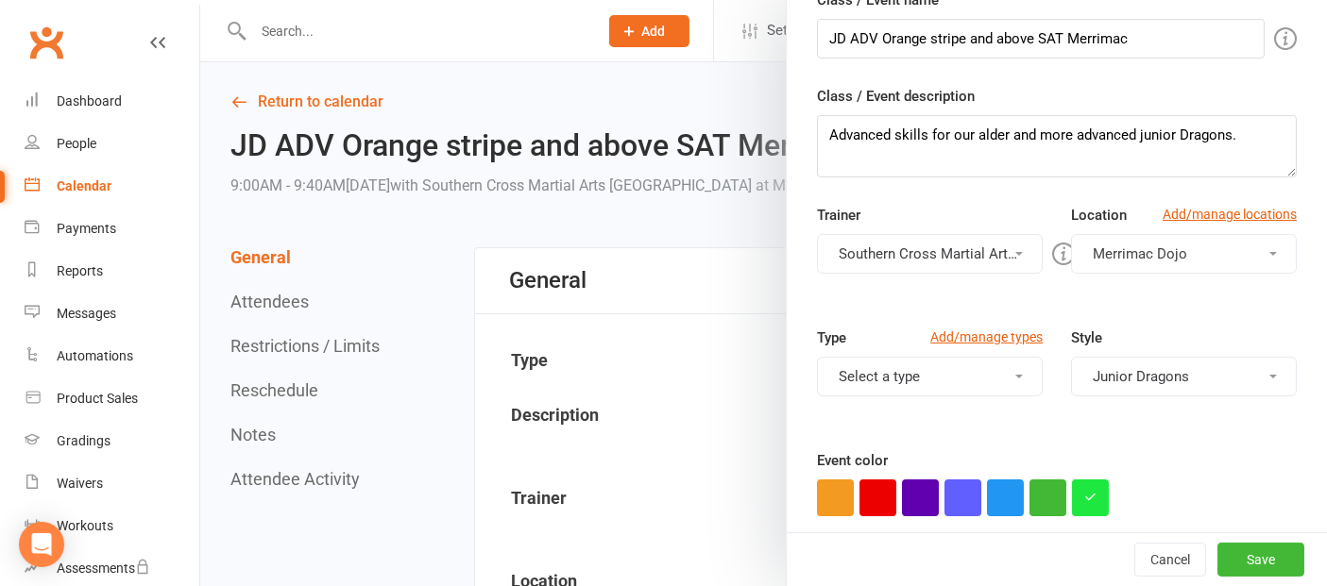
scroll to position [391, 0]
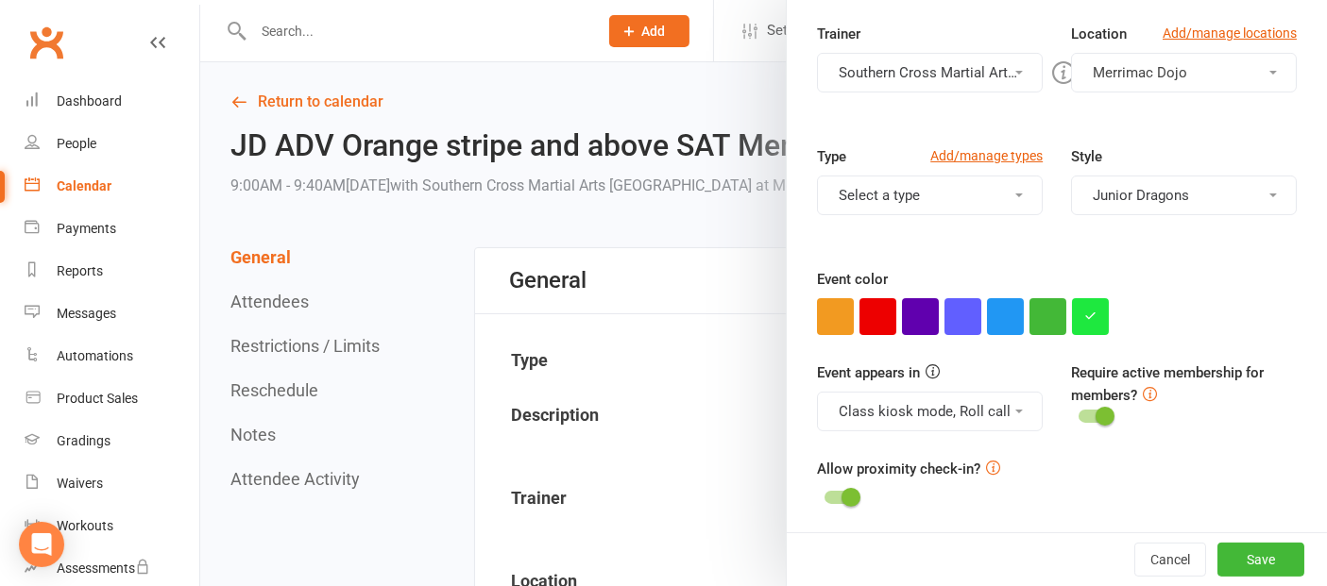
click at [992, 405] on button "Class kiosk mode, Roll call" at bounding box center [930, 412] width 226 height 40
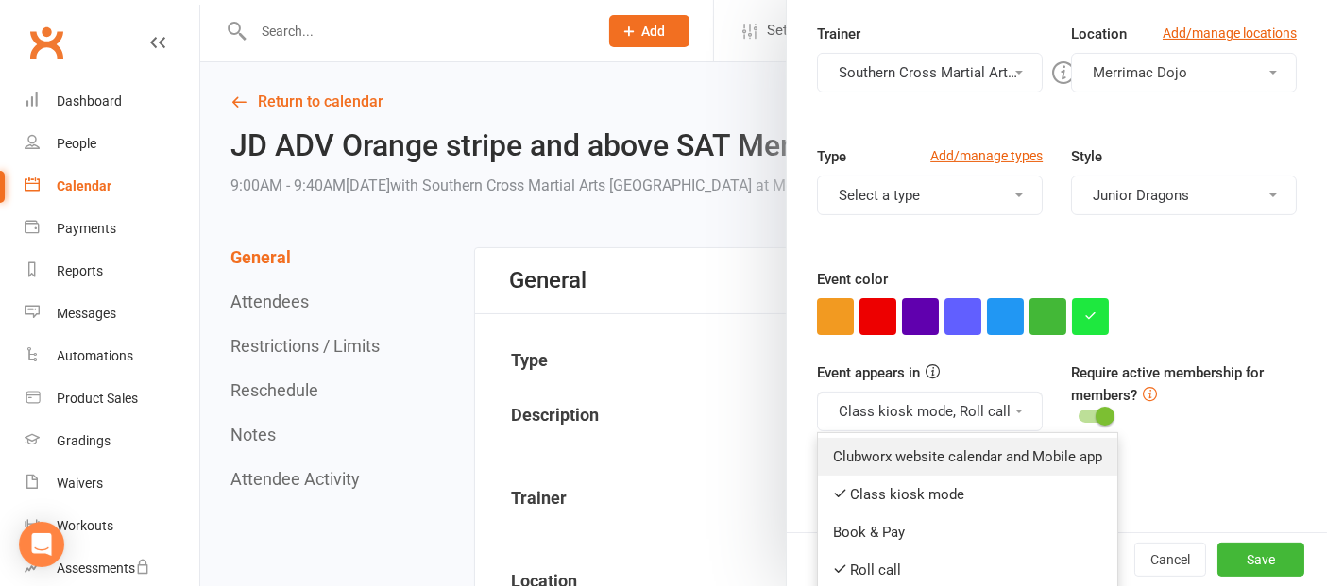
click at [825, 459] on link "Clubworx website calendar and Mobile app" at bounding box center [967, 457] width 299 height 38
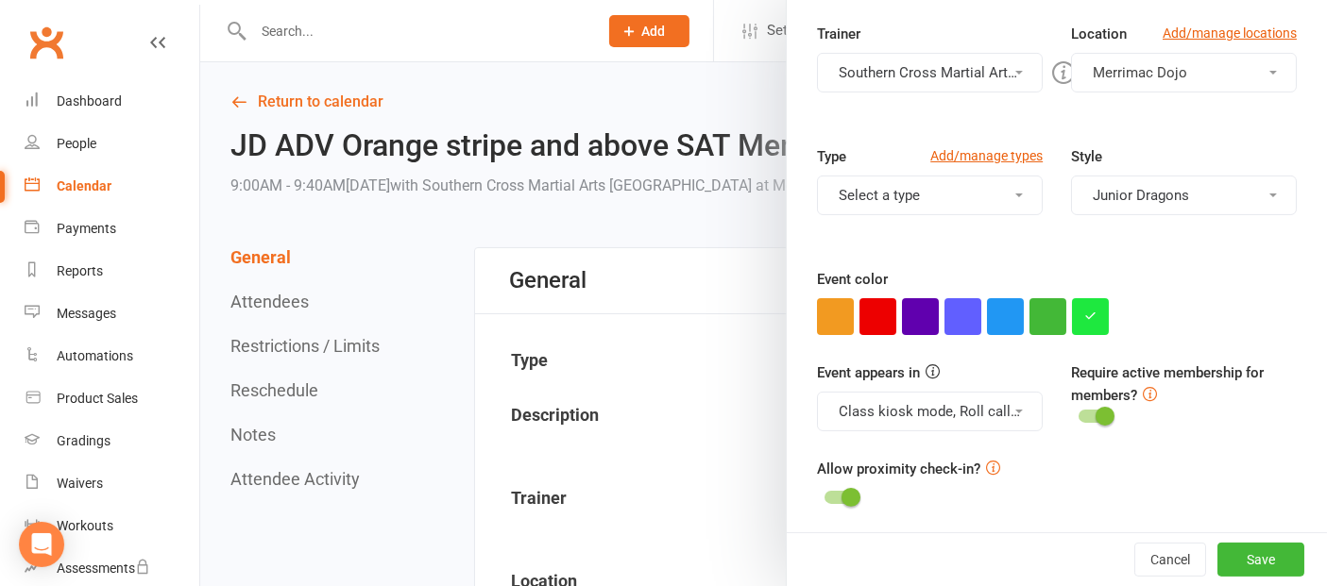
click at [974, 409] on button "Class kiosk mode, Roll call, Clubworx website calendar and Mobile app" at bounding box center [930, 412] width 226 height 40
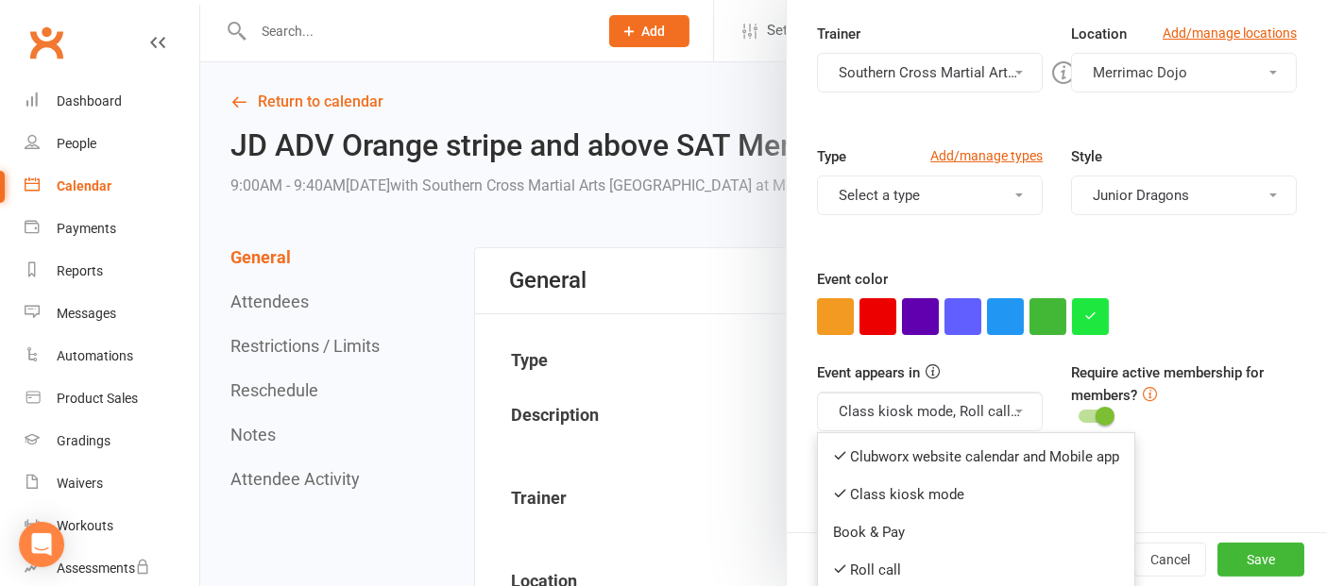
click at [1228, 506] on div "Allow proximity check-in?" at bounding box center [1057, 484] width 480 height 53
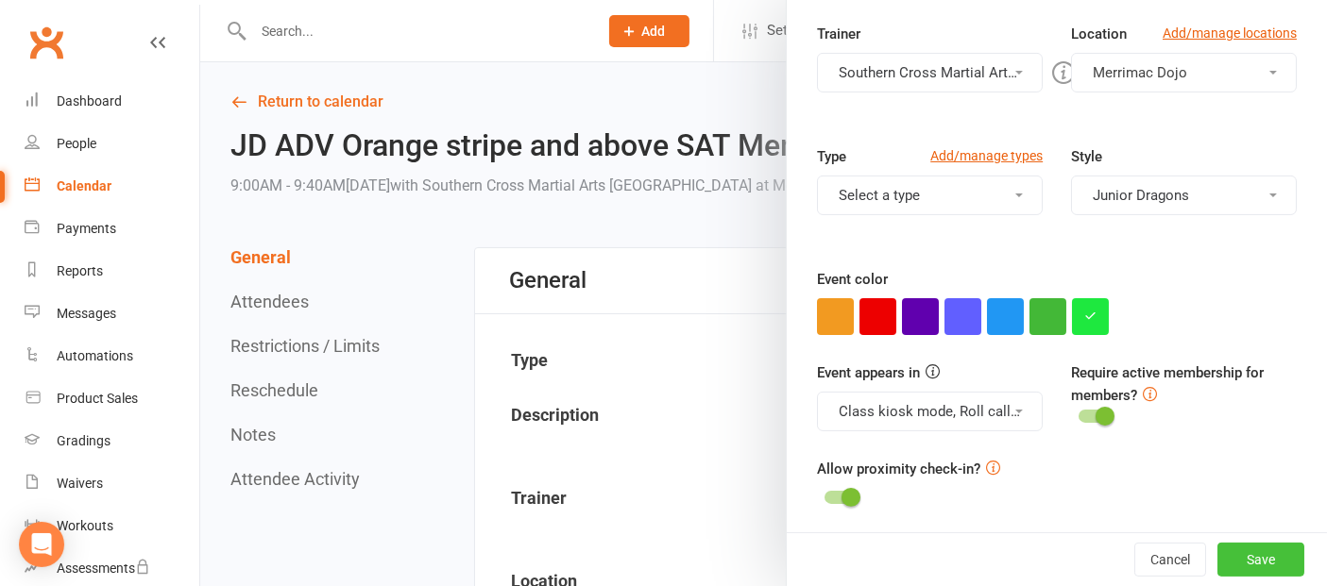
click at [1233, 556] on button "Save" at bounding box center [1260, 560] width 87 height 34
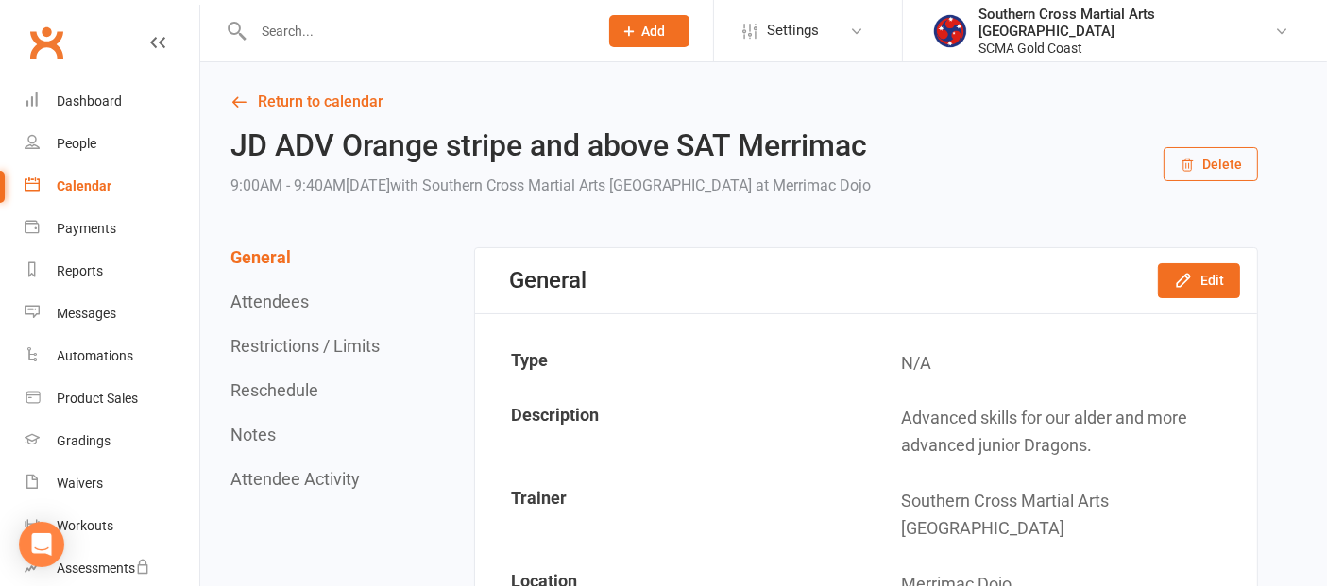
click at [68, 178] on div "Calendar" at bounding box center [84, 185] width 55 height 15
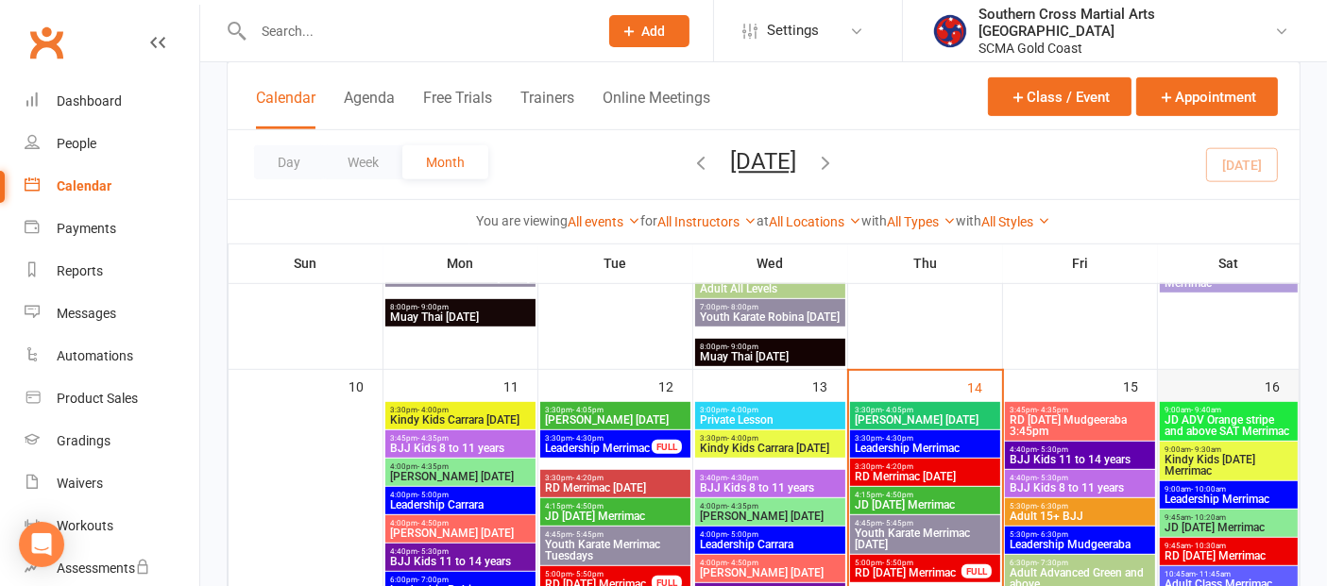
scroll to position [944, 0]
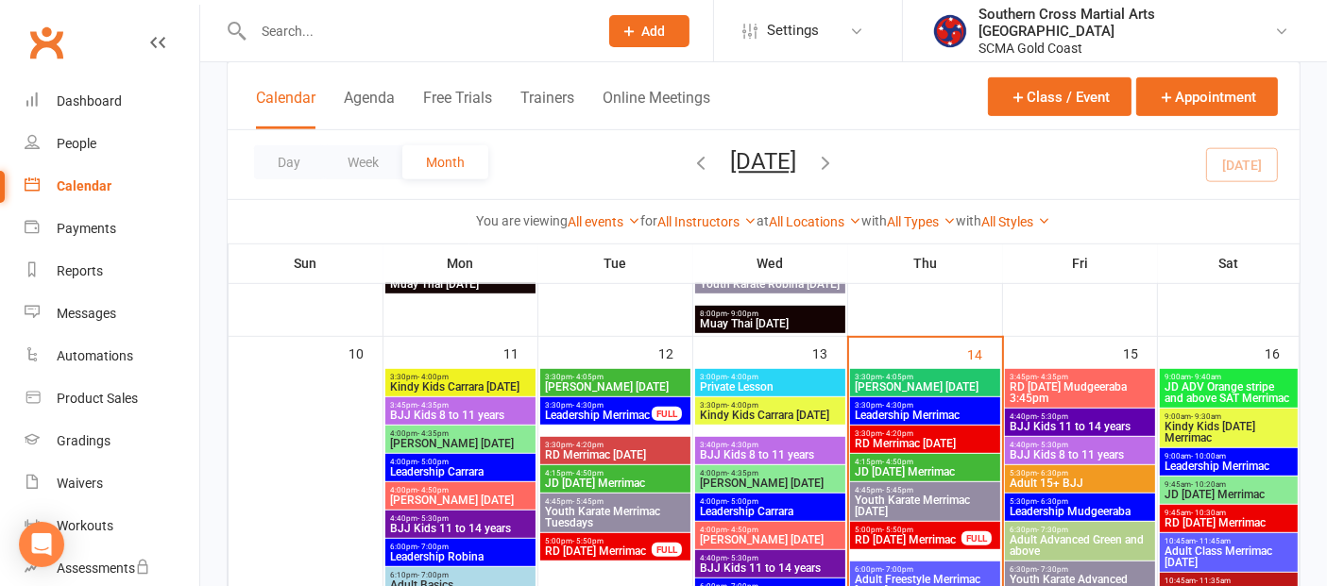
click at [1235, 395] on span "JD ADV Orange stripe and above SAT Merrimac" at bounding box center [1228, 393] width 130 height 23
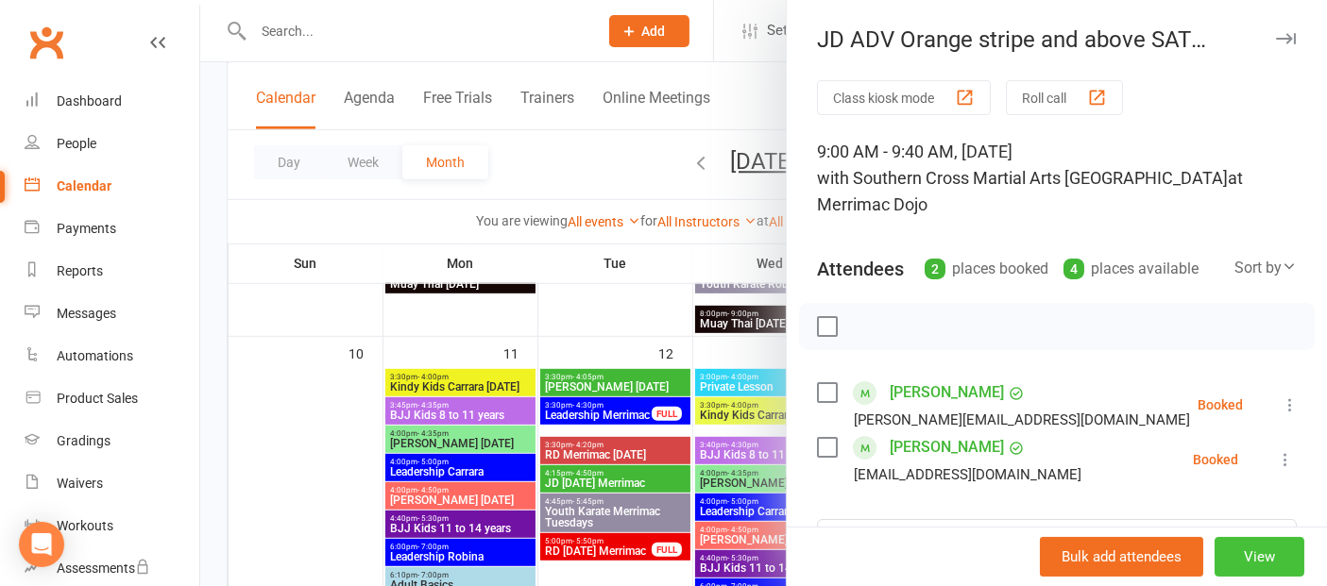
click at [1242, 552] on button "View" at bounding box center [1259, 557] width 90 height 40
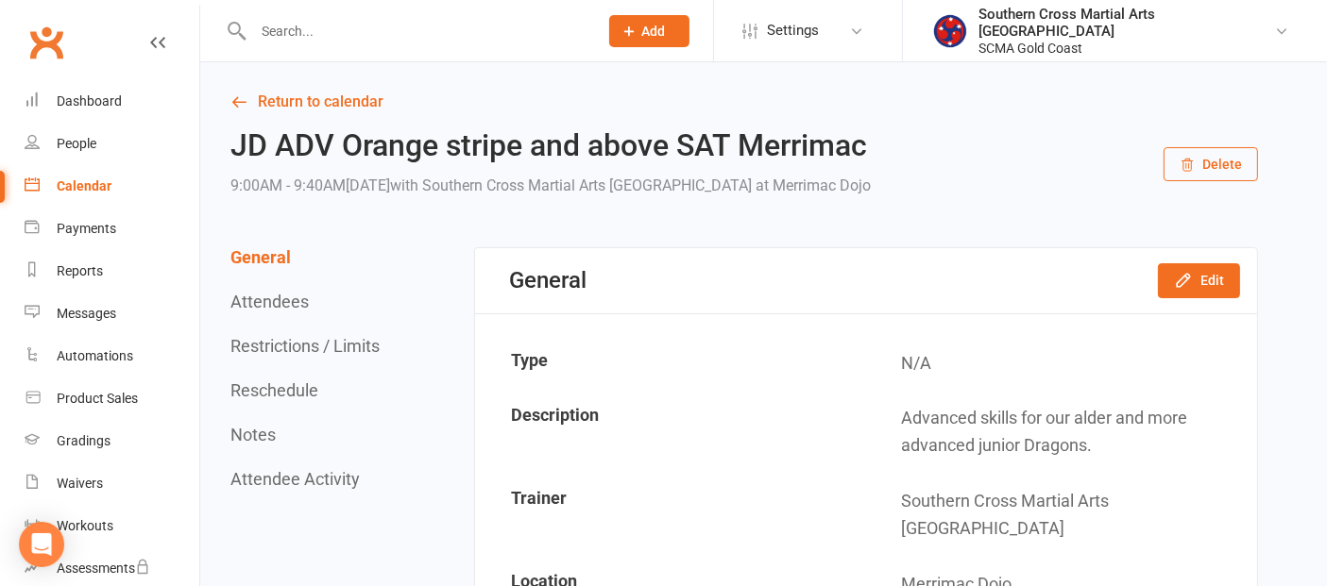
click at [1179, 297] on div "General Edit" at bounding box center [866, 280] width 782 height 65
click at [1181, 288] on icon "button" at bounding box center [1183, 280] width 19 height 19
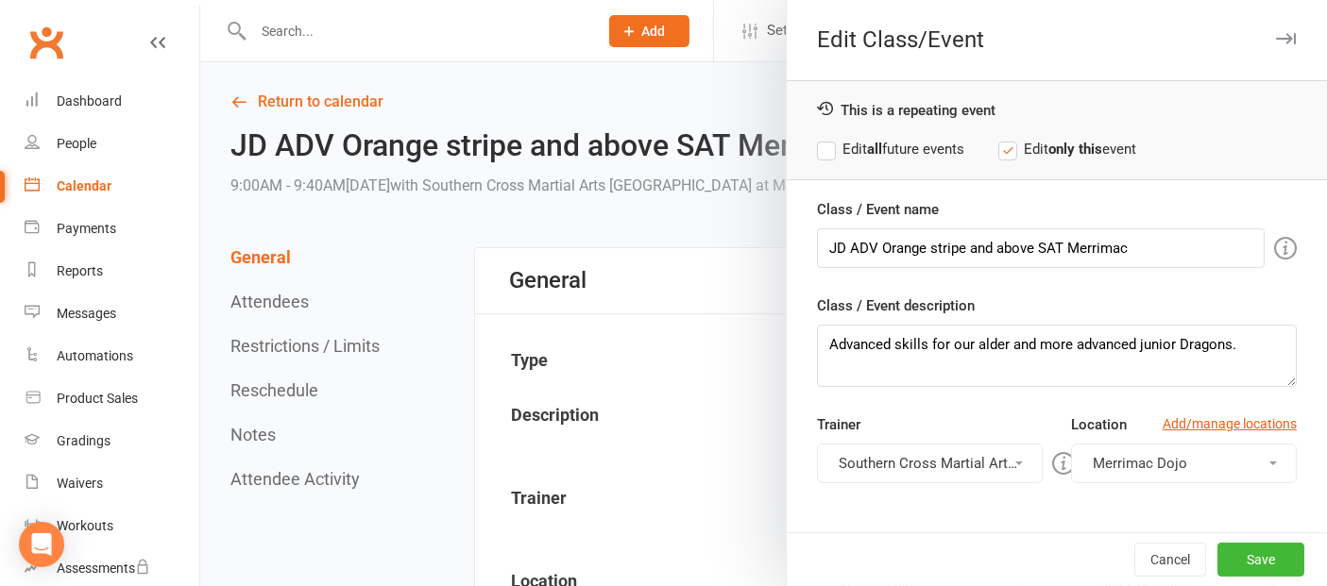
click at [817, 149] on label "Edit all future events" at bounding box center [890, 149] width 147 height 23
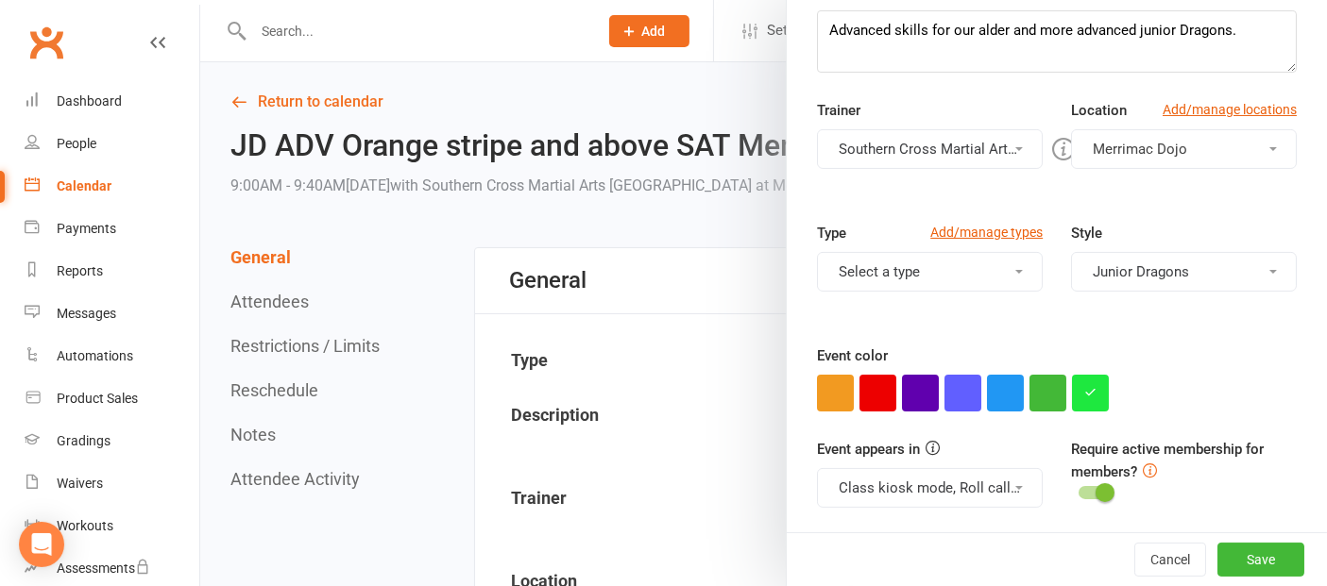
scroll to position [391, 0]
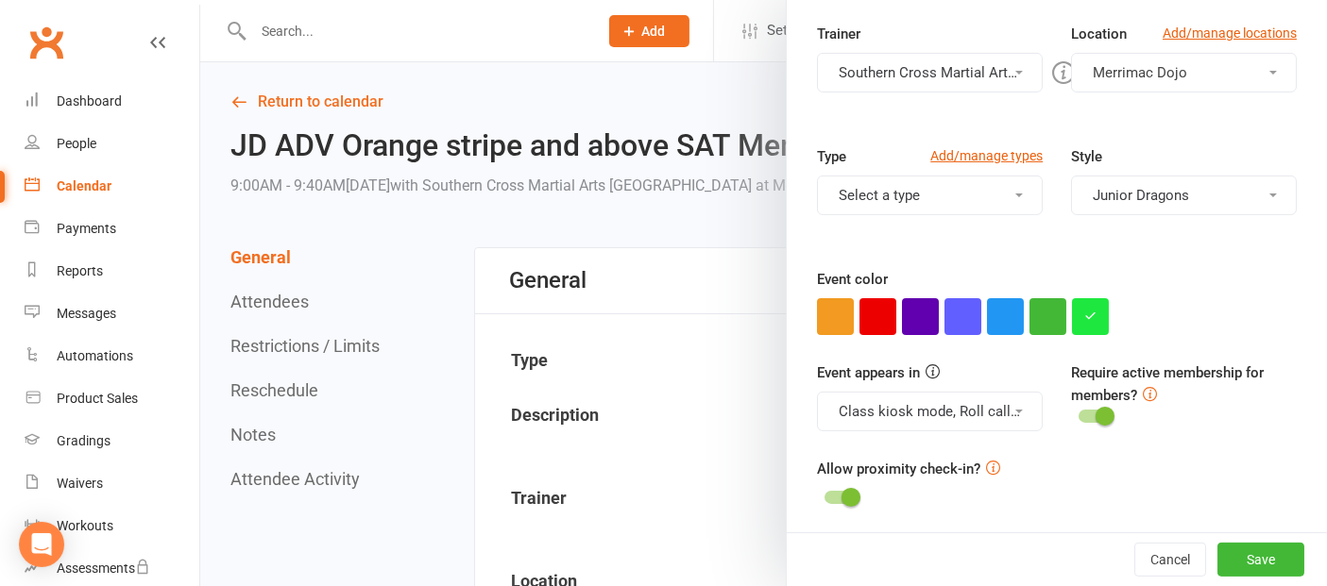
click at [992, 401] on button "Class kiosk mode, Roll call, Clubworx website calendar and Mobile app" at bounding box center [930, 412] width 226 height 40
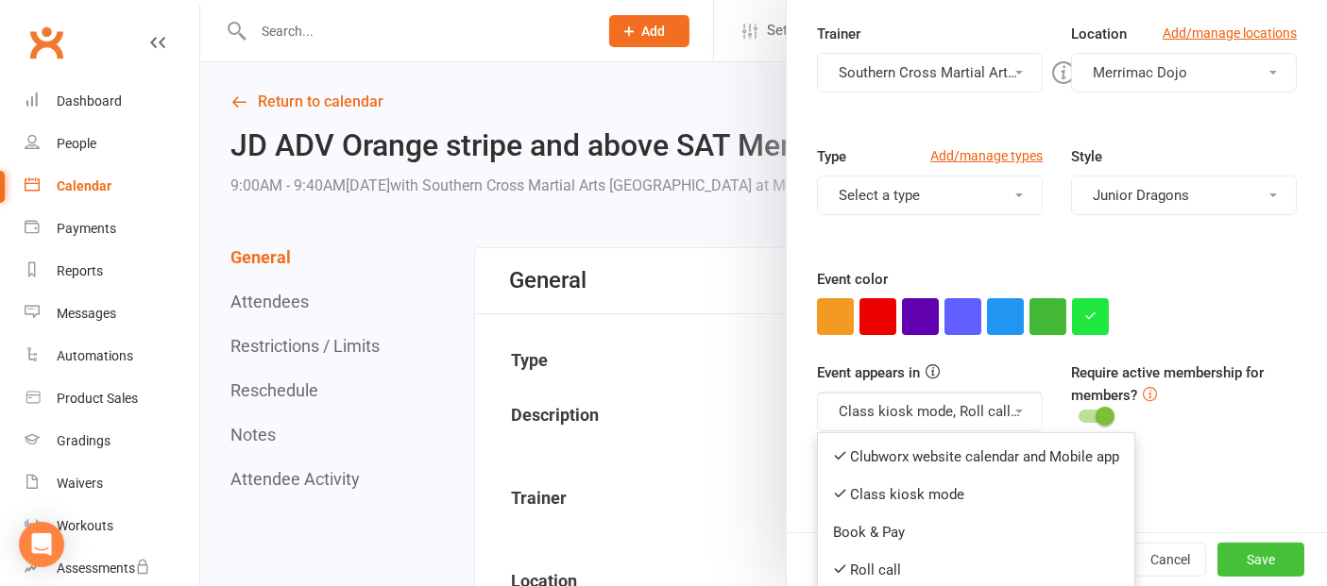
click at [1217, 555] on button "Save" at bounding box center [1260, 560] width 87 height 34
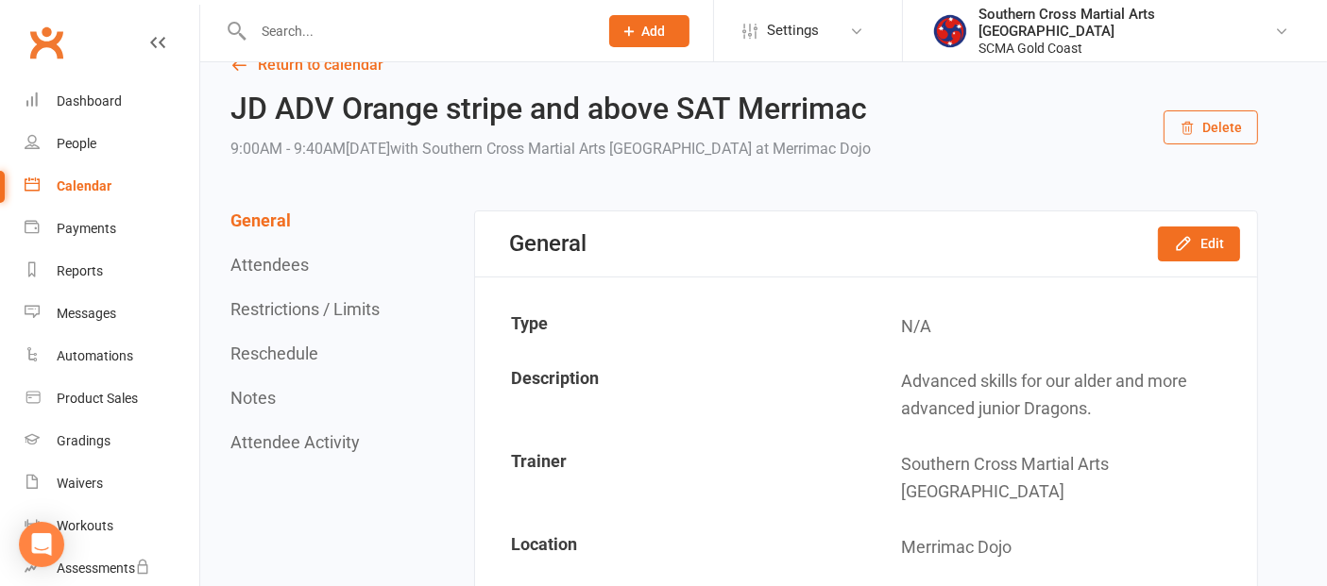
scroll to position [0, 0]
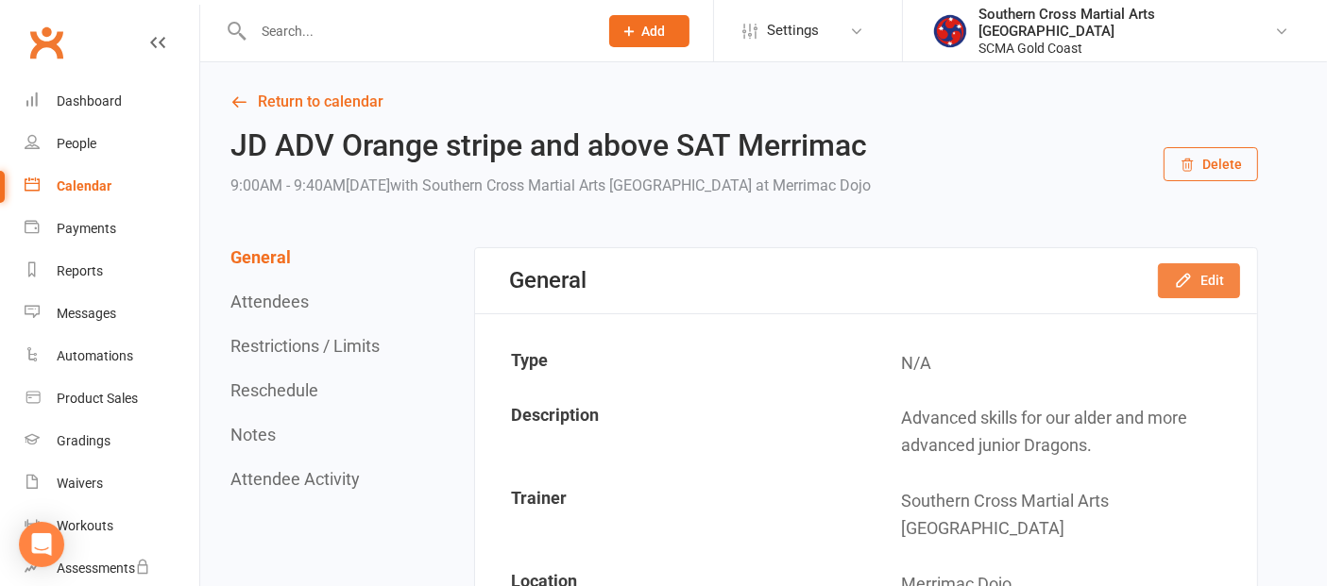
click at [1204, 280] on button "Edit" at bounding box center [1199, 280] width 82 height 34
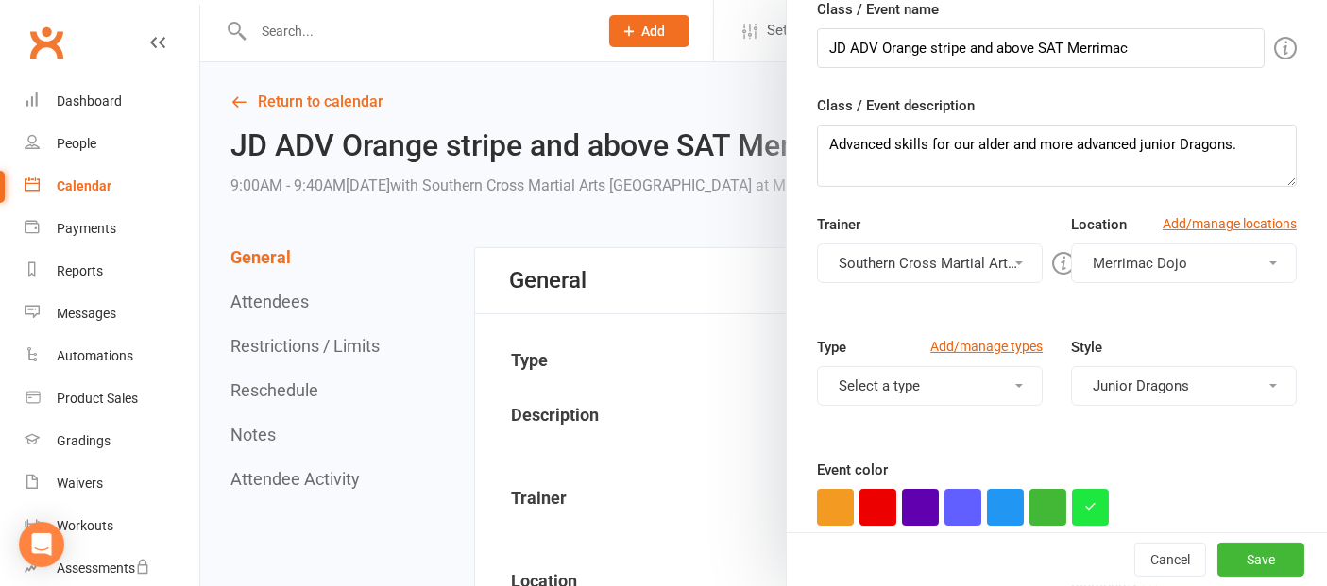
scroll to position [210, 0]
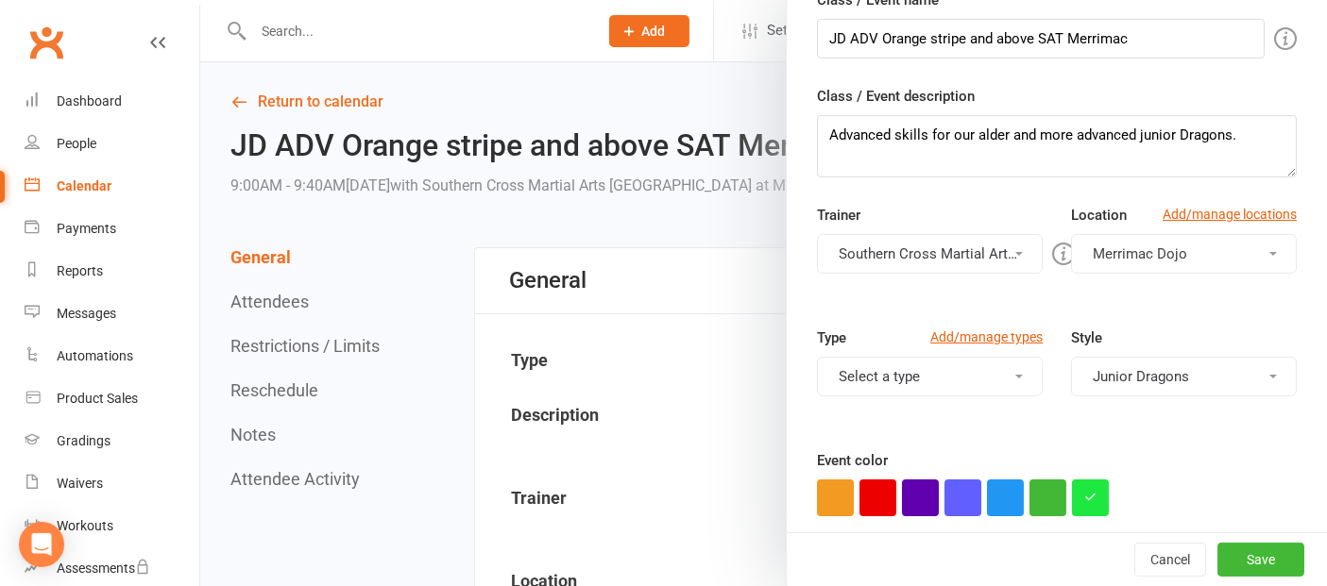
click at [952, 365] on button "Select a type" at bounding box center [930, 377] width 226 height 40
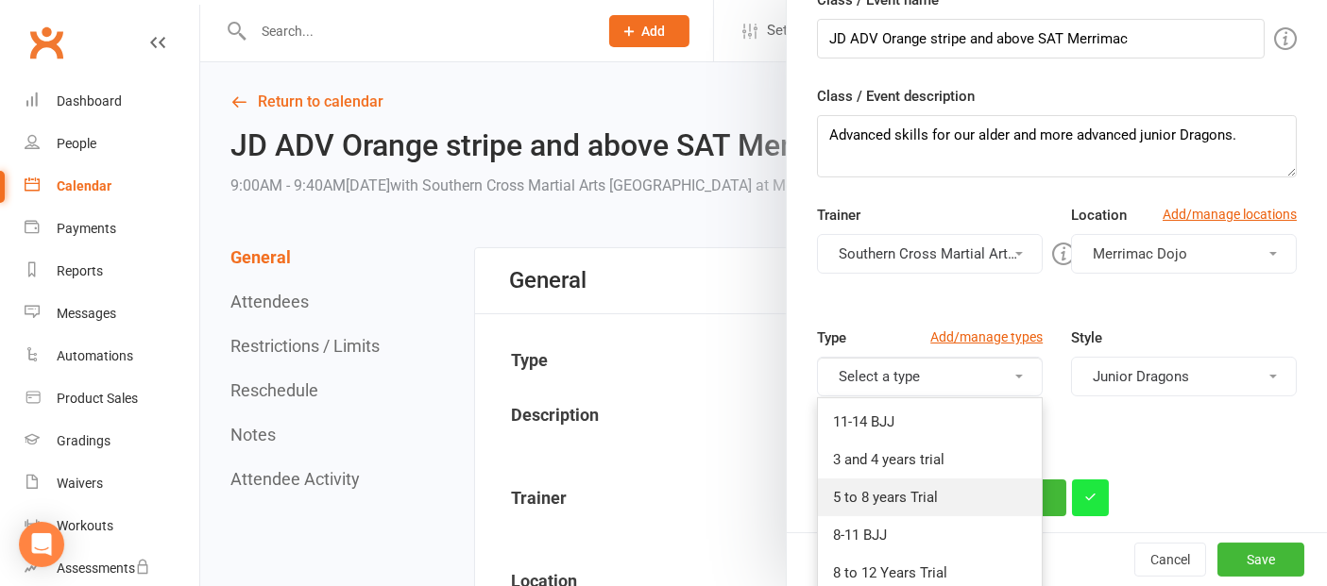
click at [895, 497] on link "5 to 8 years Trial" at bounding box center [930, 498] width 224 height 38
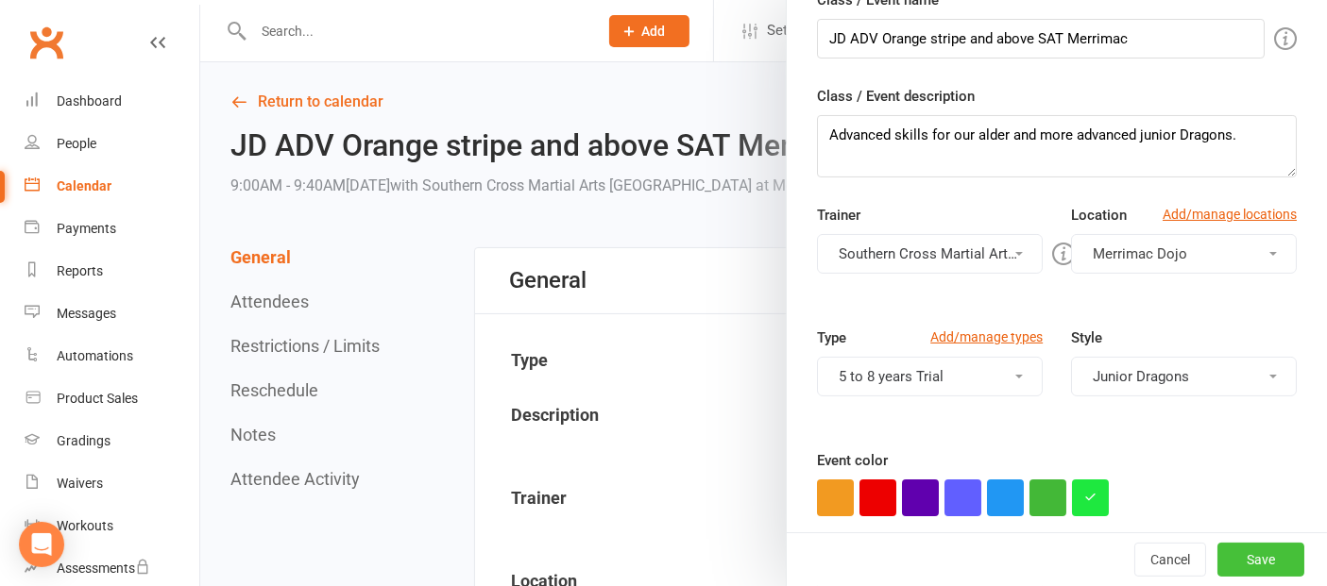
click at [1242, 571] on button "Save" at bounding box center [1260, 560] width 87 height 34
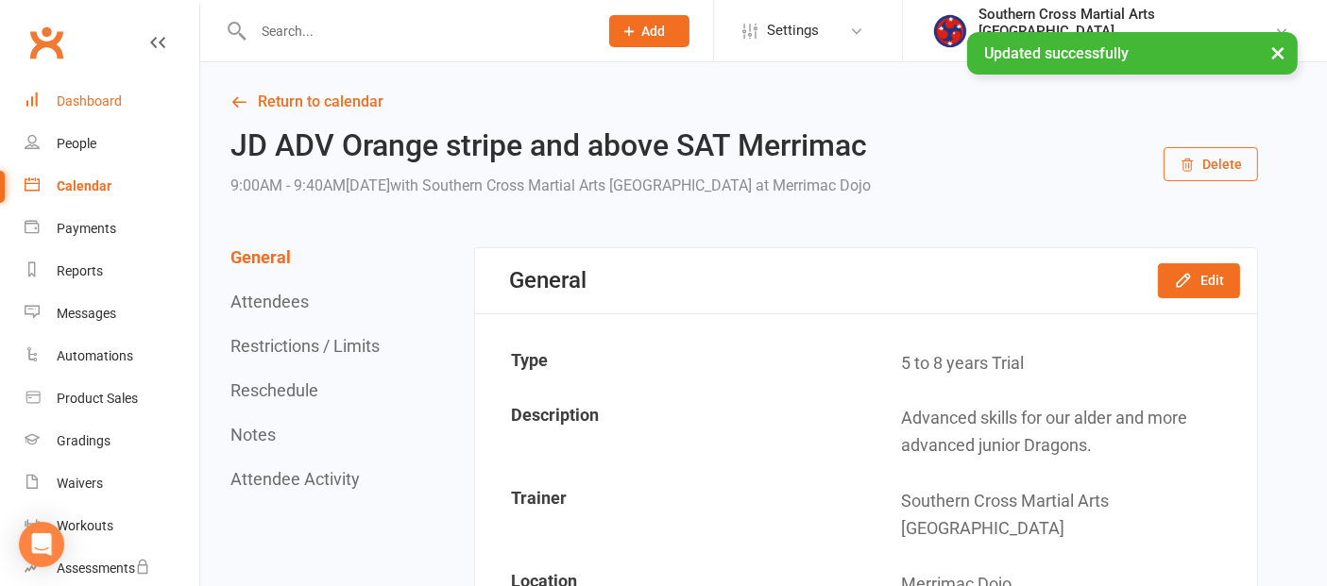
click at [89, 104] on div "Dashboard" at bounding box center [89, 100] width 65 height 15
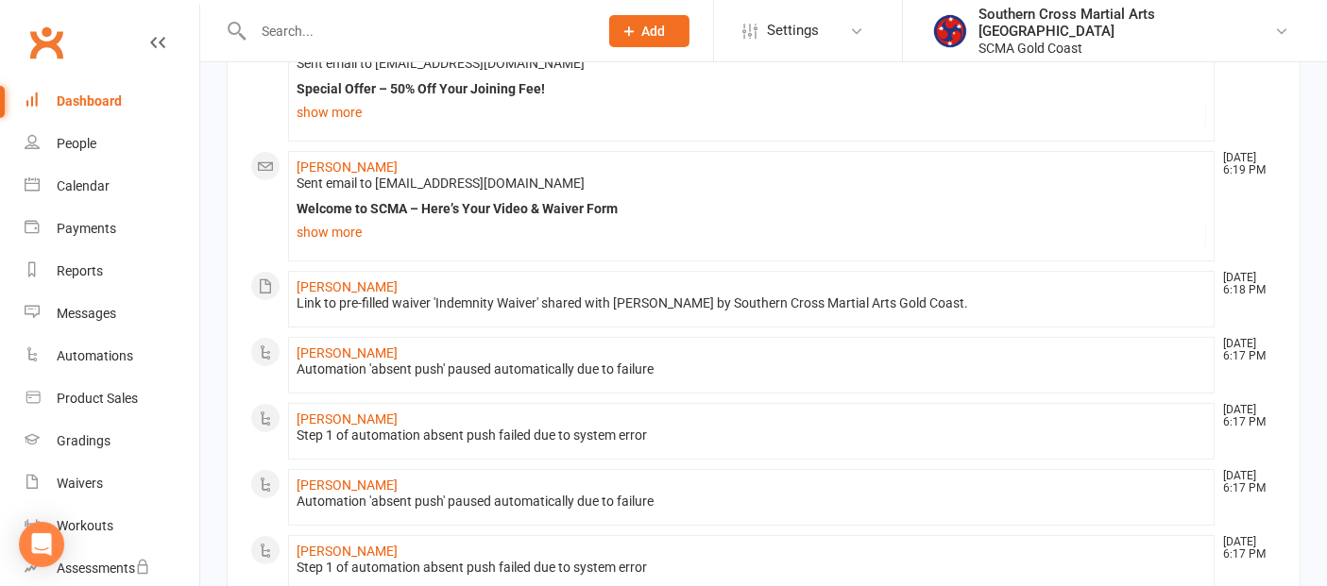
scroll to position [210, 0]
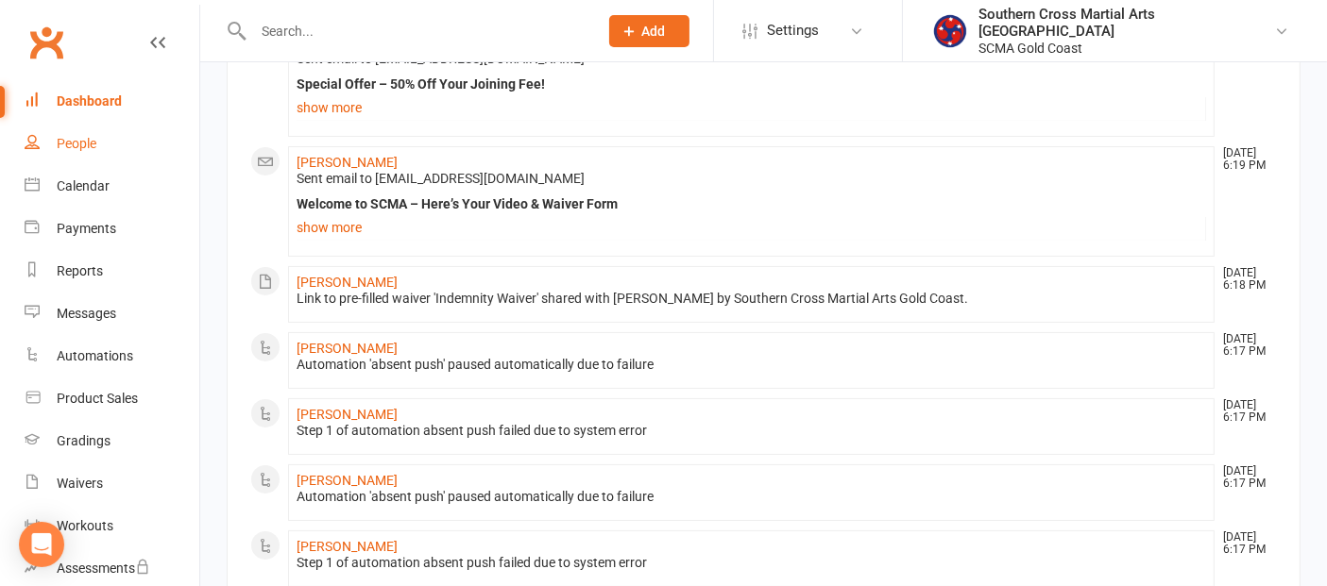
click at [79, 129] on link "People" at bounding box center [112, 144] width 175 height 42
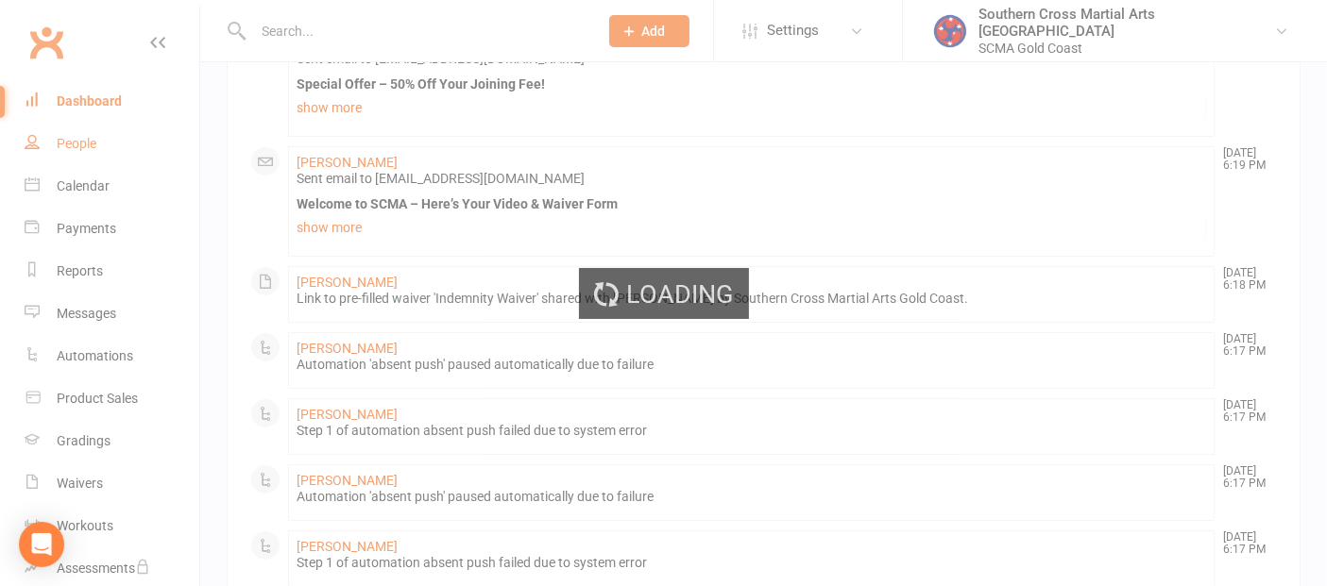
select select "100"
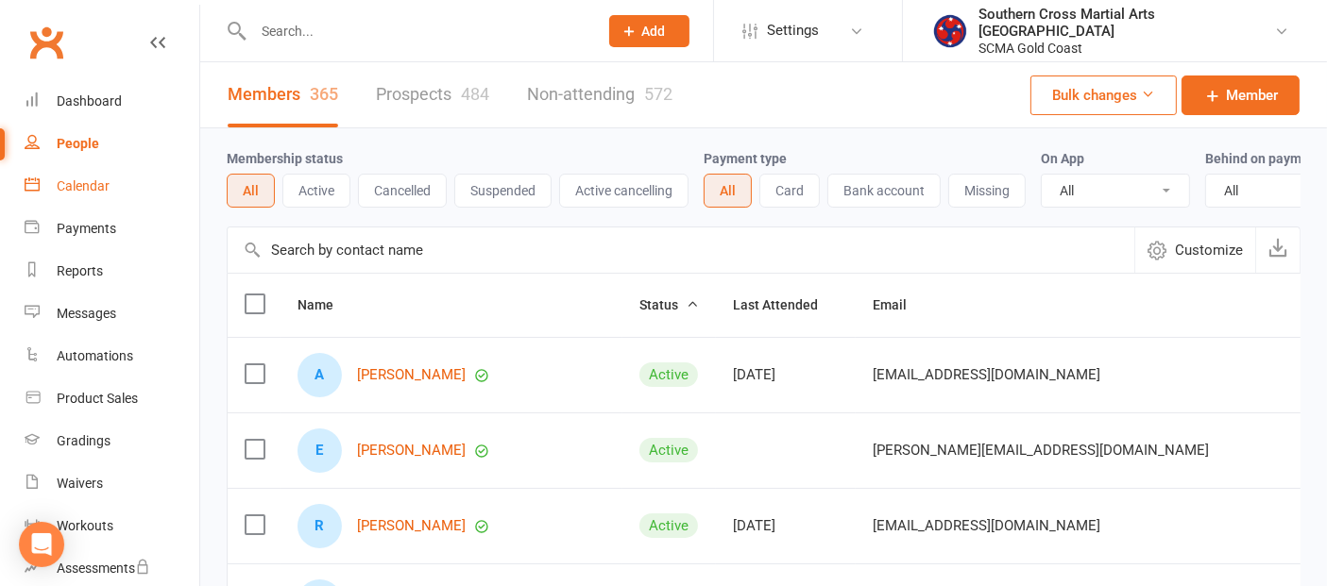
click at [95, 192] on div "Calendar" at bounding box center [83, 185] width 53 height 15
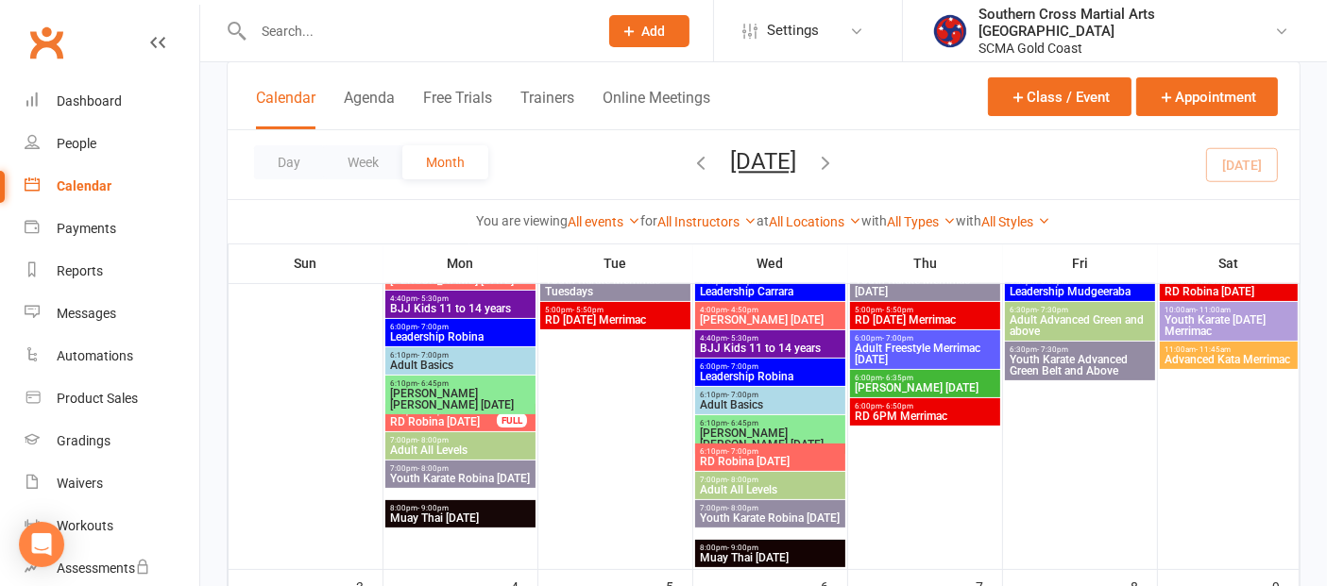
scroll to position [419, 0]
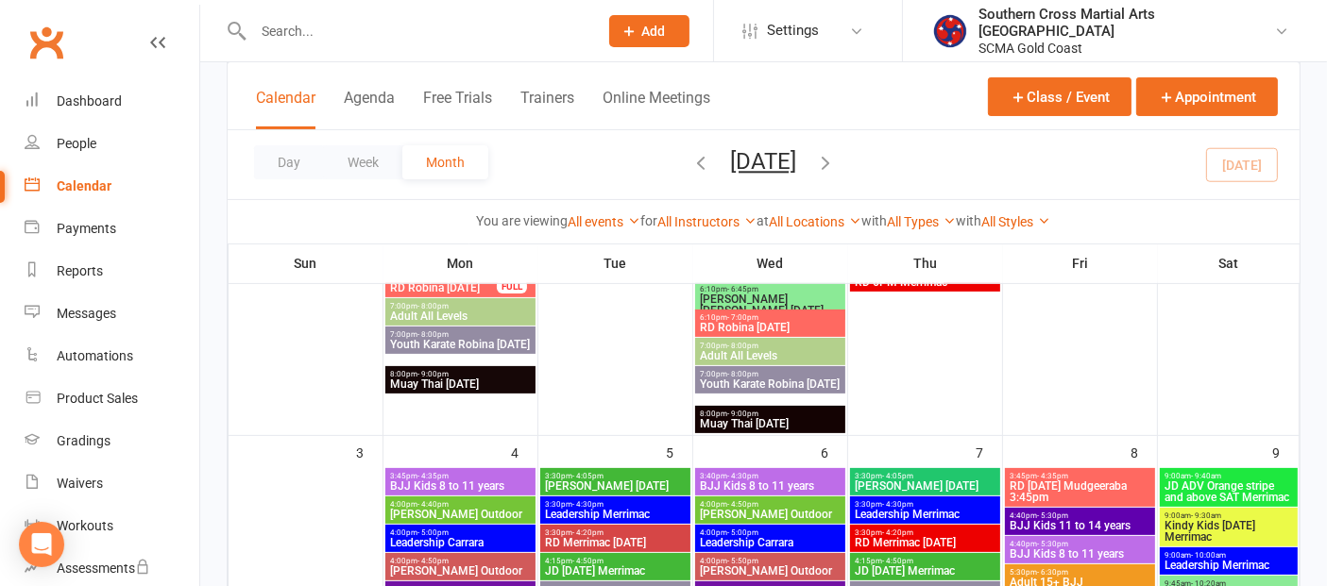
click at [1258, 481] on span "JD ADV Orange stripe and above SAT Merrimac" at bounding box center [1228, 492] width 130 height 23
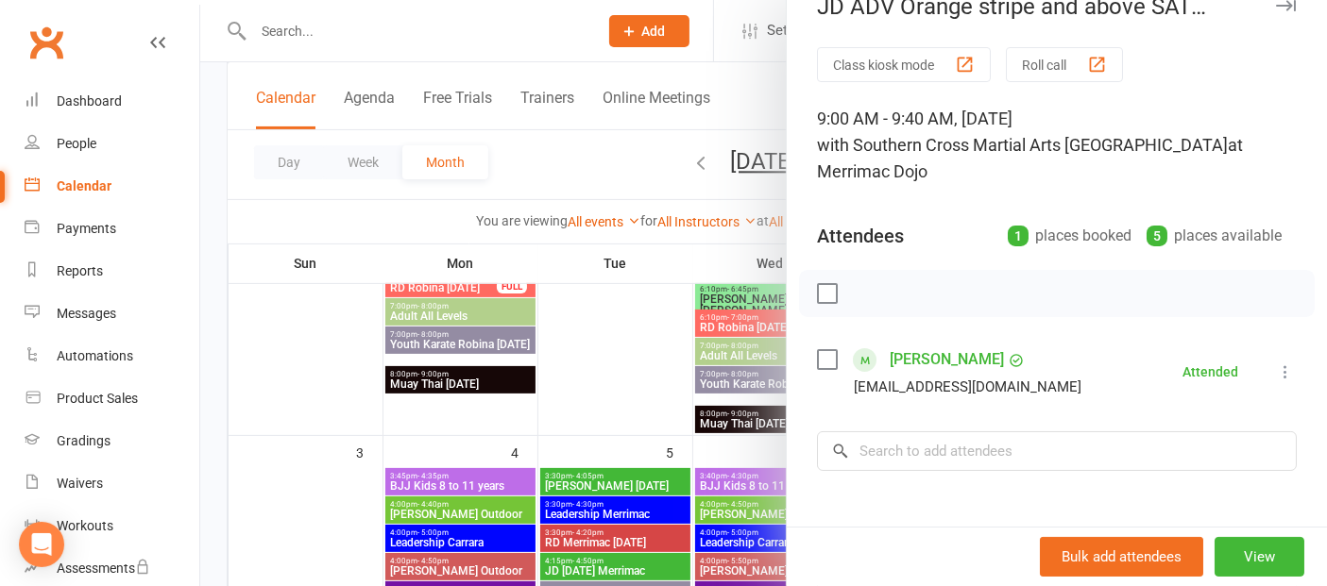
scroll to position [0, 0]
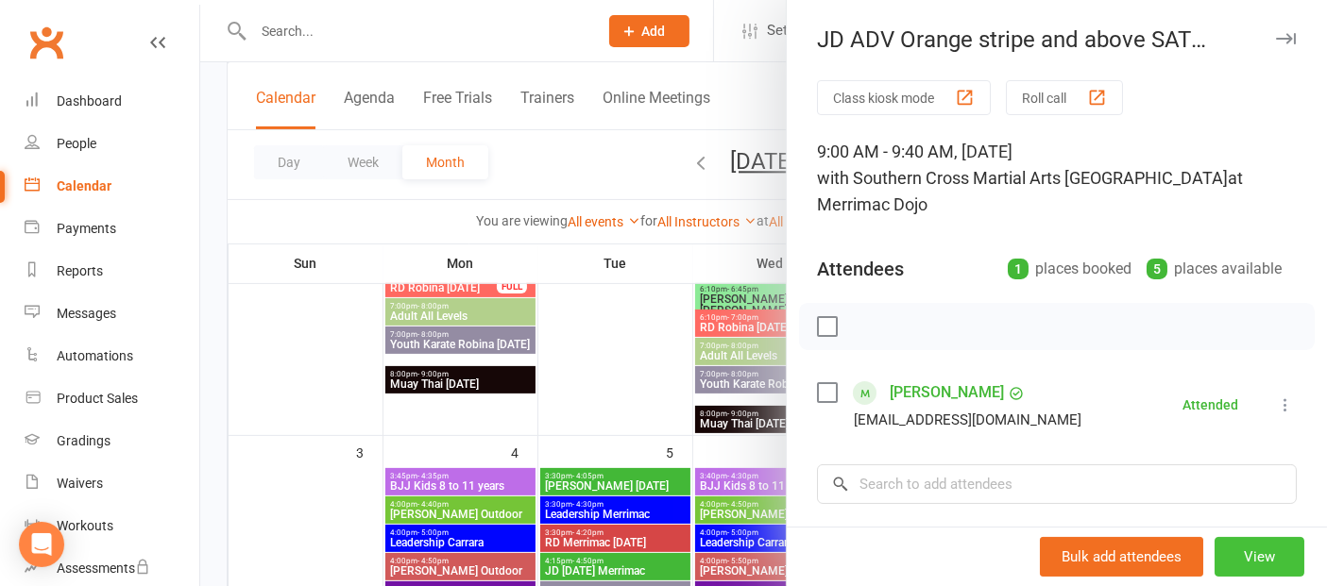
click at [1214, 554] on button "View" at bounding box center [1259, 557] width 90 height 40
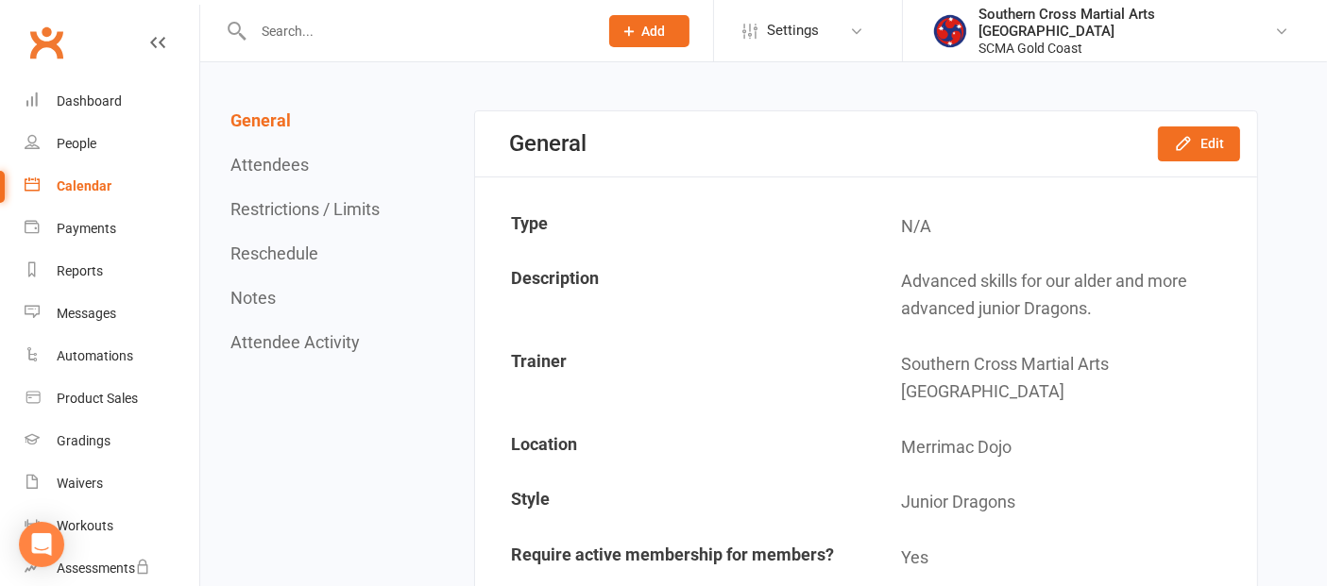
scroll to position [105, 0]
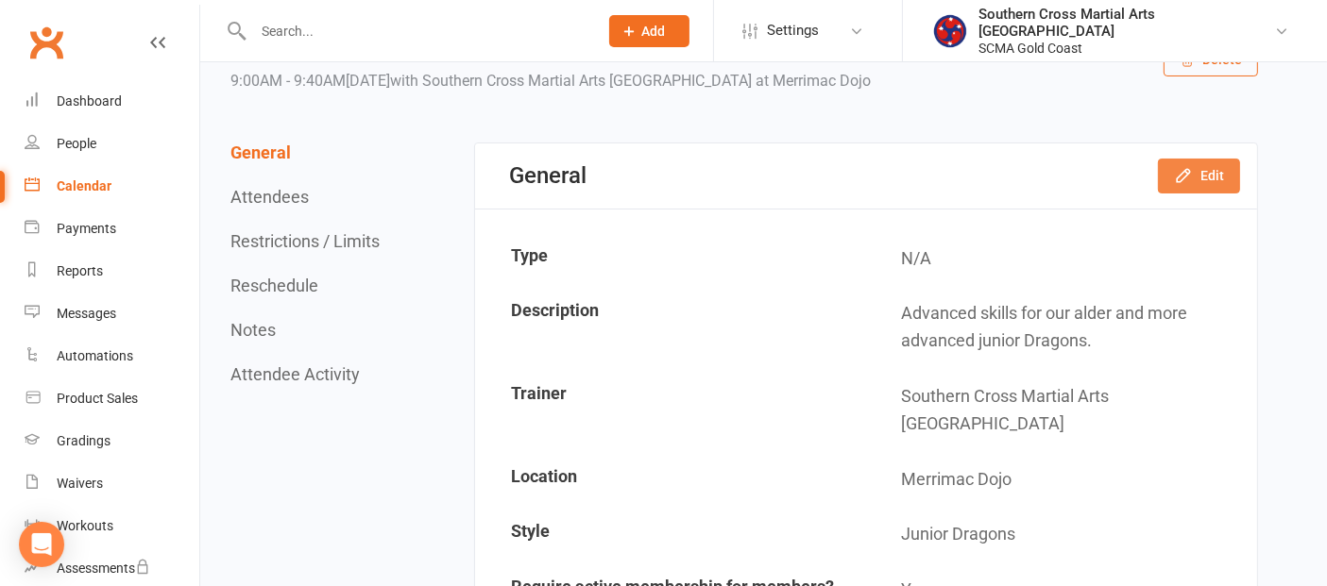
click at [1207, 181] on button "Edit" at bounding box center [1199, 176] width 82 height 34
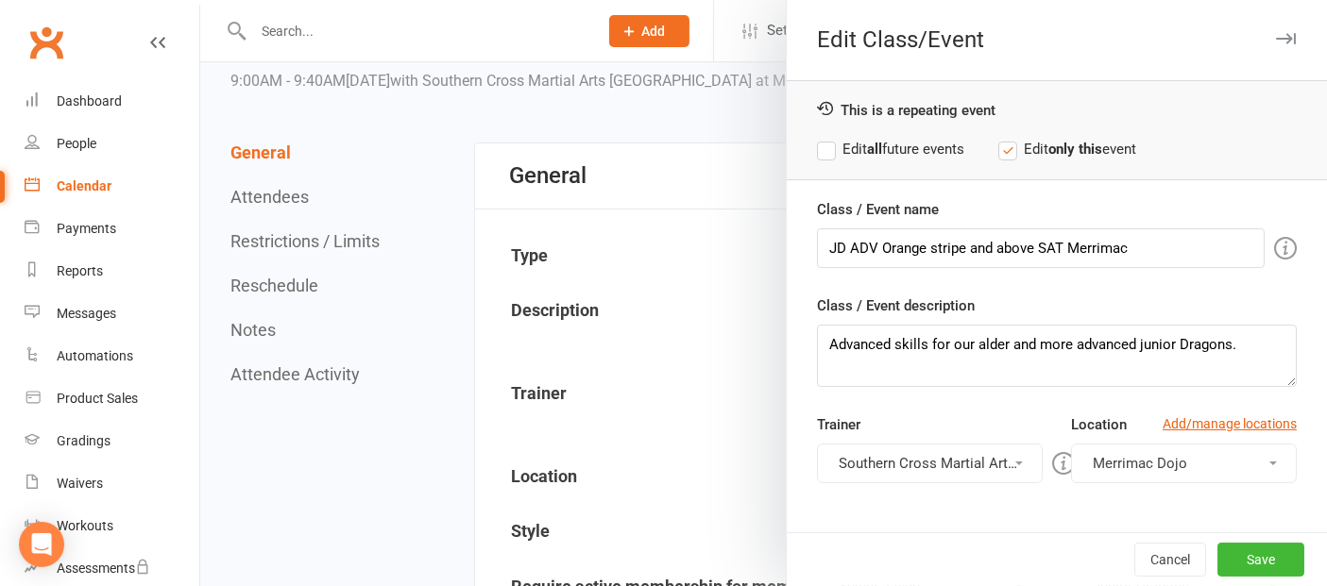
click at [829, 146] on label "Edit all future events" at bounding box center [890, 149] width 147 height 23
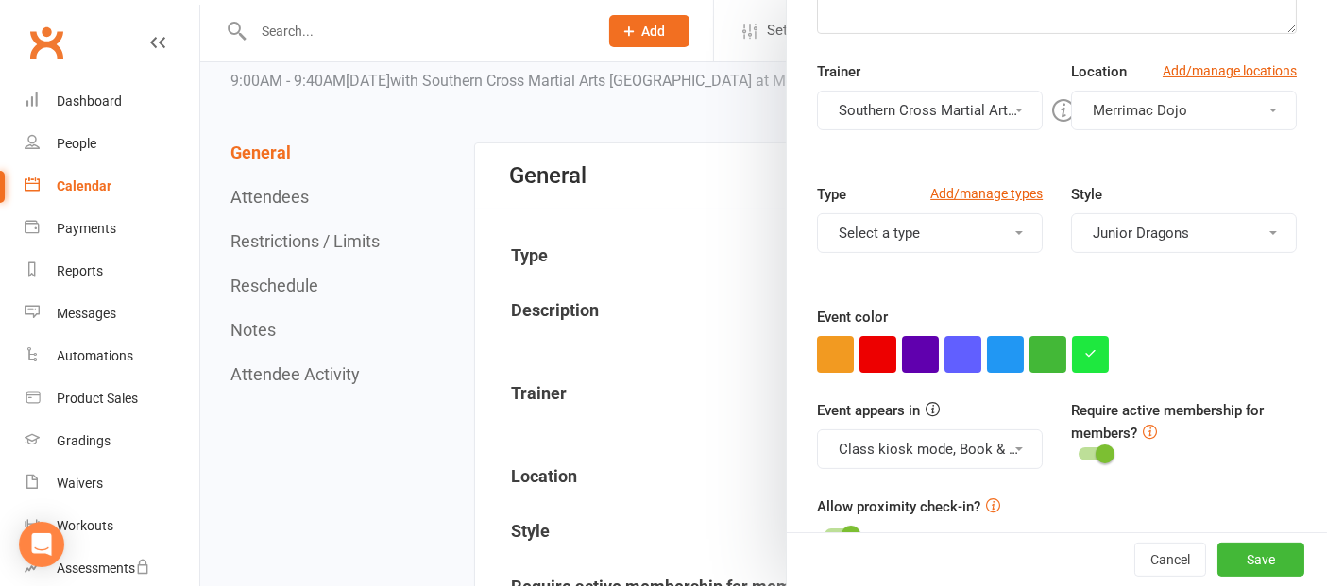
scroll to position [391, 0]
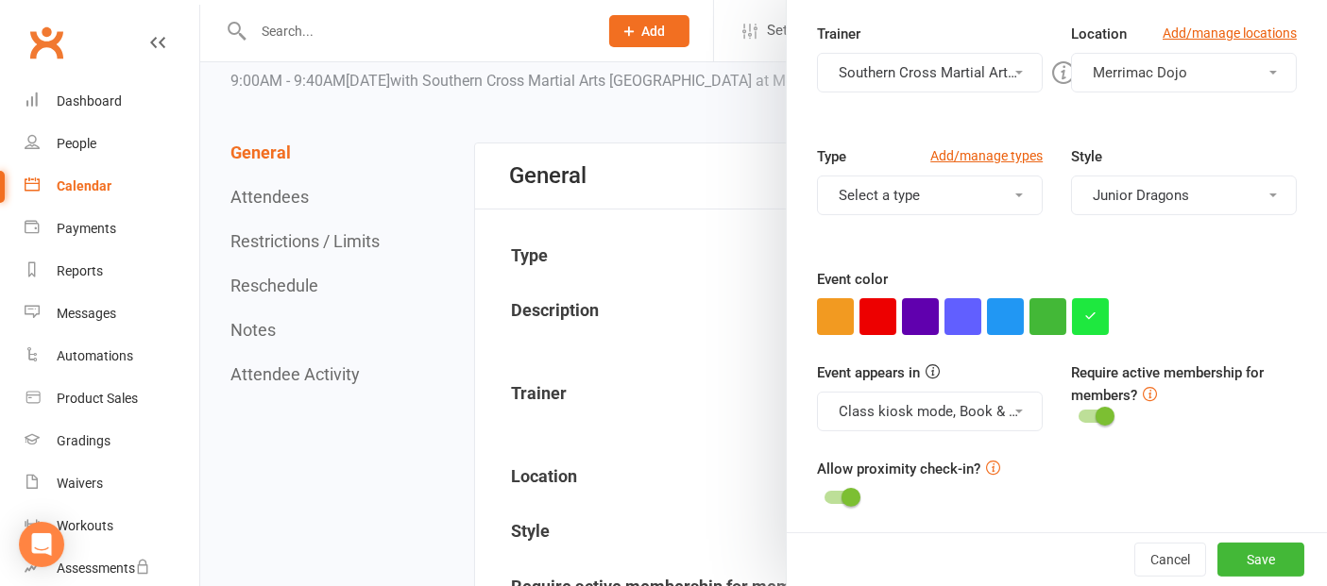
click at [974, 409] on button "Class kiosk mode, Book & Pay, Roll call, Clubworx website calendar and Mobile a…" at bounding box center [930, 412] width 226 height 40
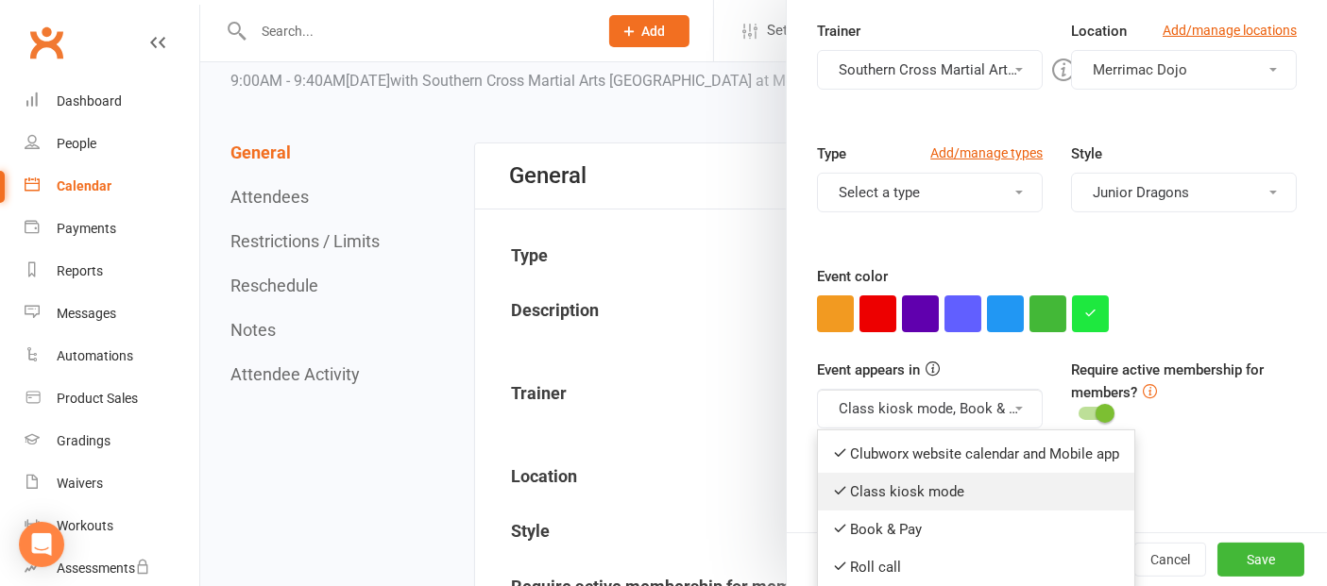
scroll to position [394, 0]
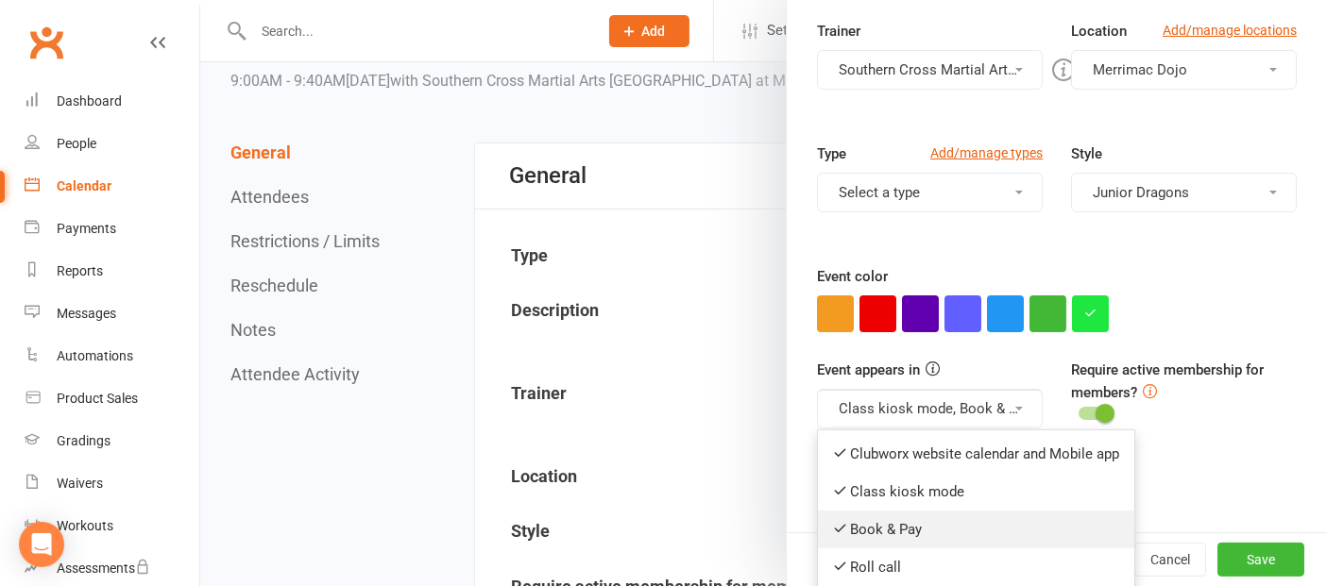
click at [833, 529] on icon at bounding box center [840, 528] width 14 height 14
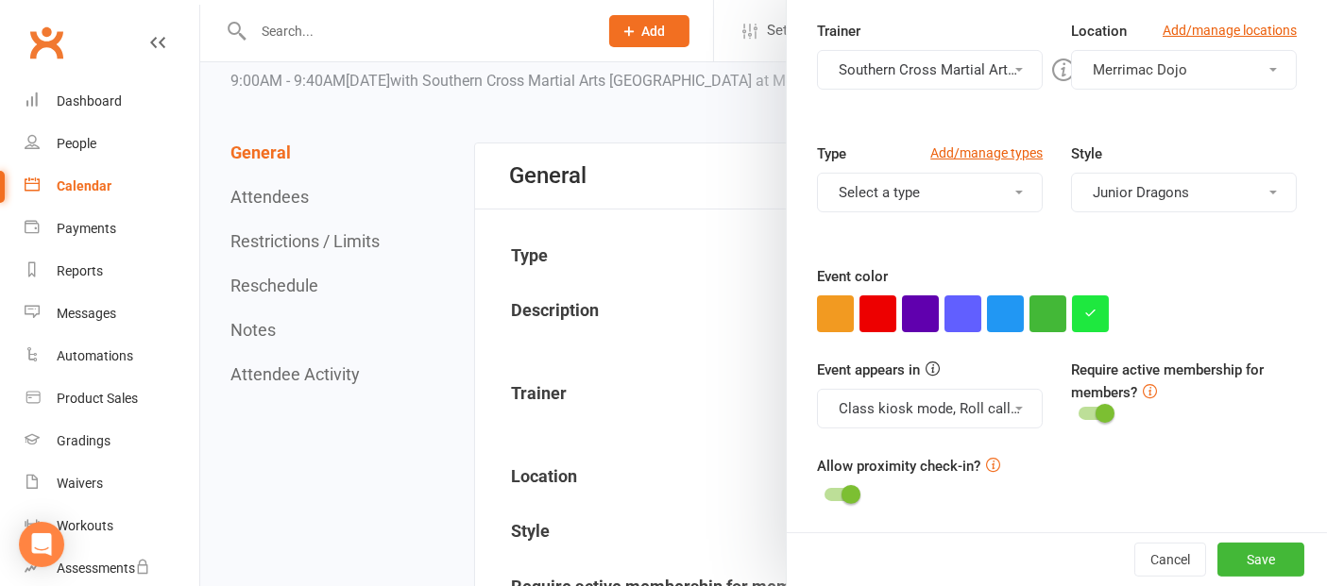
scroll to position [391, 0]
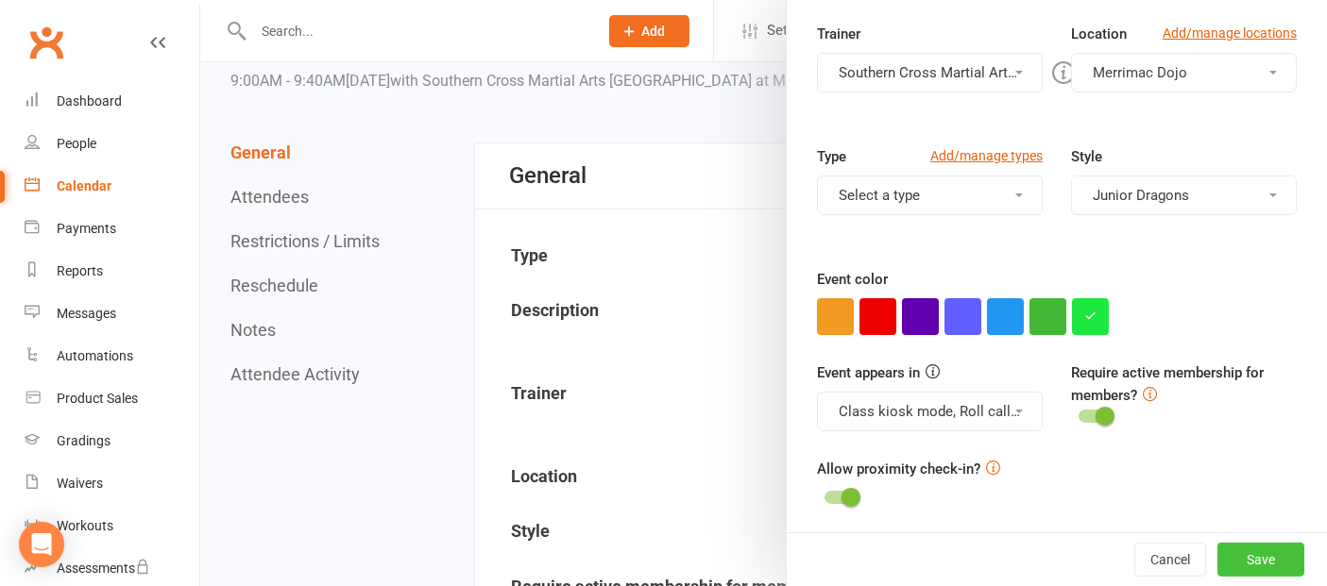
click at [1249, 556] on button "Save" at bounding box center [1260, 560] width 87 height 34
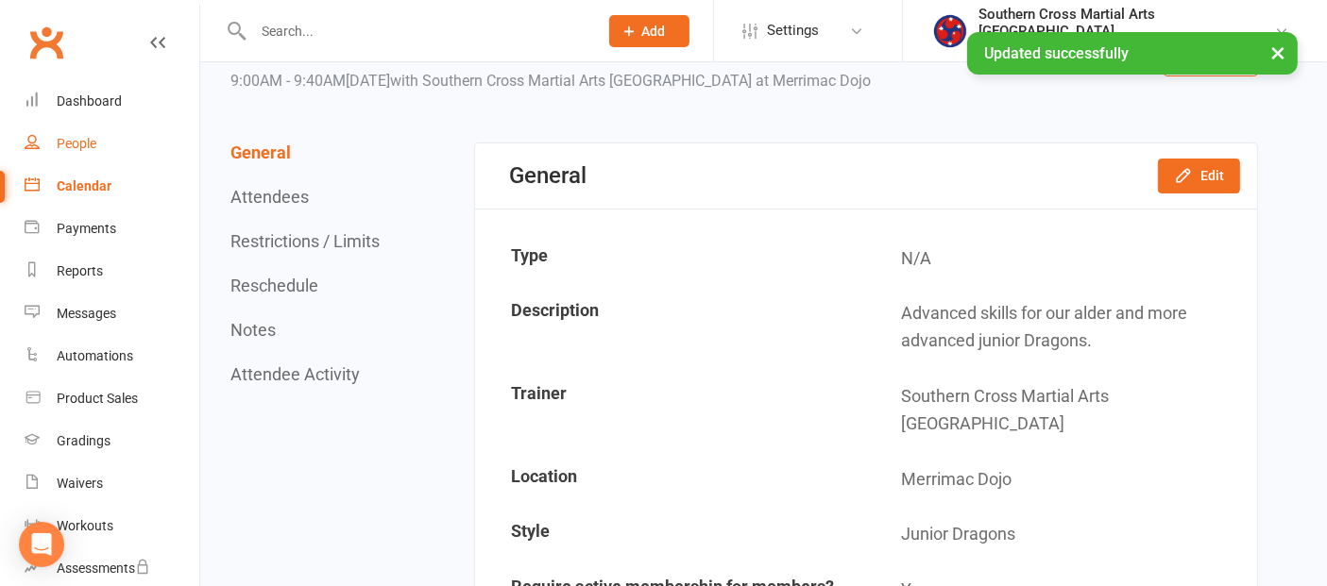
click at [92, 149] on div "People" at bounding box center [77, 143] width 40 height 15
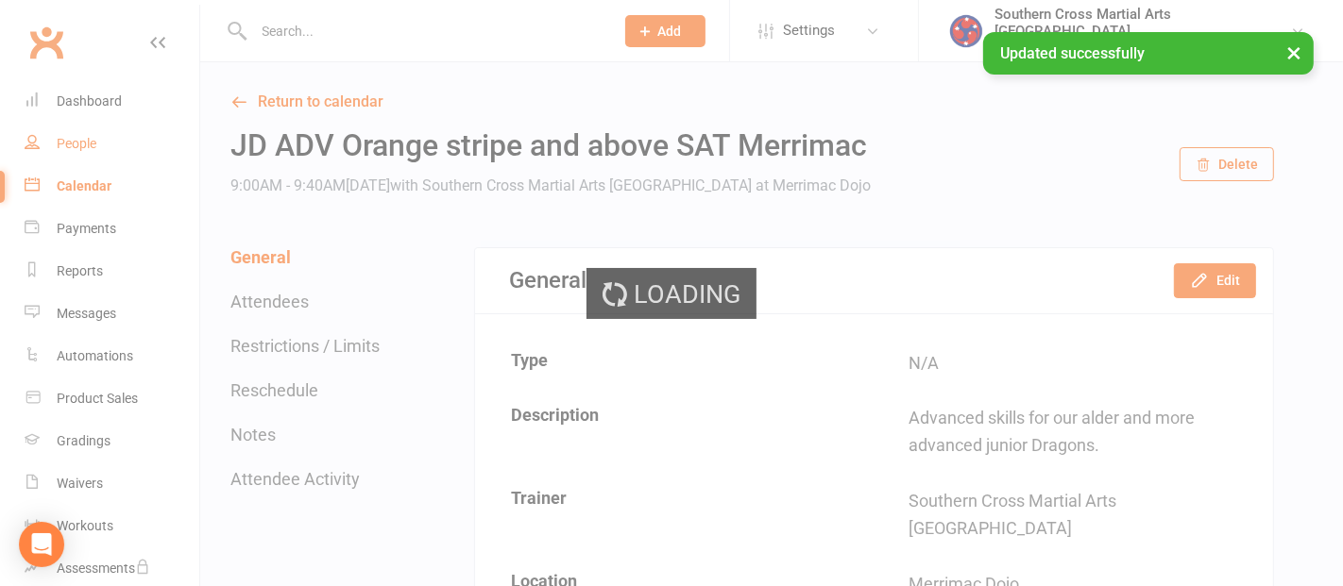
select select "100"
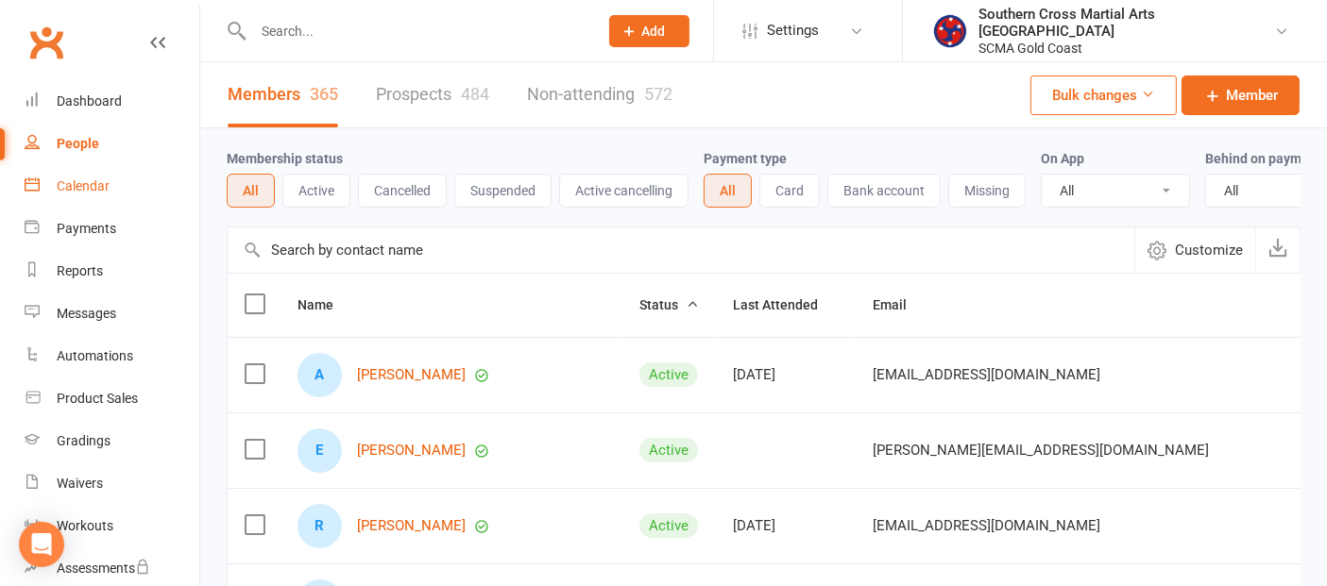
click at [102, 190] on div "Calendar" at bounding box center [83, 185] width 53 height 15
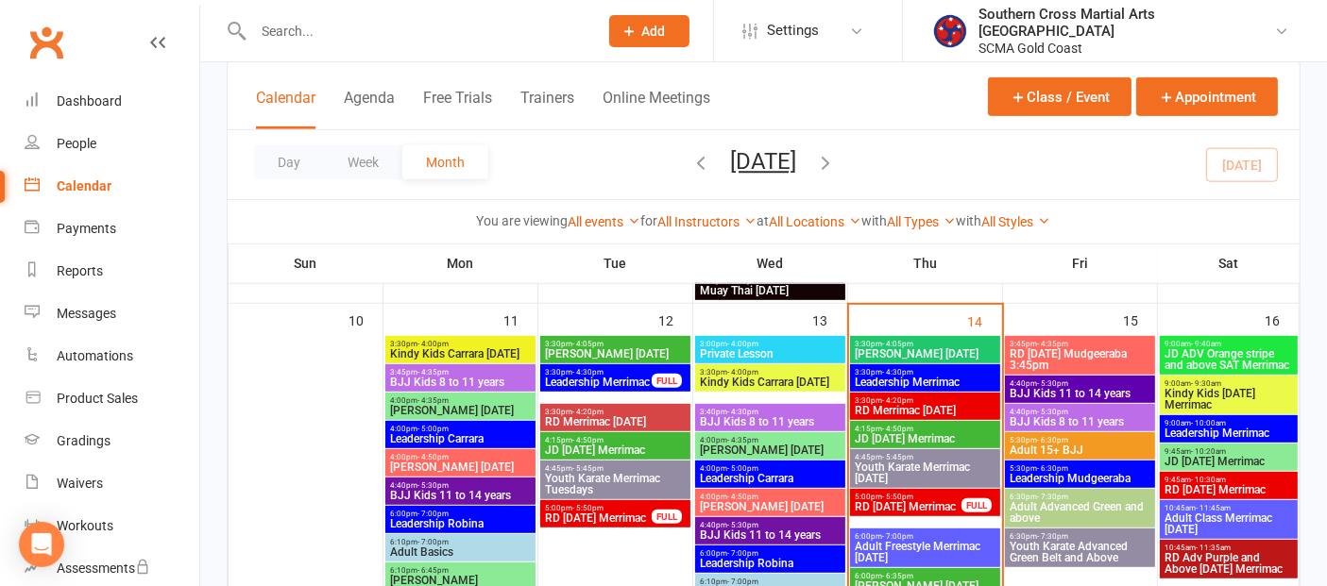
scroll to position [944, 0]
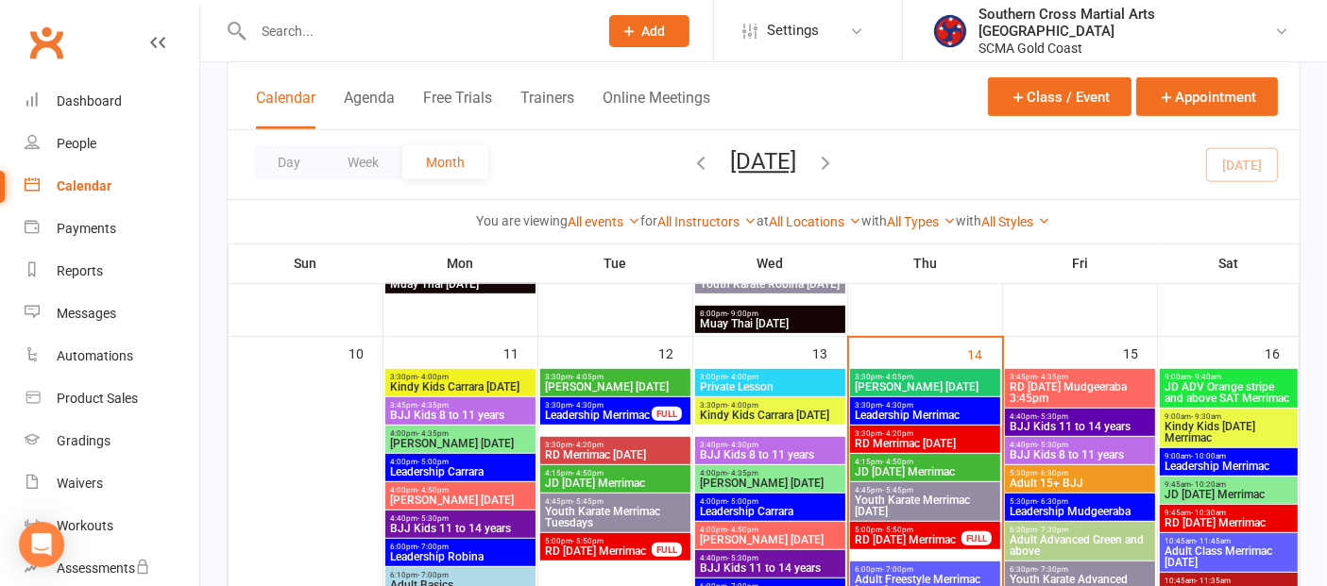
click at [1214, 383] on span "JD ADV Orange stripe and above SAT Merrimac" at bounding box center [1228, 393] width 130 height 23
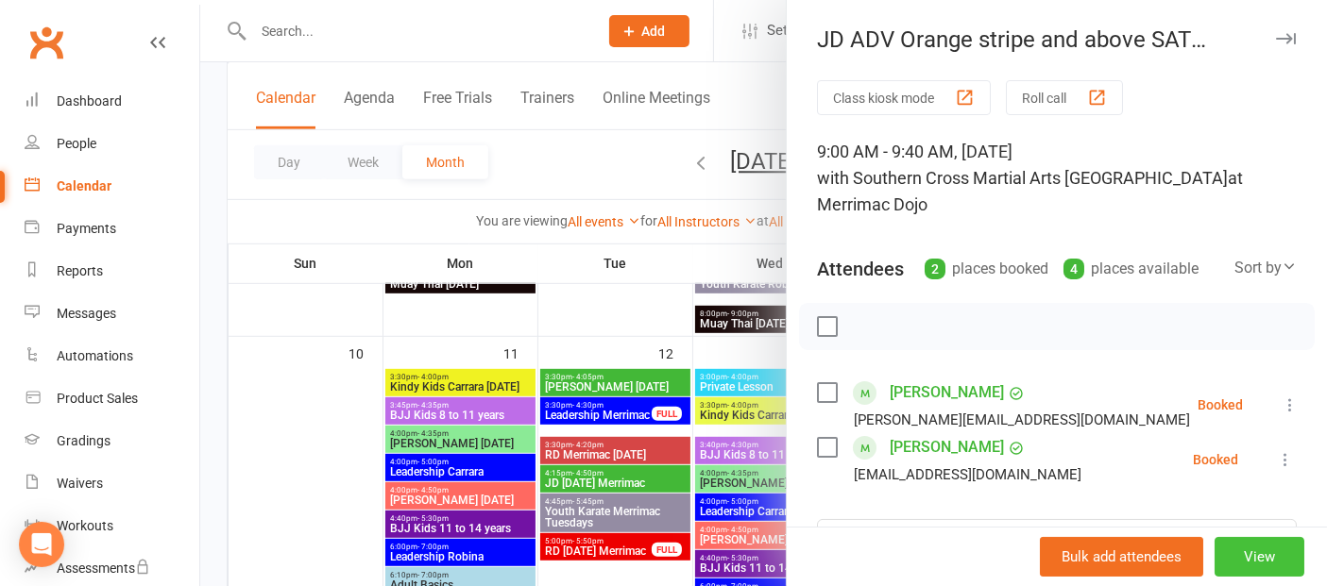
click at [1225, 552] on button "View" at bounding box center [1259, 557] width 90 height 40
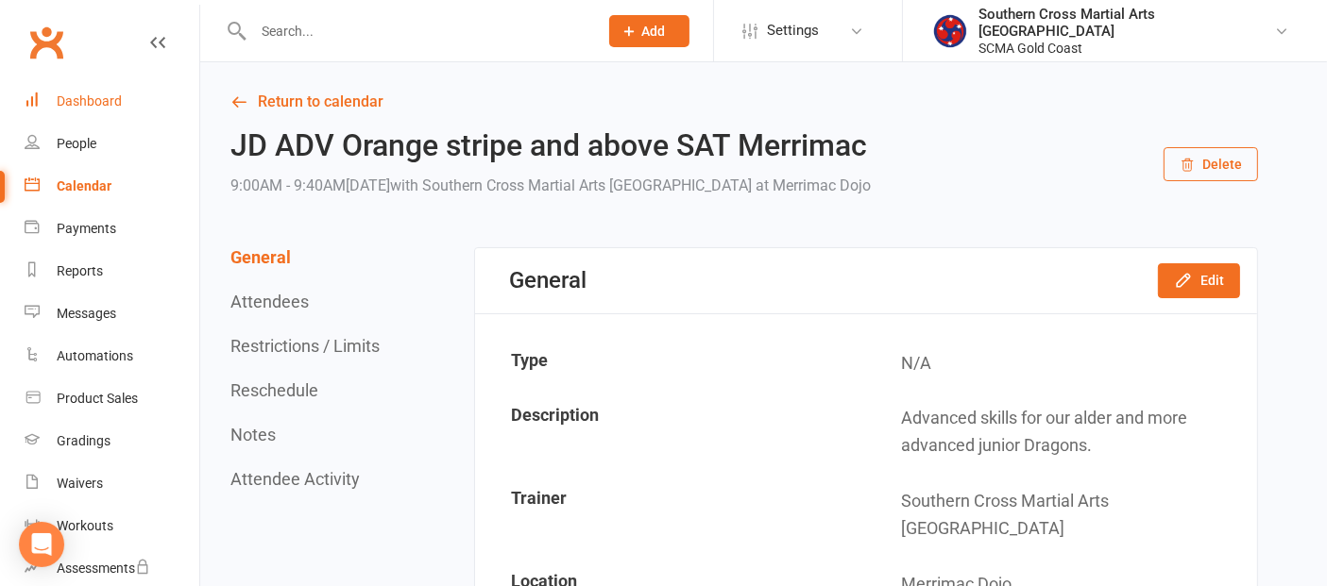
click at [71, 93] on div "Dashboard" at bounding box center [89, 100] width 65 height 15
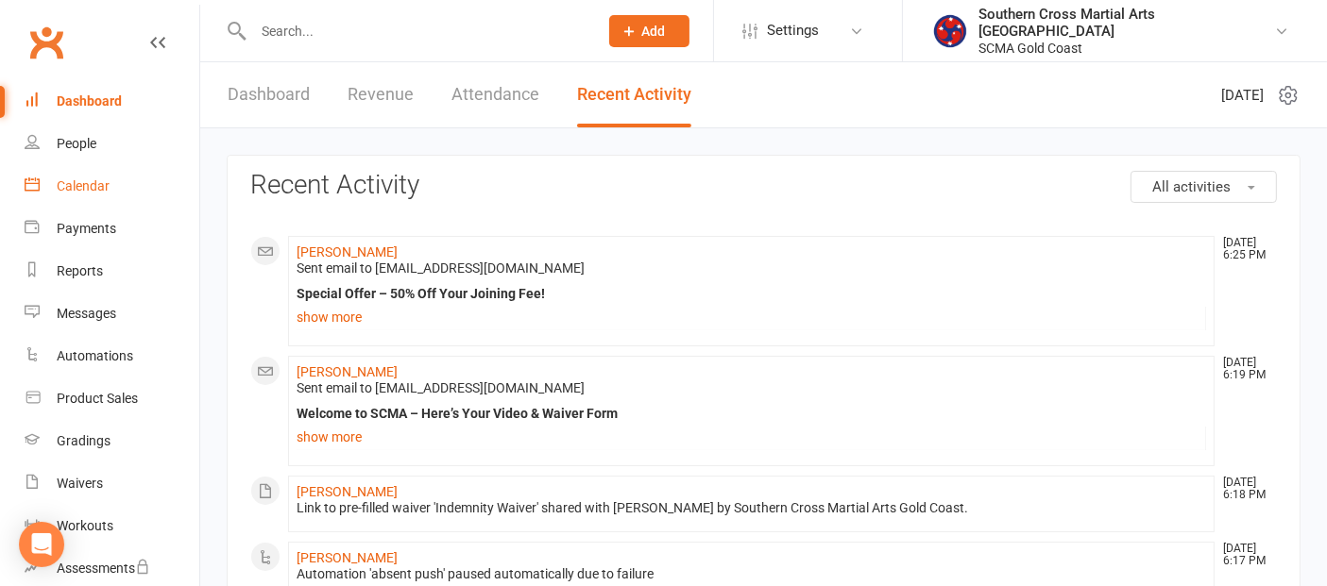
click at [56, 185] on link "Calendar" at bounding box center [112, 186] width 175 height 42
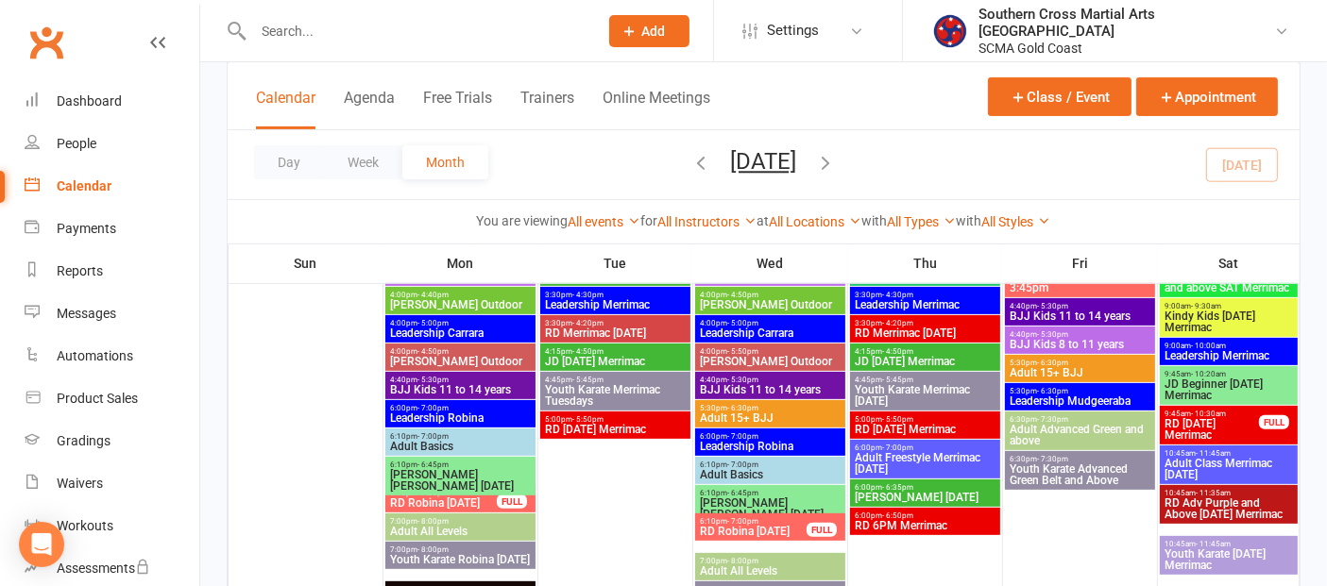
scroll to position [524, 0]
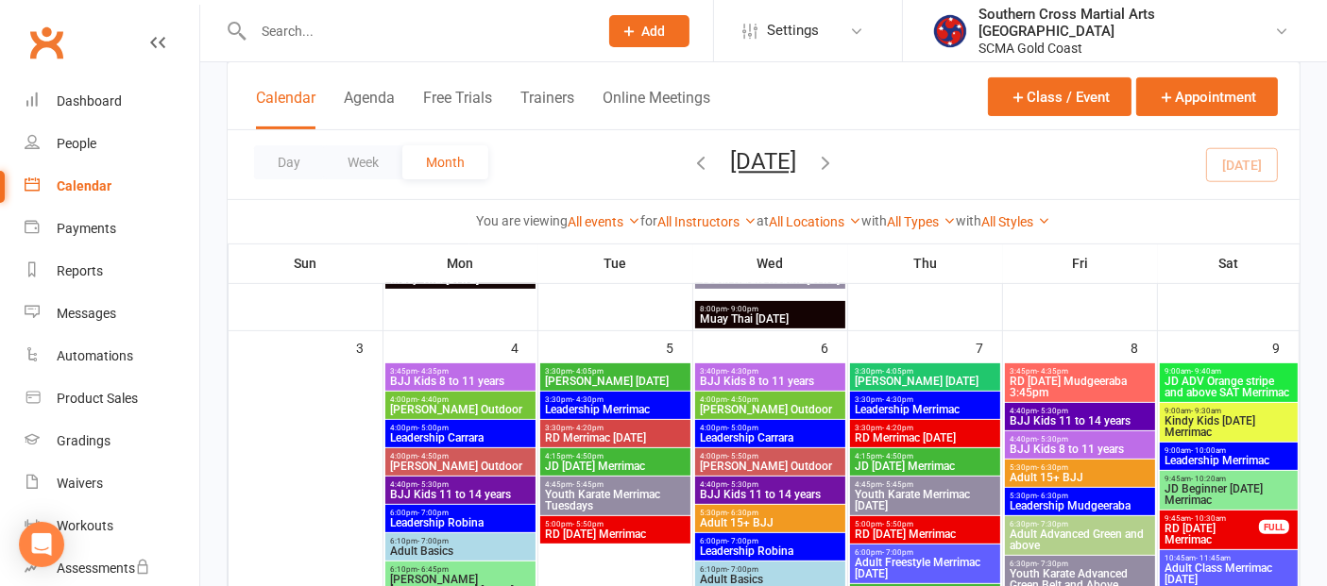
click at [1206, 384] on span "JD ADV Orange stripe and above SAT Merrimac" at bounding box center [1228, 387] width 130 height 23
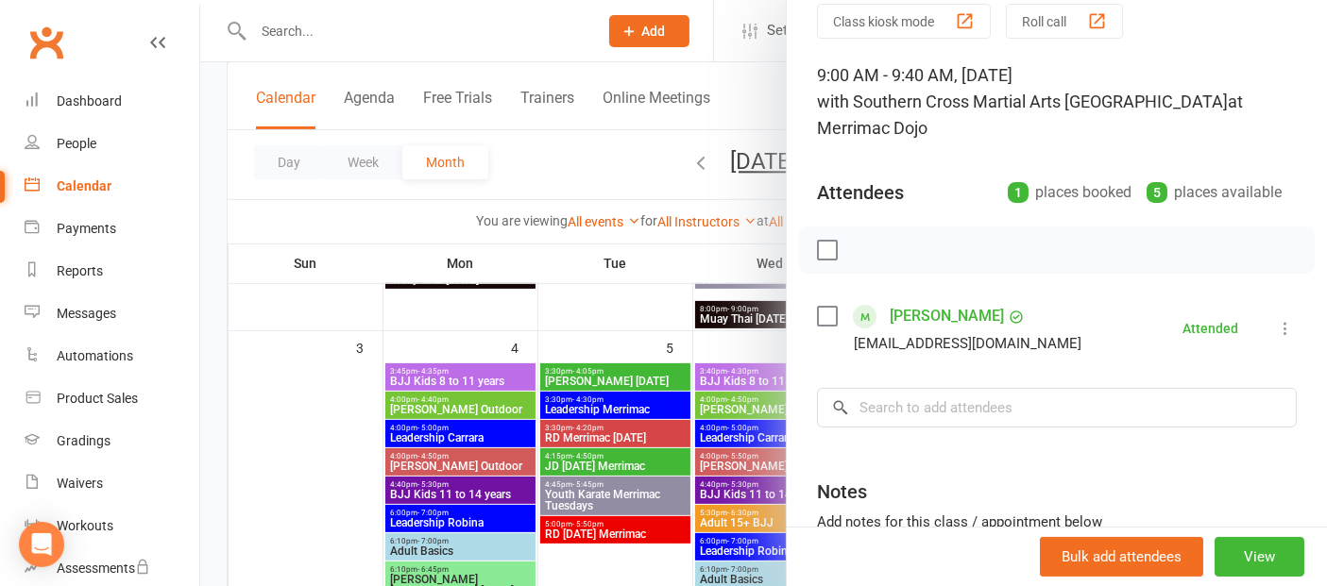
scroll to position [105, 0]
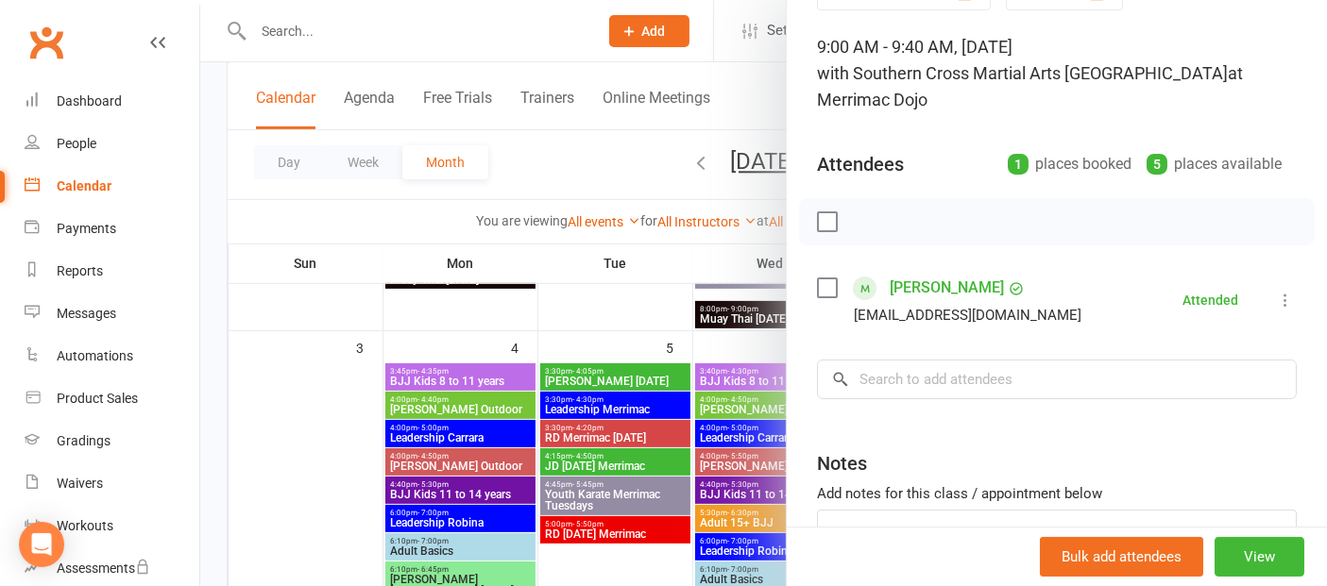
drag, startPoint x: 329, startPoint y: 454, endPoint x: 734, endPoint y: 454, distance: 405.1
click at [329, 454] on div at bounding box center [763, 293] width 1127 height 586
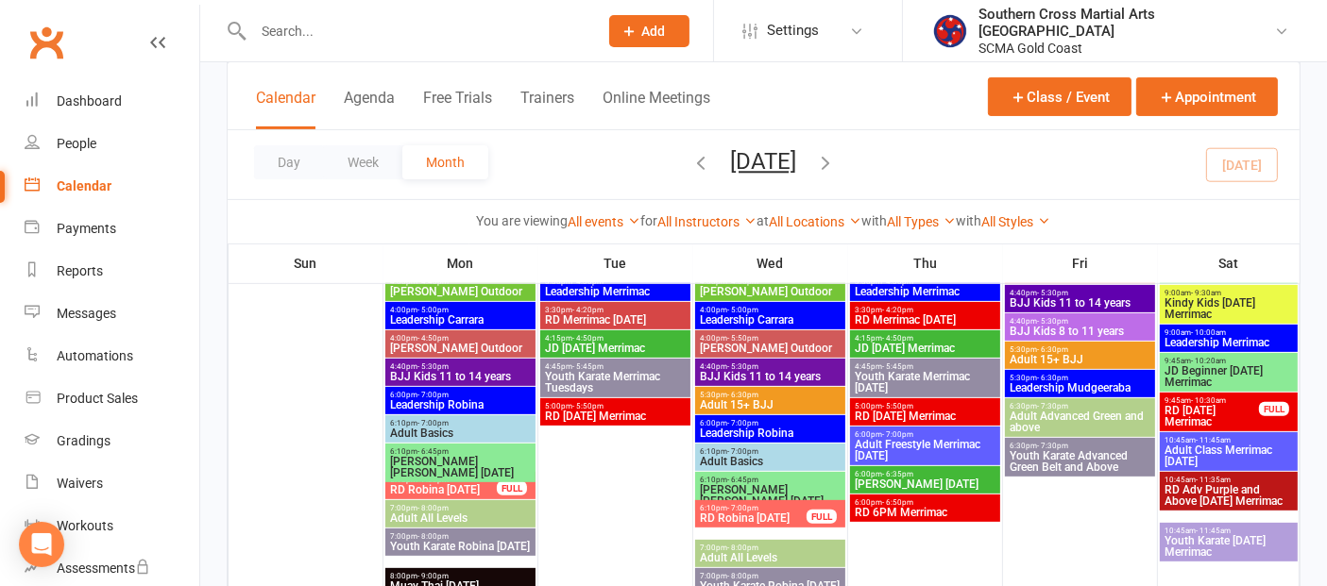
scroll to position [839, 0]
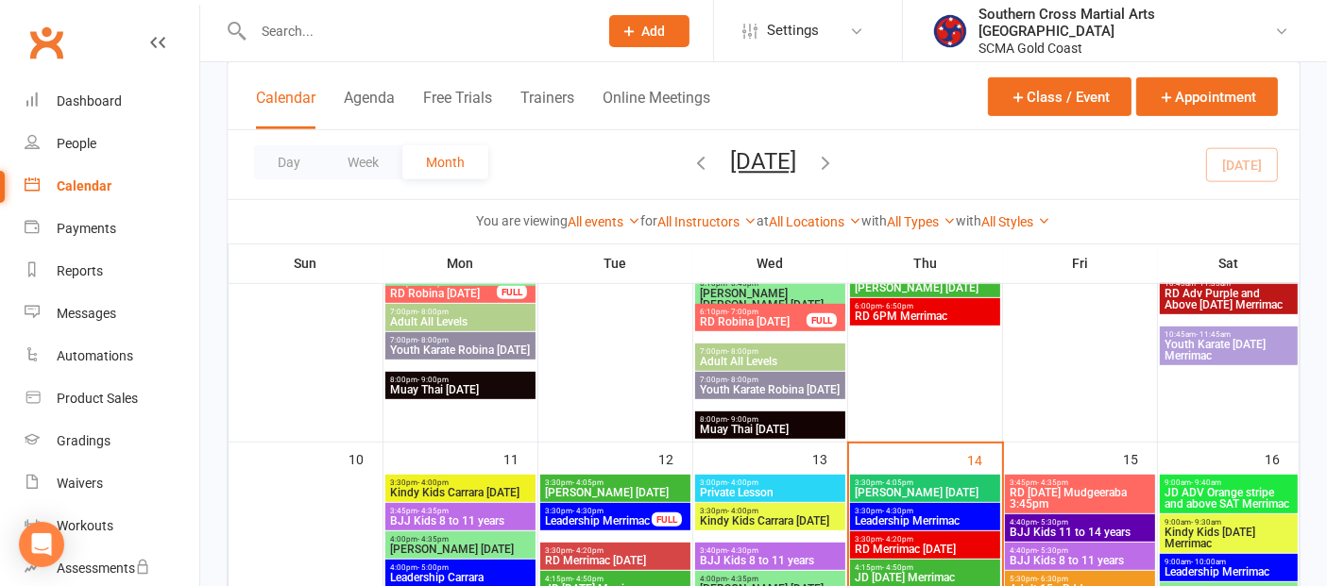
click at [1222, 487] on span "JD ADV Orange stripe and above SAT Merrimac" at bounding box center [1228, 498] width 130 height 23
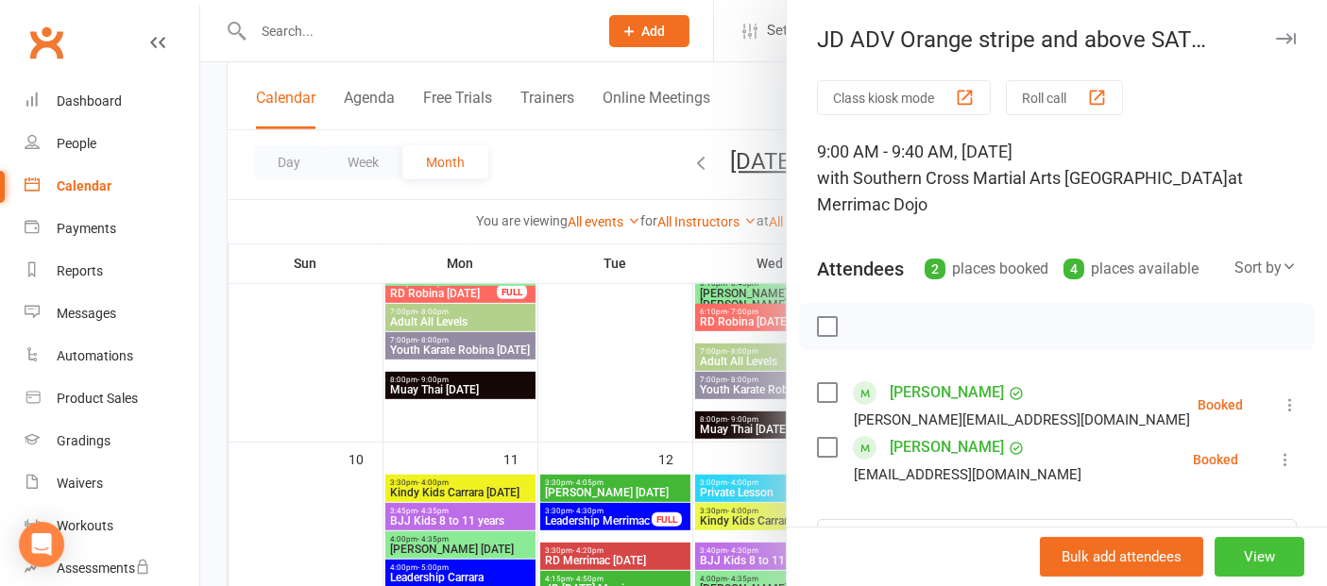
click at [1219, 552] on button "View" at bounding box center [1259, 557] width 90 height 40
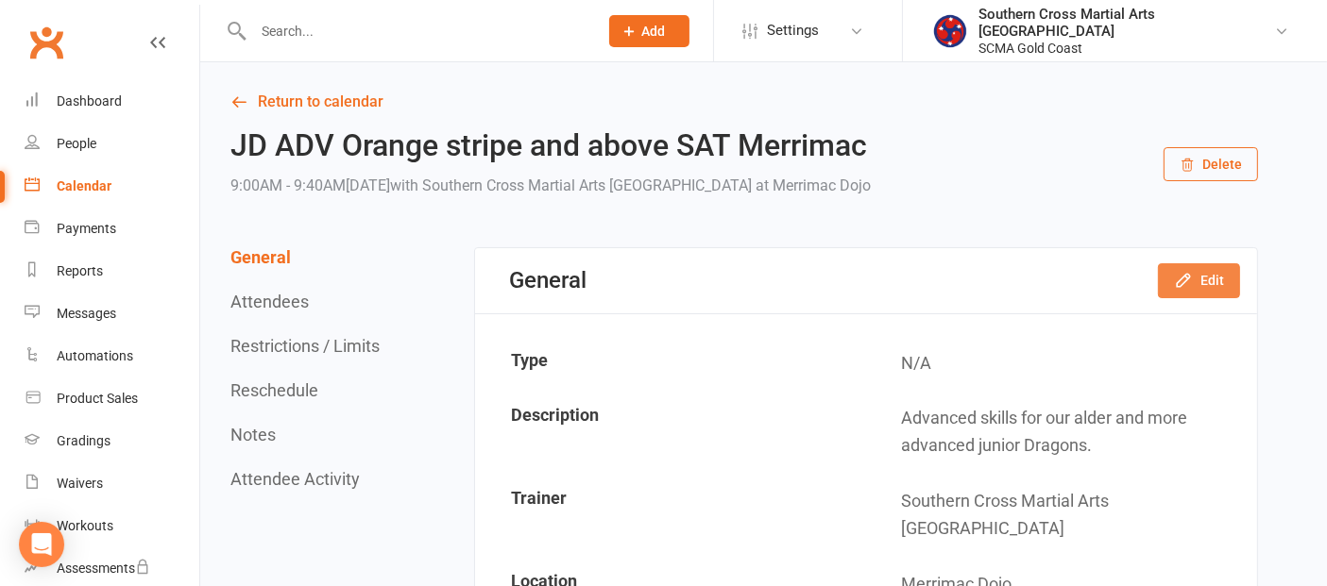
click at [1213, 284] on button "Edit" at bounding box center [1199, 280] width 82 height 34
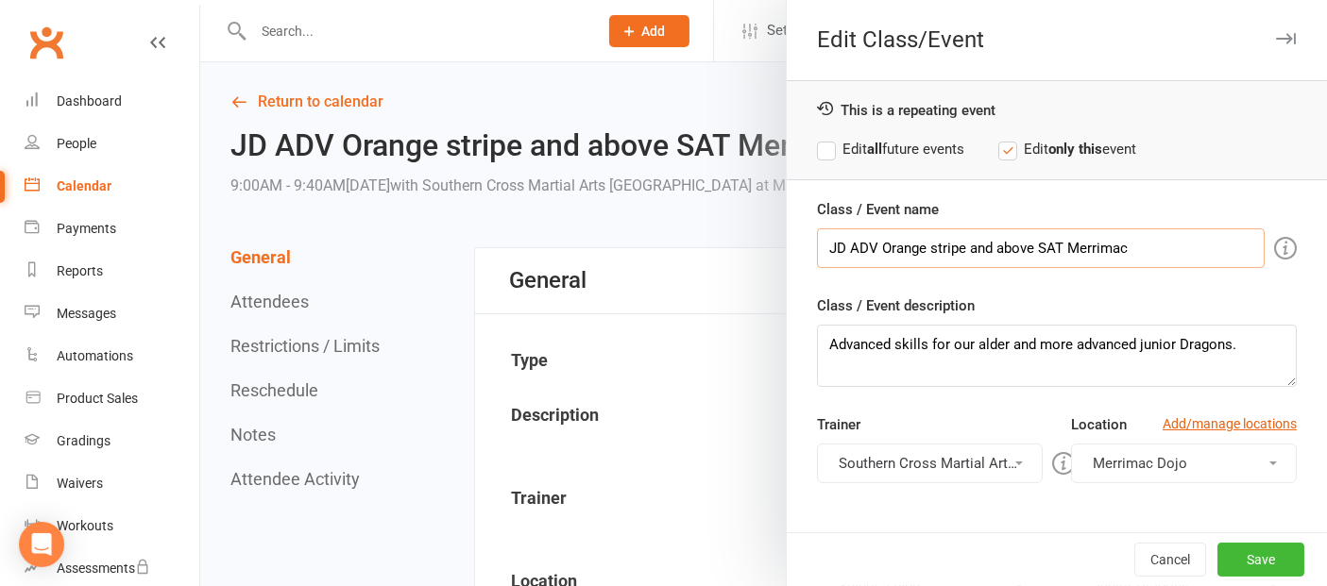
click at [926, 247] on input "JD ADV Orange stripe and above SAT Merrimac" at bounding box center [1041, 249] width 448 height 40
type input "JD ADV Orange Stripe and above SAT Merrimac"
click at [819, 144] on label "Edit all future events" at bounding box center [890, 149] width 147 height 23
click at [1223, 556] on button "Save" at bounding box center [1260, 560] width 87 height 34
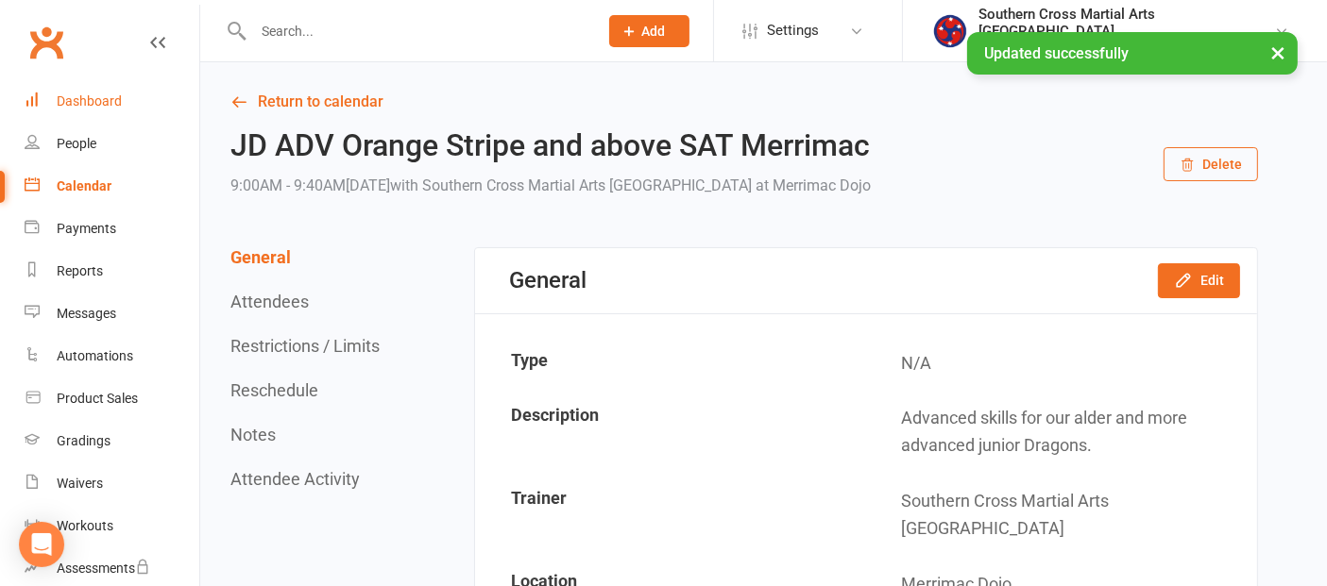
click at [79, 95] on div "Dashboard" at bounding box center [89, 100] width 65 height 15
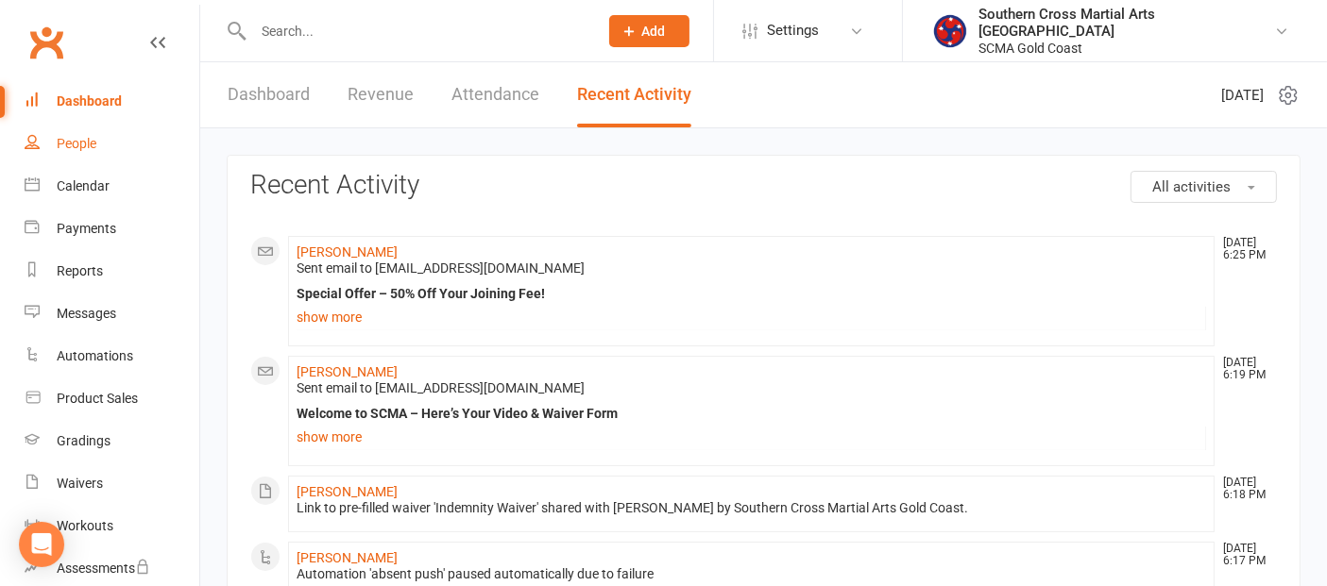
click at [76, 142] on div "People" at bounding box center [77, 143] width 40 height 15
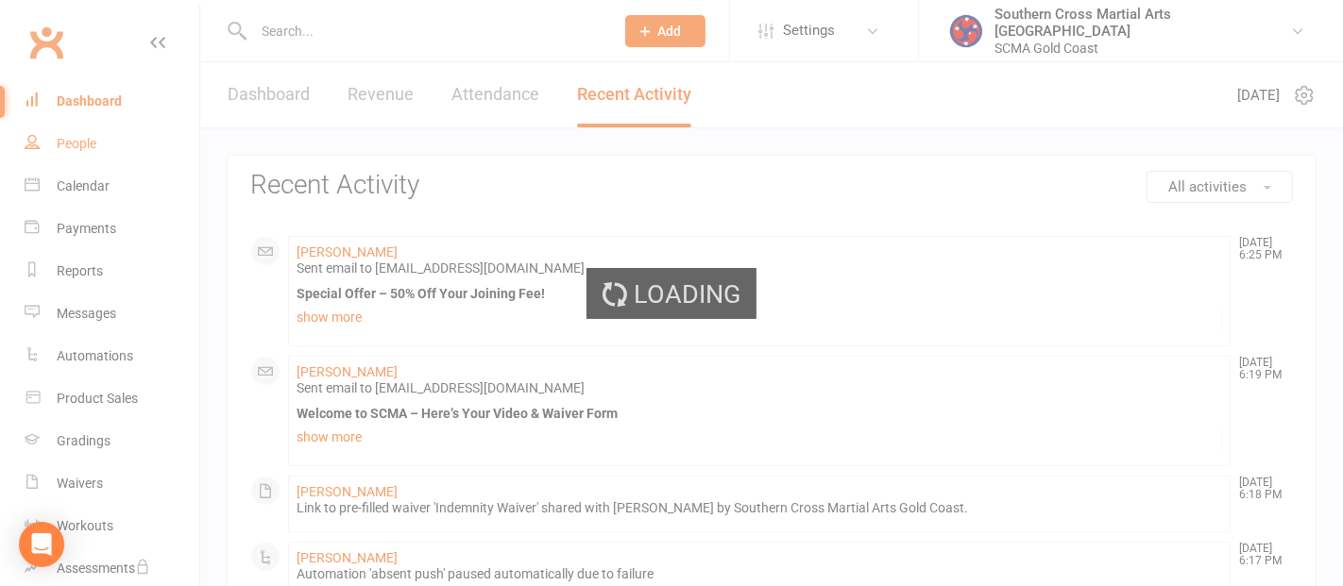
select select "100"
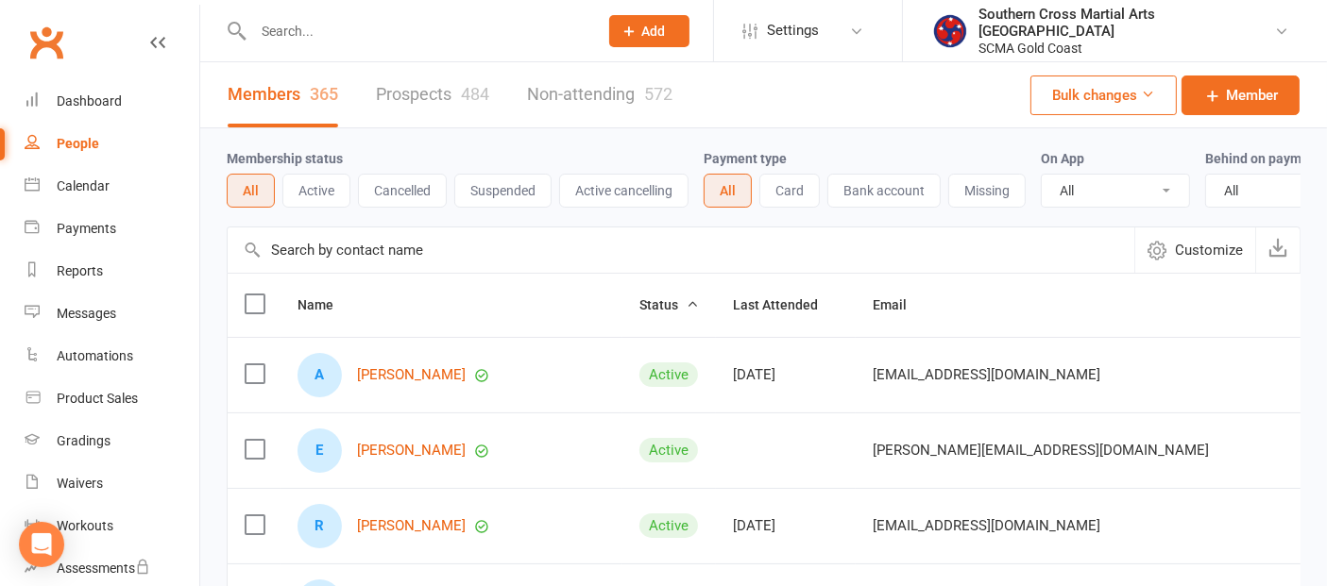
click at [369, 262] on input "text" at bounding box center [681, 250] width 907 height 45
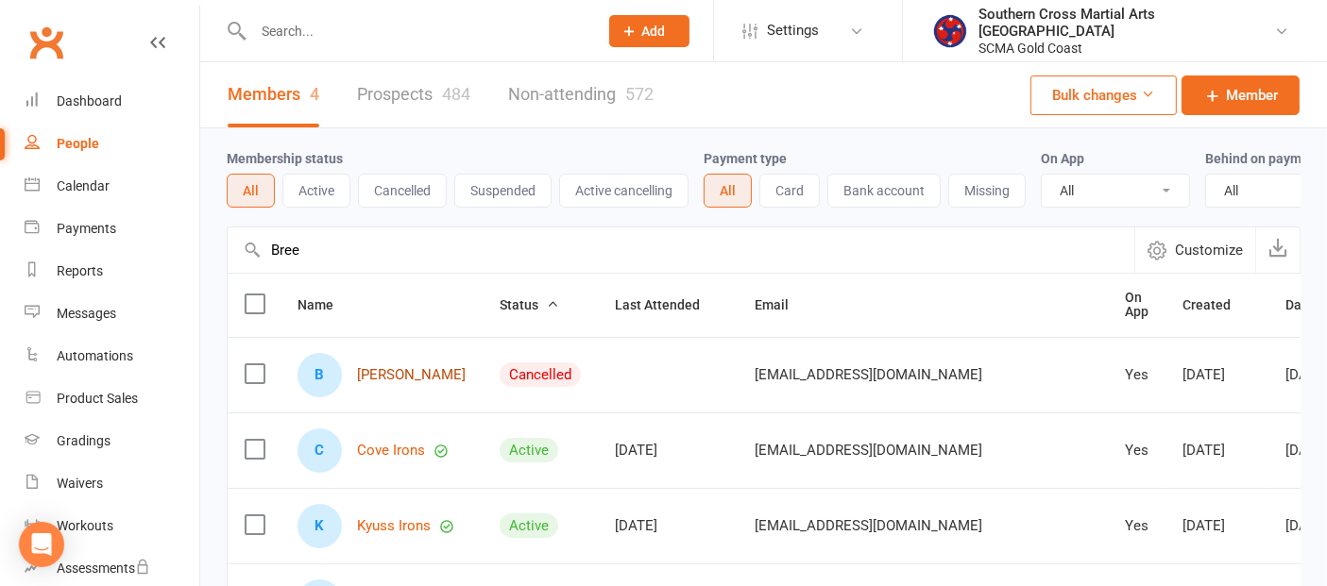
type input "Bree"
click at [391, 383] on link "Bree Irons" at bounding box center [411, 375] width 109 height 16
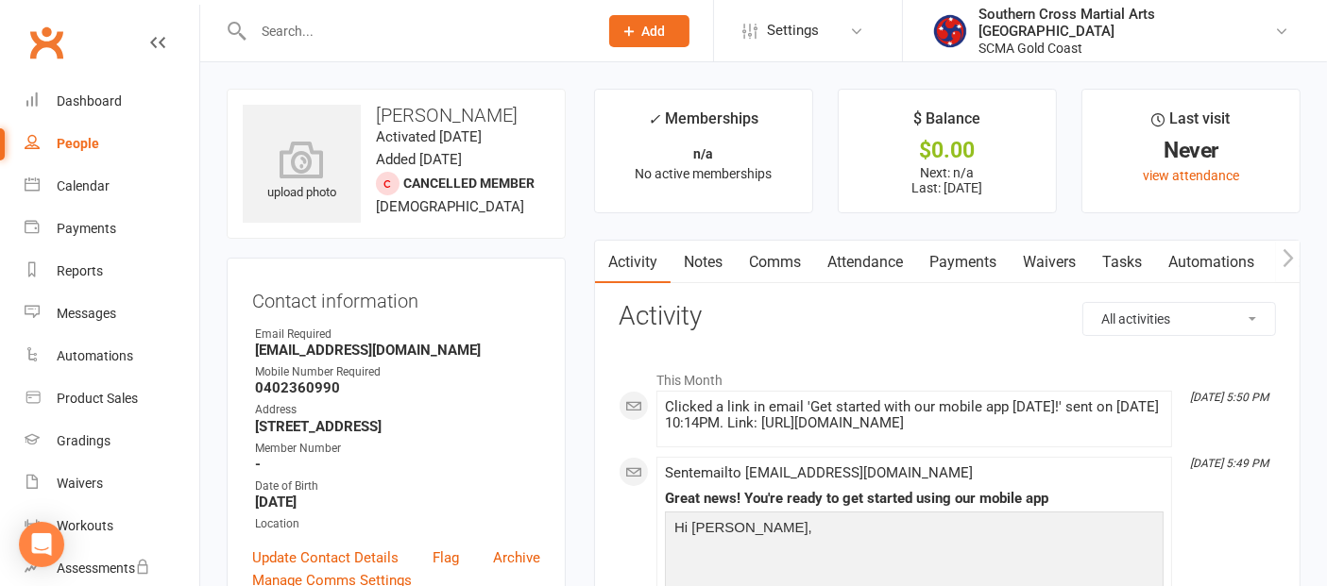
click at [1047, 263] on link "Waivers" at bounding box center [1049, 262] width 79 height 43
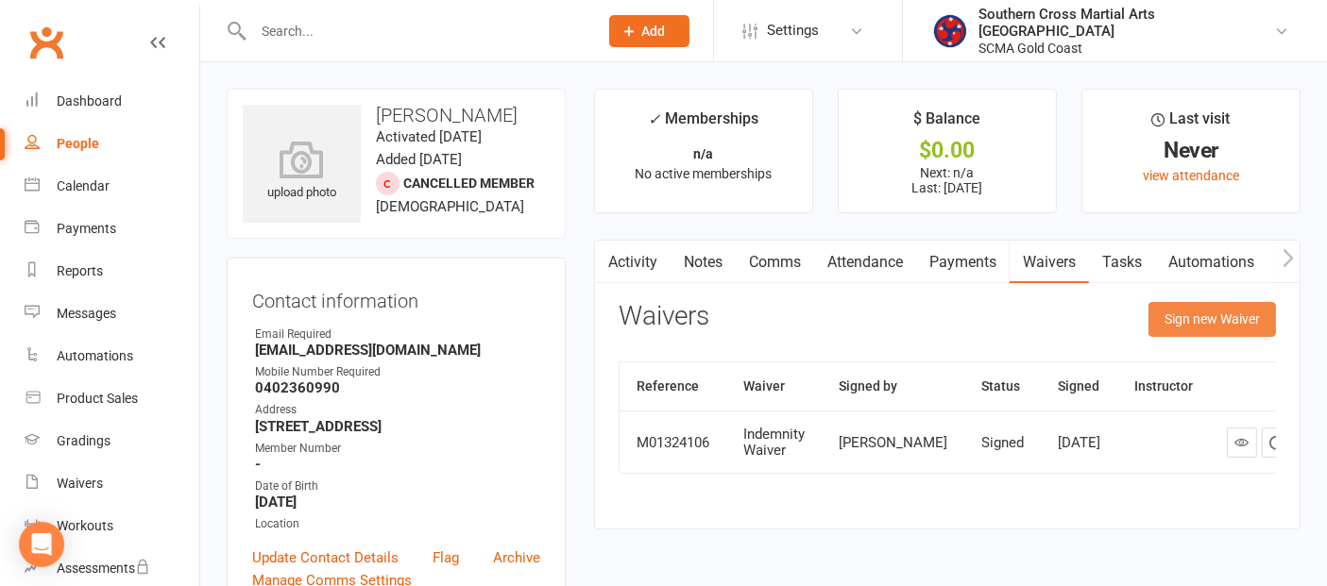
click at [1232, 317] on button "Sign new Waiver" at bounding box center [1211, 319] width 127 height 34
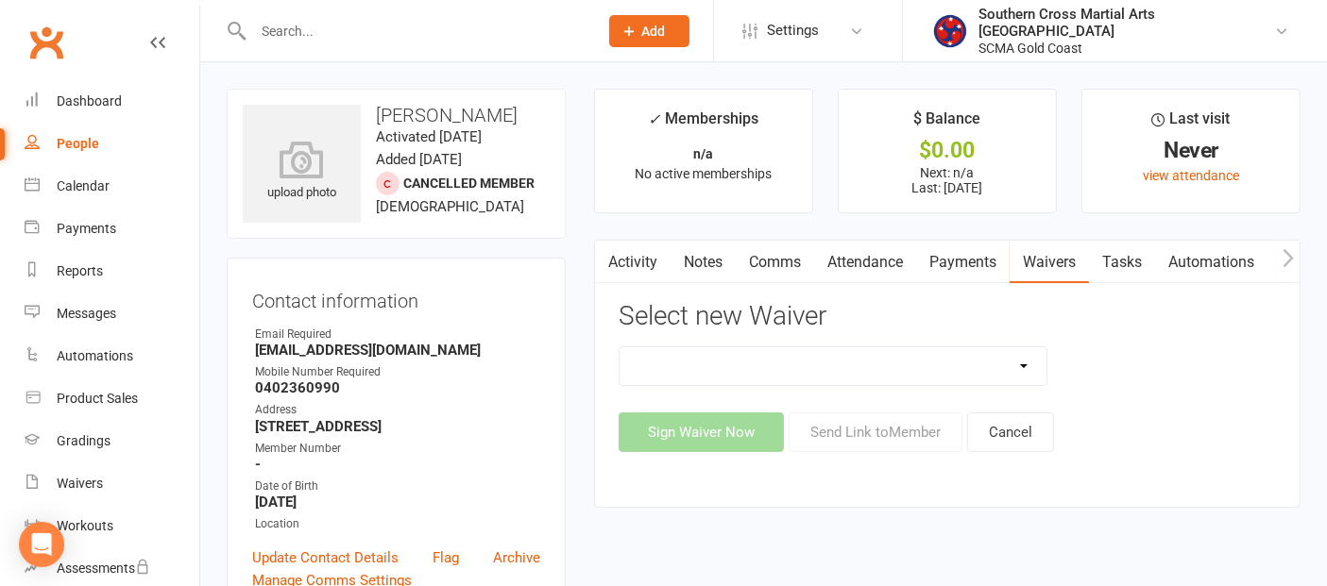
click at [1010, 360] on select "Adult Event Waiver Adult Membership Agreement Adult Membership Level Change BJJ…" at bounding box center [833, 367] width 427 height 38
select select "11110"
click at [620, 348] on select "Adult Event Waiver Adult Membership Agreement Adult Membership Level Change BJJ…" at bounding box center [833, 367] width 427 height 38
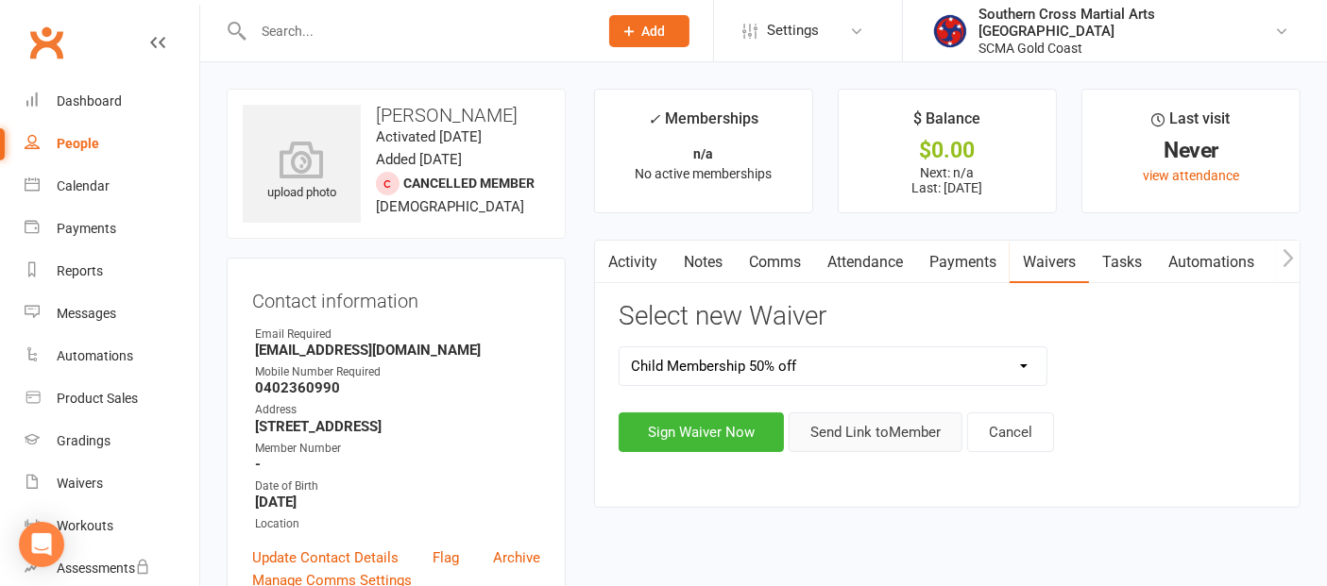
click at [885, 436] on button "Send Link to Member" at bounding box center [876, 433] width 174 height 40
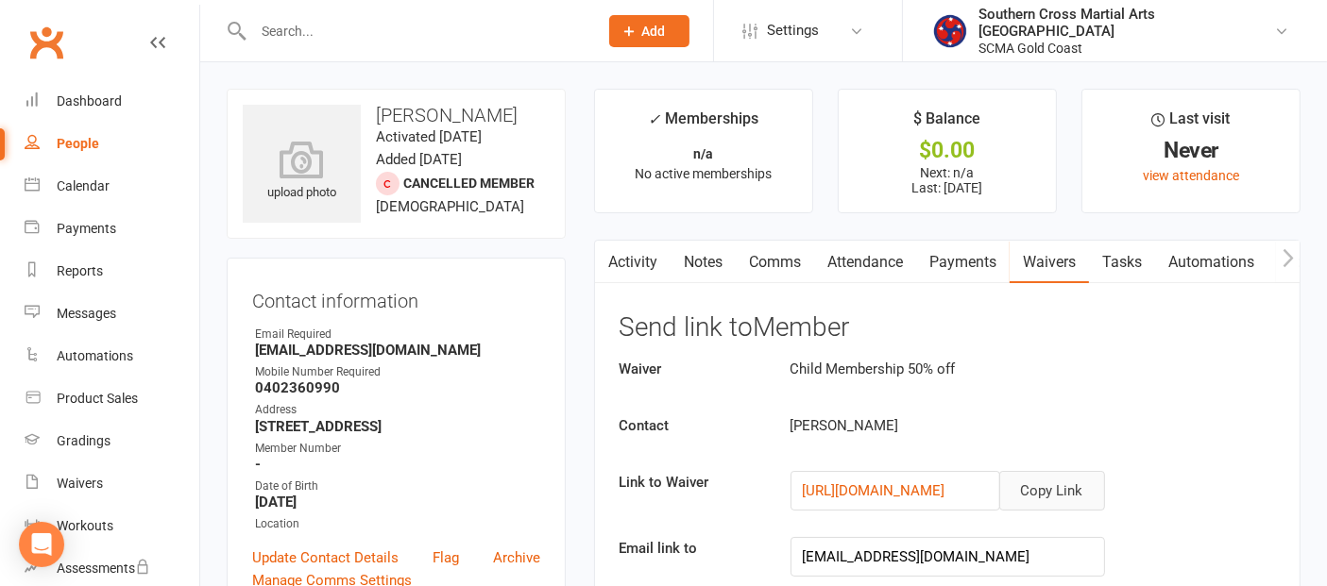
click at [1030, 487] on button "Copy Link" at bounding box center [1052, 491] width 106 height 40
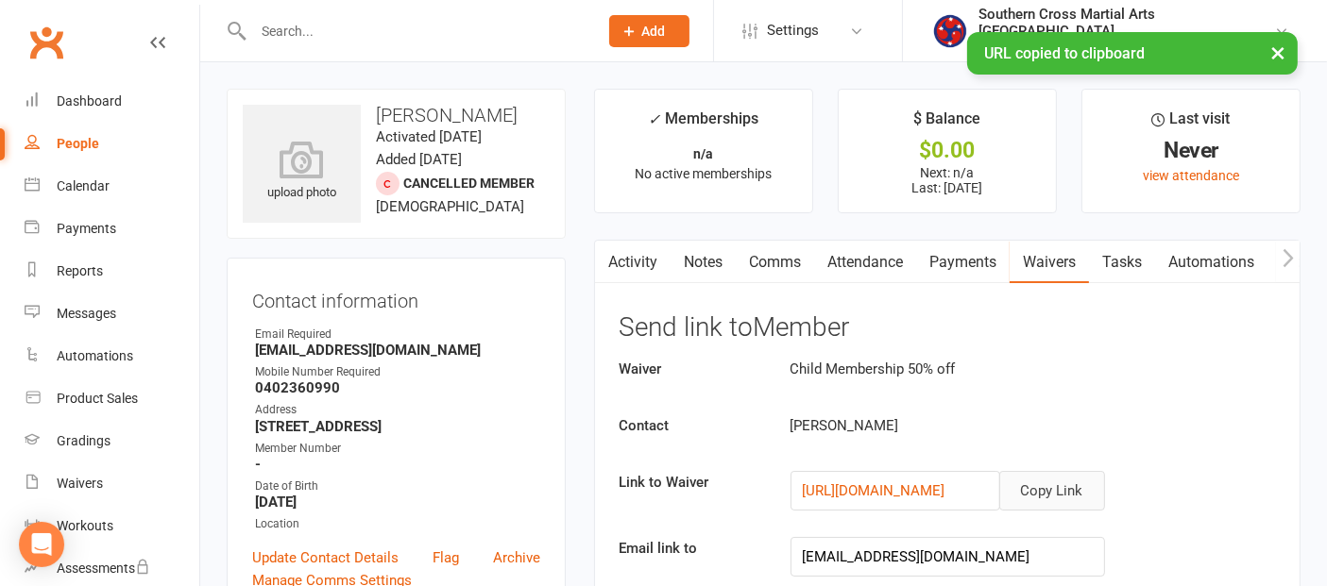
click at [788, 263] on link "Comms" at bounding box center [775, 262] width 78 height 43
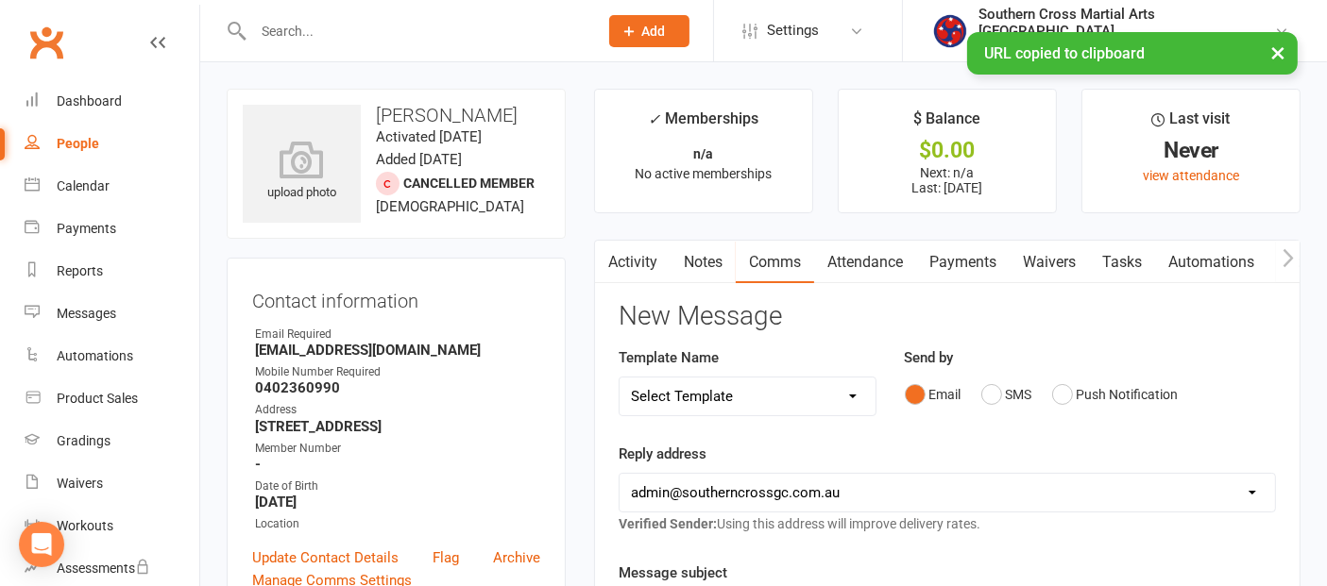
click at [812, 391] on select "Select Template [Email] 11 reasons [Email] 18 Bday [Email] 1 Week no training […" at bounding box center [748, 397] width 256 height 38
select select "9"
click at [620, 378] on select "Select Template [Email] 11 reasons [Email] 18 Bday [Email] 1 Week no training […" at bounding box center [748, 397] width 256 height 38
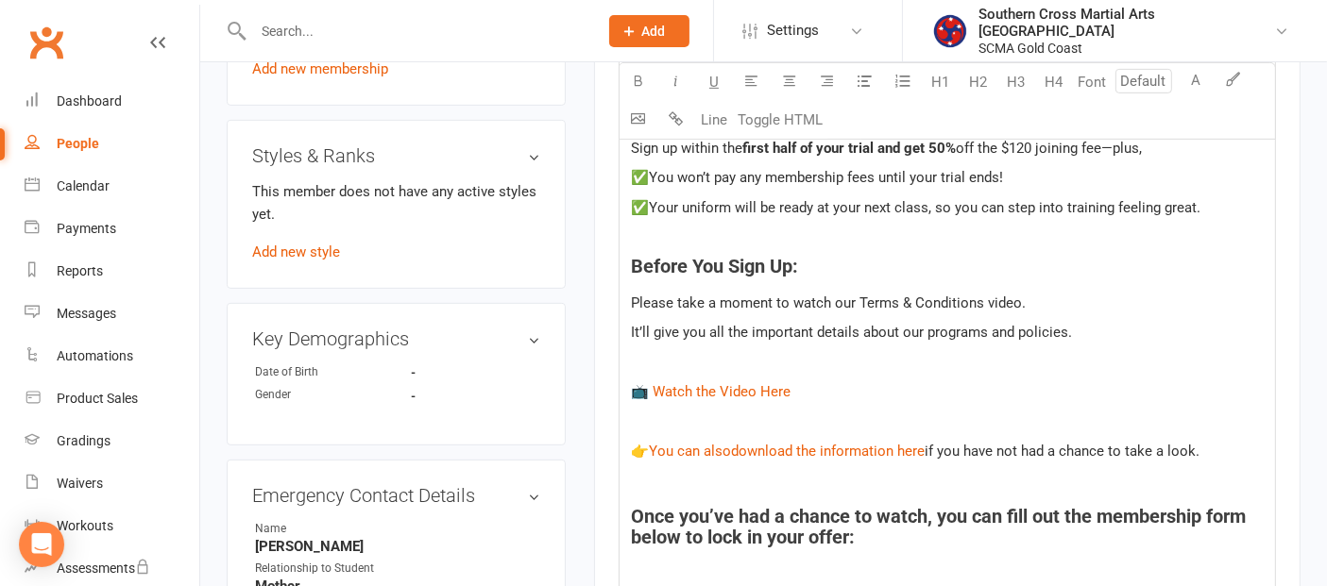
scroll to position [944, 0]
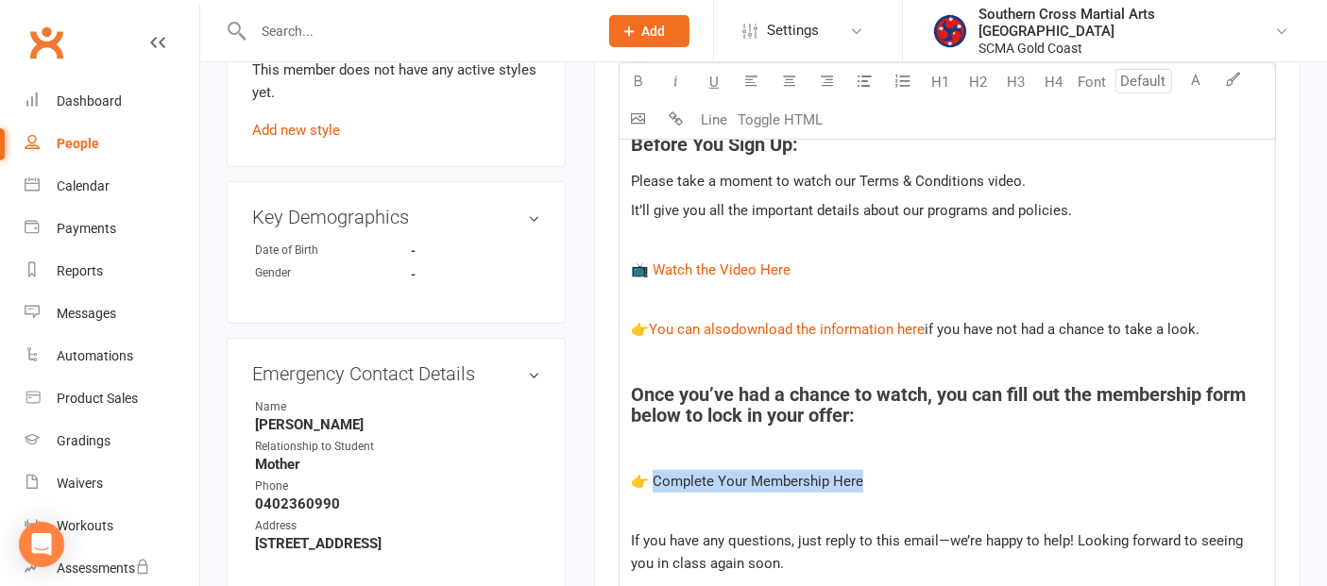
drag, startPoint x: 872, startPoint y: 483, endPoint x: 653, endPoint y: 468, distance: 219.6
click at [653, 470] on p "👉 Complete Your Membership Here" at bounding box center [947, 481] width 633 height 23
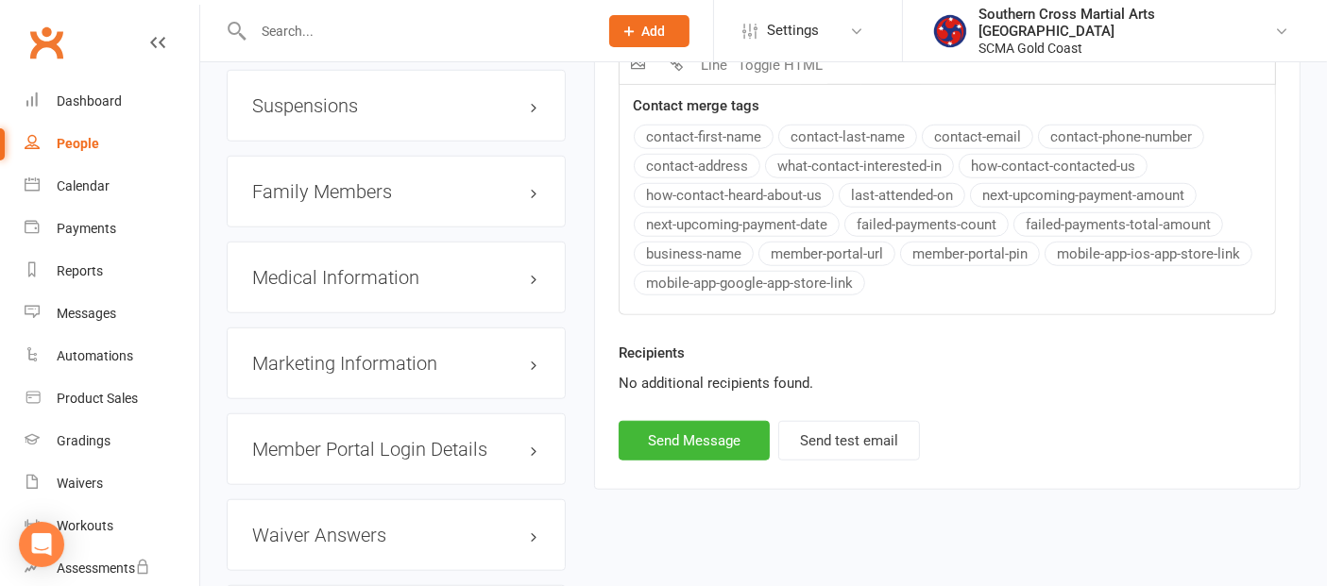
scroll to position [1762, 0]
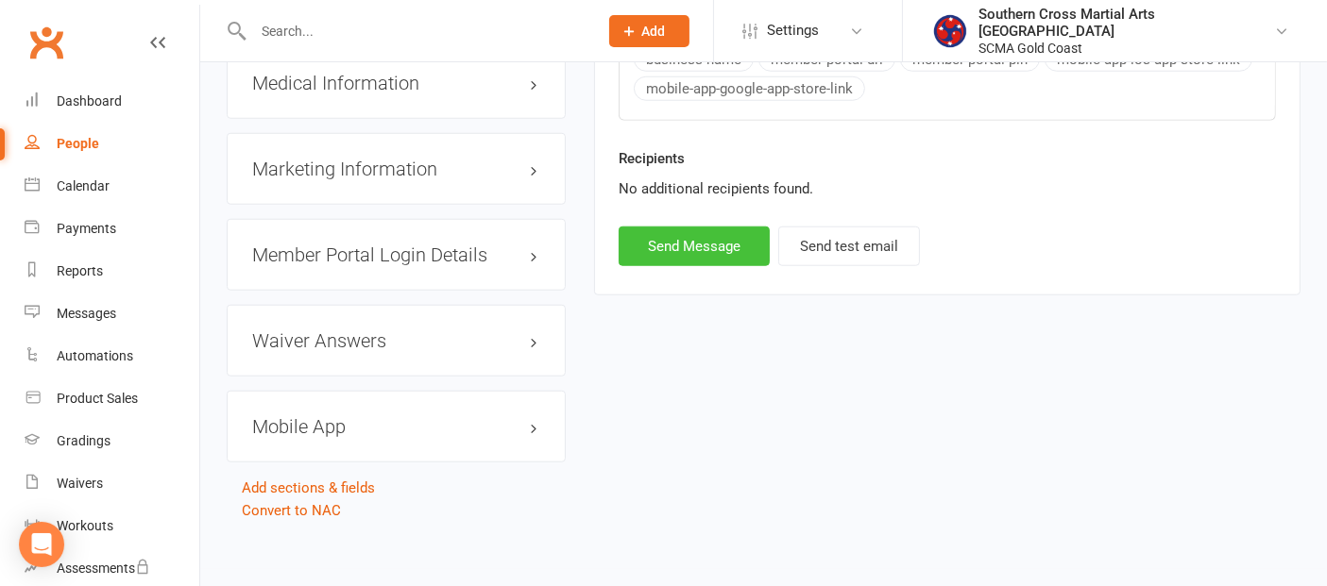
click at [735, 227] on button "Send Message" at bounding box center [694, 247] width 151 height 40
select select
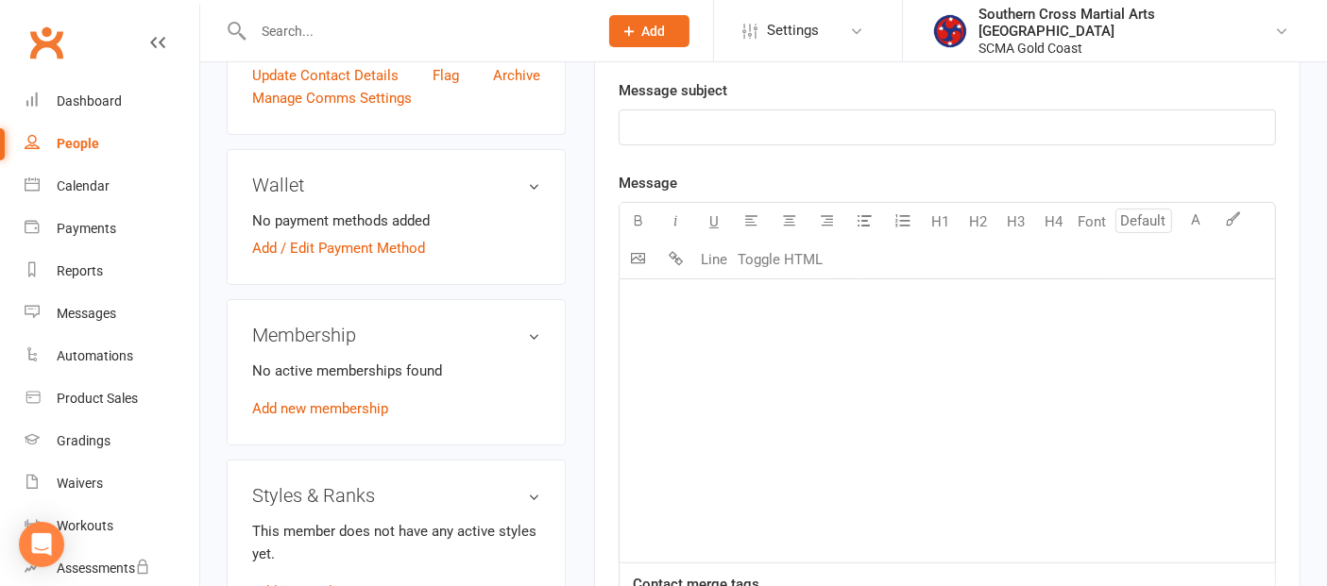
scroll to position [0, 0]
